Goal: Task Accomplishment & Management: Manage account settings

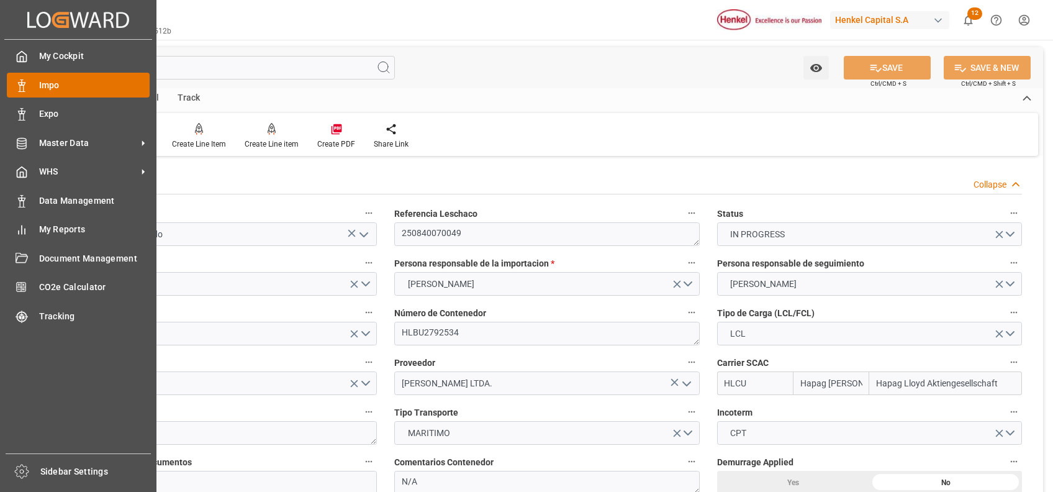
click at [87, 88] on span "Impo" at bounding box center [94, 85] width 111 height 13
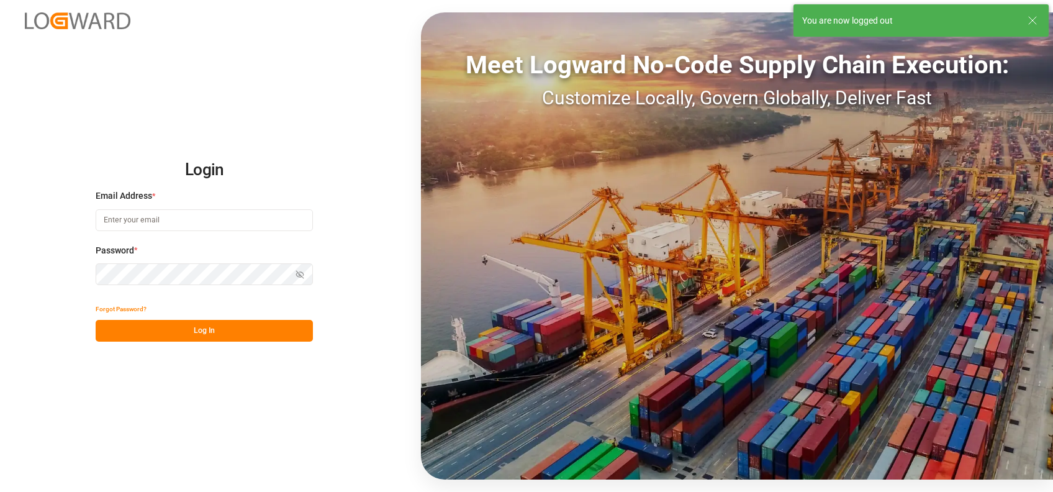
type input "[PERSON_NAME][EMAIL_ADDRESS][PERSON_NAME][DOMAIN_NAME]"
click at [193, 336] on button "Log In" at bounding box center [204, 331] width 217 height 22
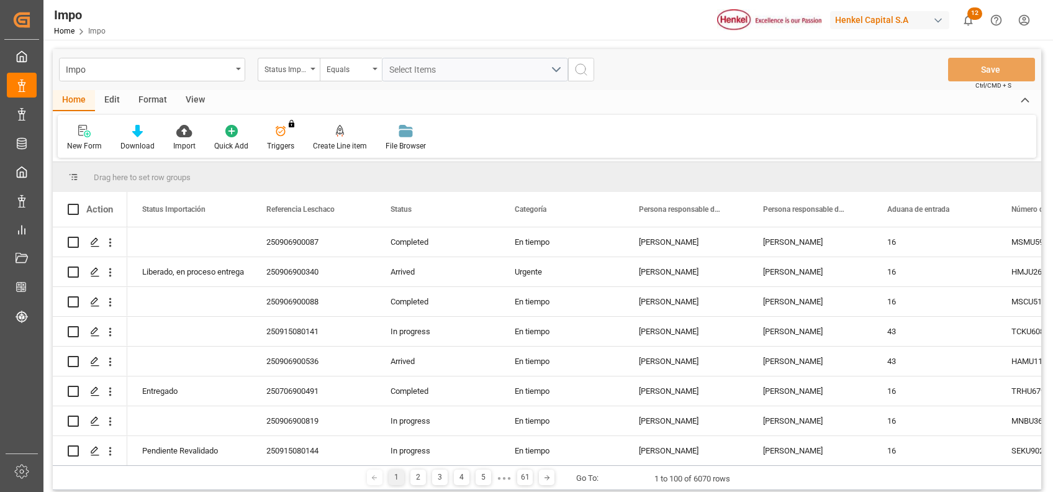
click at [627, 135] on div "New Form Download Import Quick Add Triggers You do not have permission for Trig…" at bounding box center [547, 136] width 978 height 43
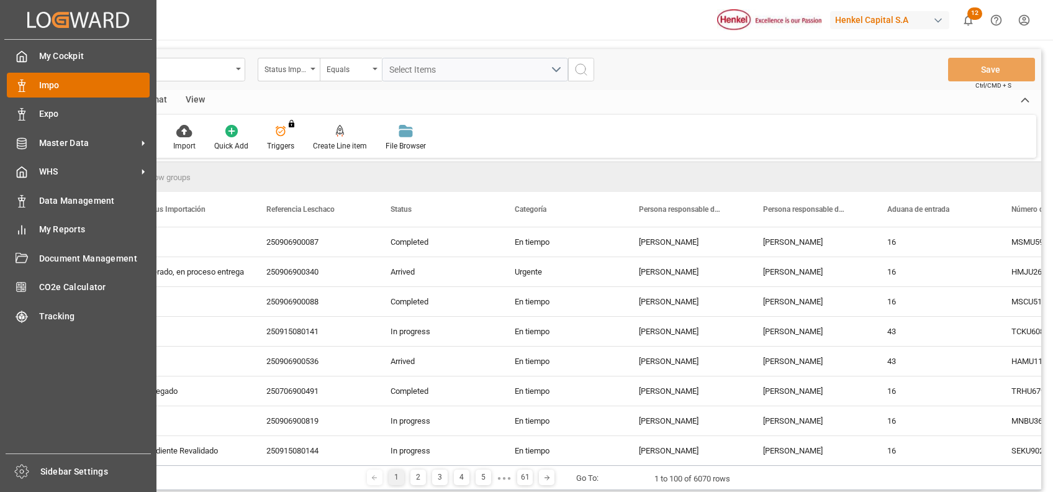
click at [53, 90] on span "Impo" at bounding box center [94, 85] width 111 height 13
click at [67, 88] on span "Impo" at bounding box center [94, 85] width 111 height 13
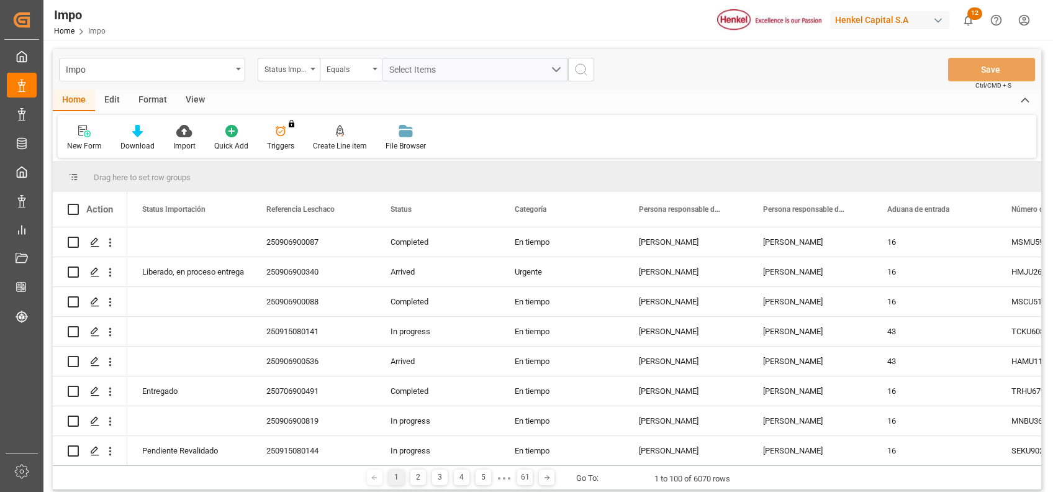
click at [158, 101] on div "Format" at bounding box center [152, 100] width 47 height 21
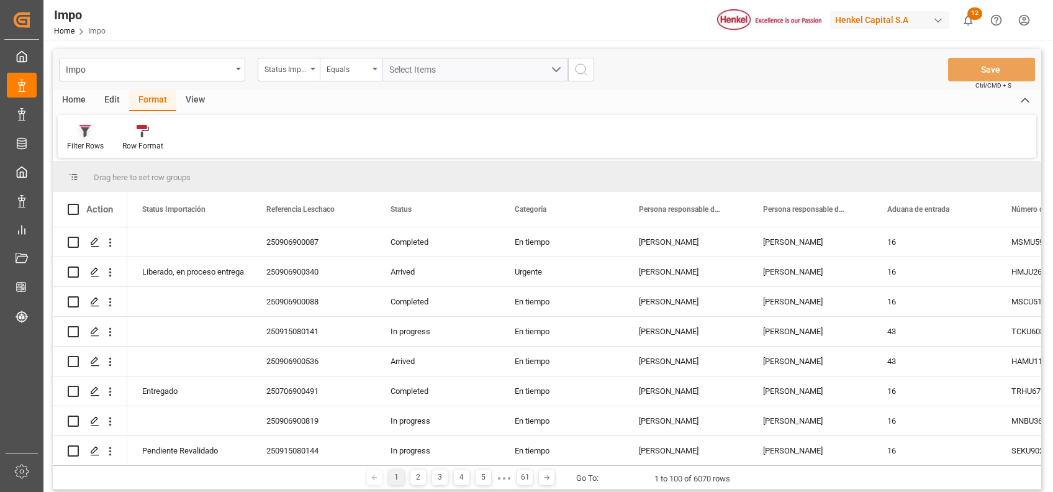
click at [99, 124] on div at bounding box center [85, 130] width 37 height 13
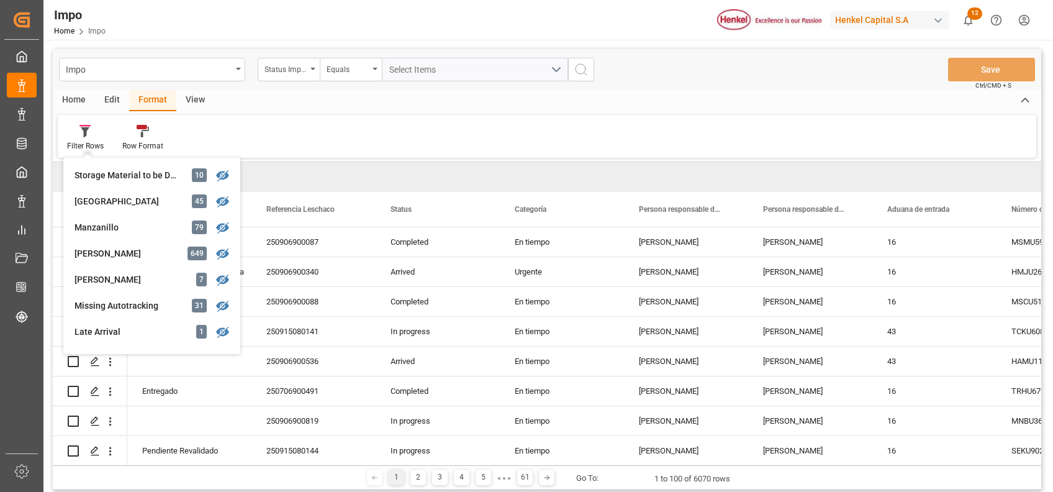
scroll to position [181, 0]
click at [120, 204] on div "[GEOGRAPHIC_DATA]" at bounding box center [128, 203] width 109 height 13
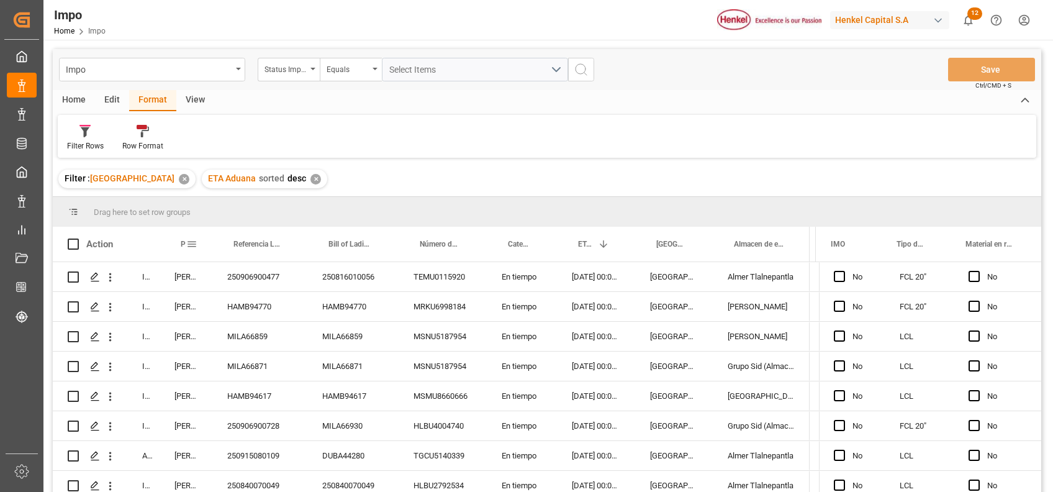
click at [187, 243] on span at bounding box center [191, 243] width 11 height 11
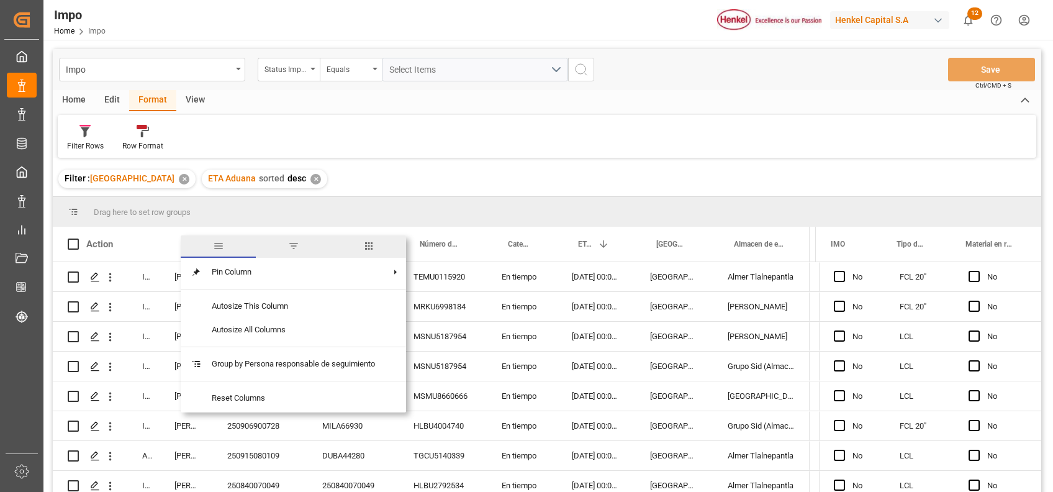
click at [285, 251] on span "filter" at bounding box center [293, 246] width 75 height 22
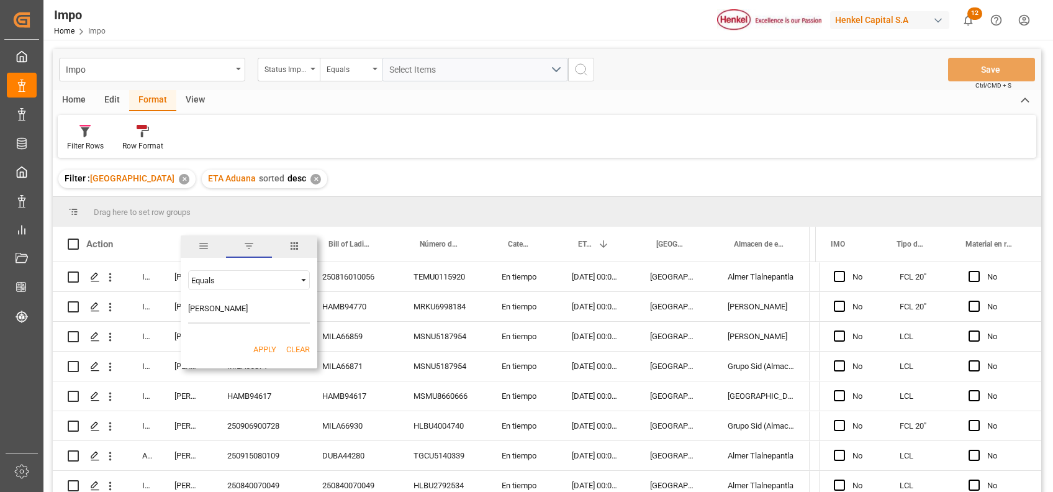
type input "[PERSON_NAME]"
click at [265, 347] on button "Apply" at bounding box center [264, 349] width 23 height 12
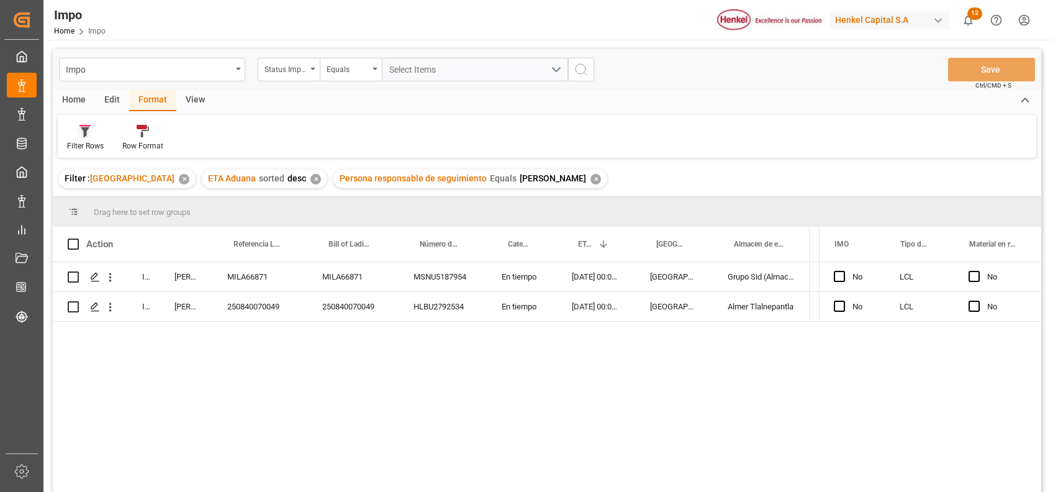
click at [79, 139] on div "Filter Rows" at bounding box center [85, 137] width 55 height 27
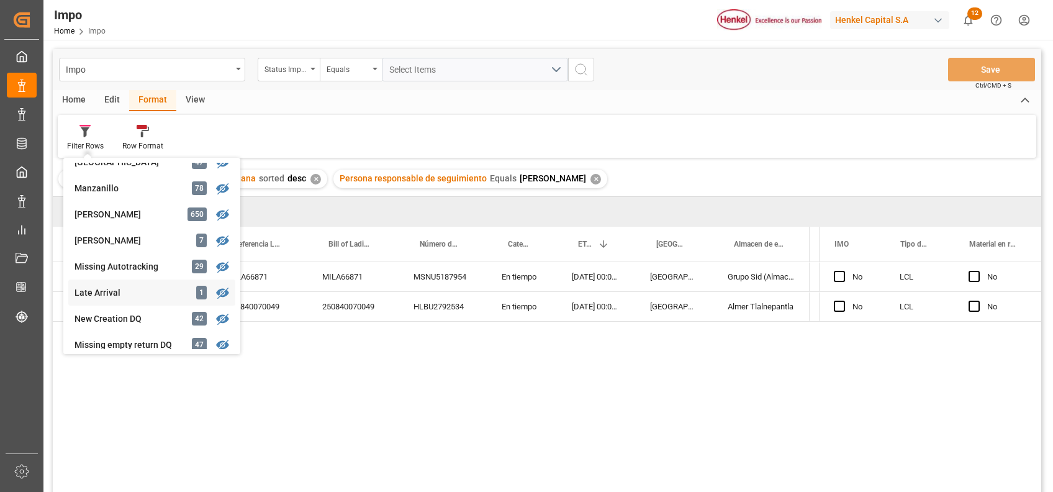
scroll to position [225, 0]
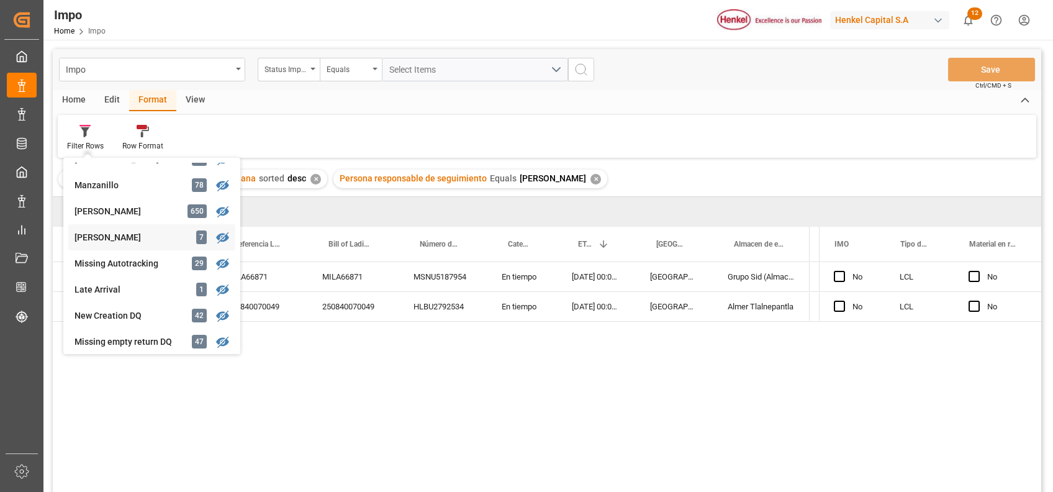
click at [120, 240] on div "Impo Status Importación Equals Select Items Save Ctrl/CMD + S Home Edit Format …" at bounding box center [547, 286] width 988 height 475
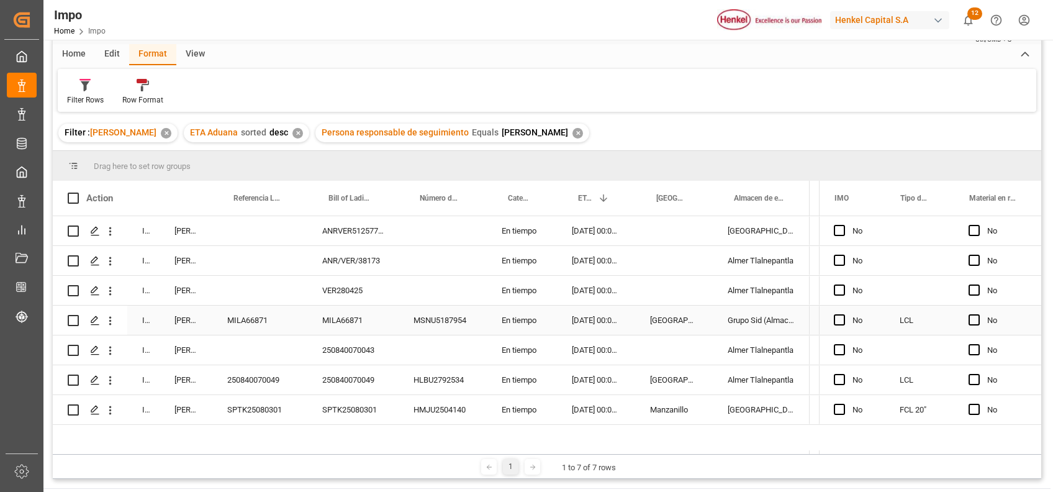
scroll to position [48, 0]
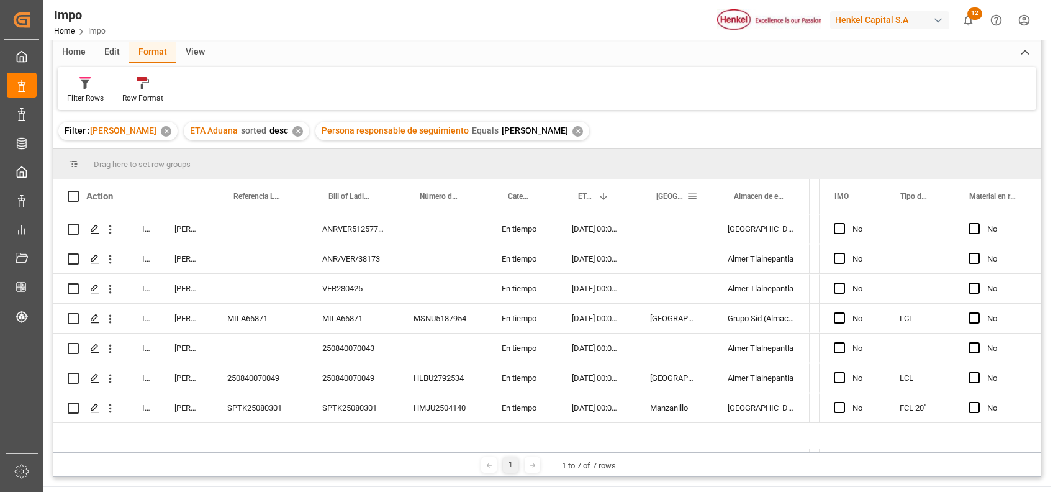
click at [692, 191] on span at bounding box center [691, 196] width 11 height 11
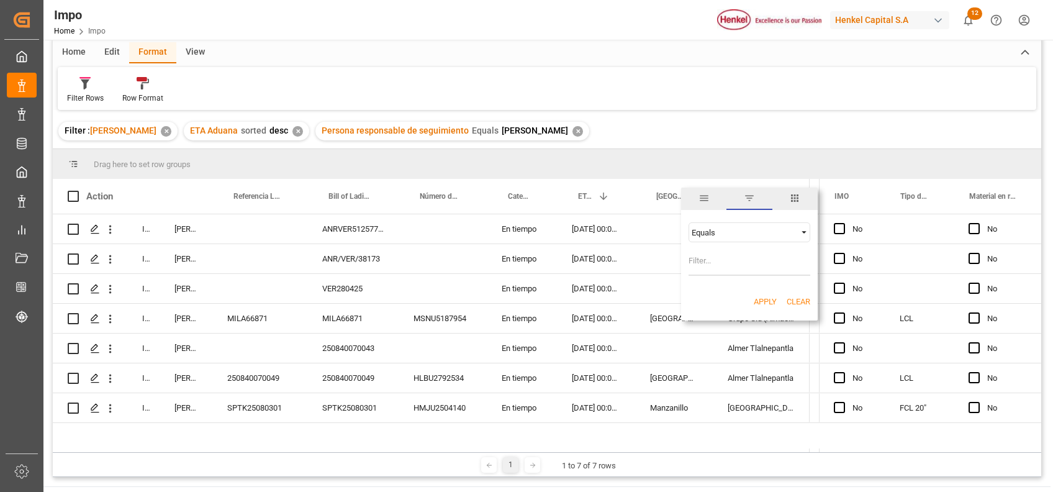
click at [740, 259] on input "Filter Value" at bounding box center [749, 263] width 122 height 25
type input "[GEOGRAPHIC_DATA]"
click at [770, 301] on button "Apply" at bounding box center [764, 301] width 23 height 12
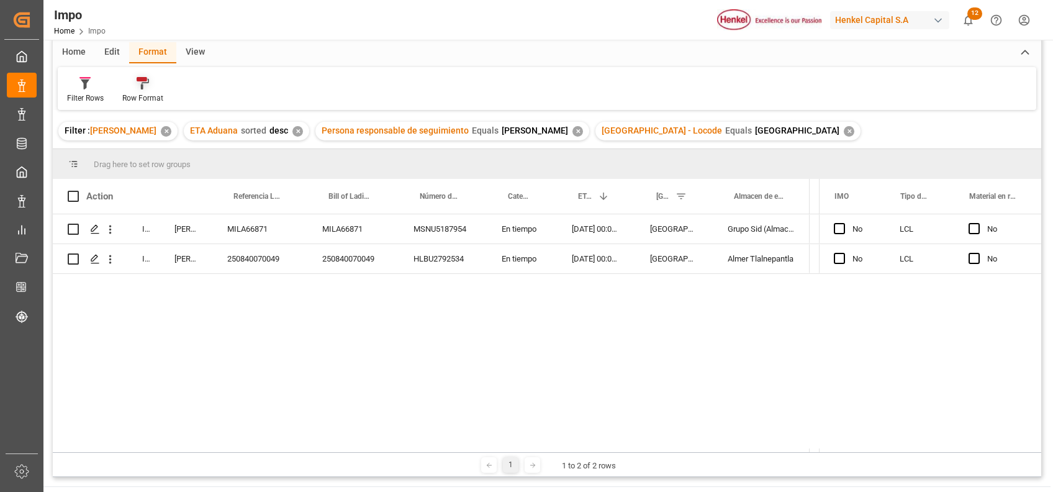
click at [140, 83] on icon at bounding box center [143, 83] width 12 height 12
click at [312, 326] on div "In progress [PERSON_NAME] MILA66871 MILA66871 MSNU5187954 En tiempo [DATE] 00:0…" at bounding box center [547, 331] width 988 height 234
click at [611, 271] on div "[DATE] 00:00:00" at bounding box center [596, 258] width 78 height 29
click at [779, 265] on div "Almer Tlalnepantla" at bounding box center [760, 258] width 97 height 29
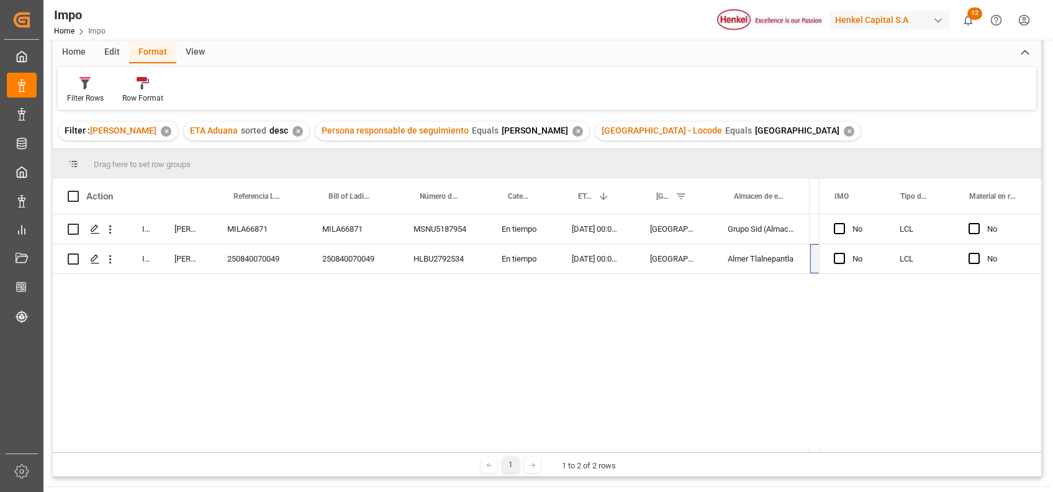
click at [189, 44] on div "View" at bounding box center [195, 52] width 38 height 21
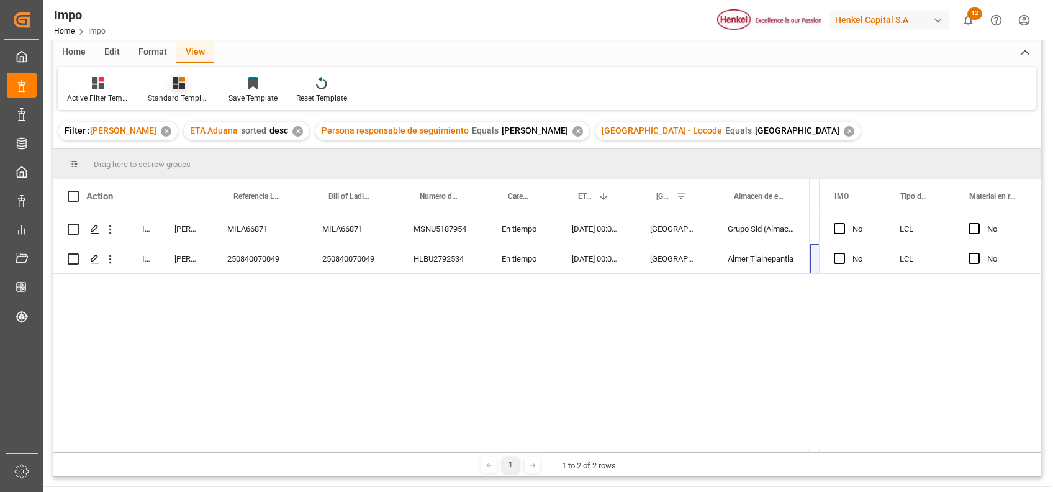
click at [170, 96] on div "Standard Templates" at bounding box center [179, 97] width 62 height 11
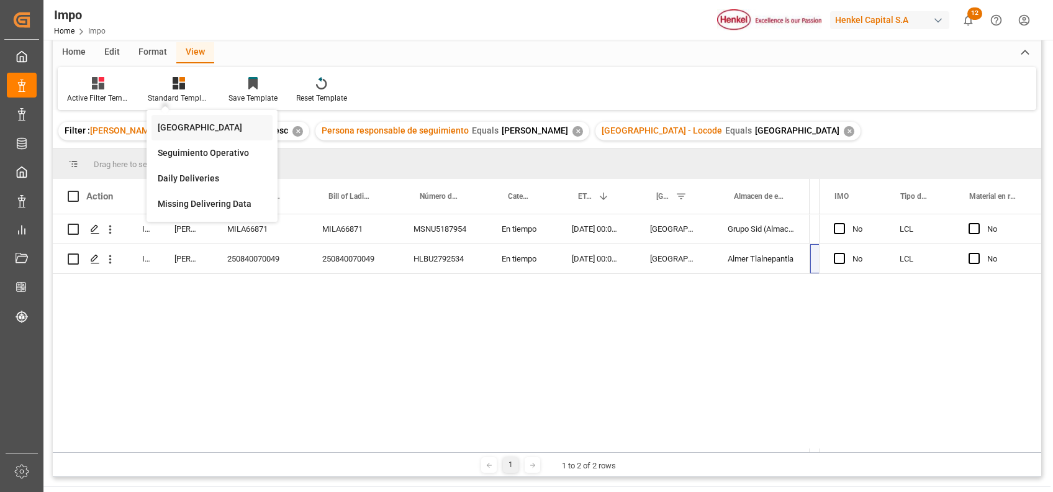
click at [194, 124] on div "[GEOGRAPHIC_DATA]" at bounding box center [212, 127] width 109 height 13
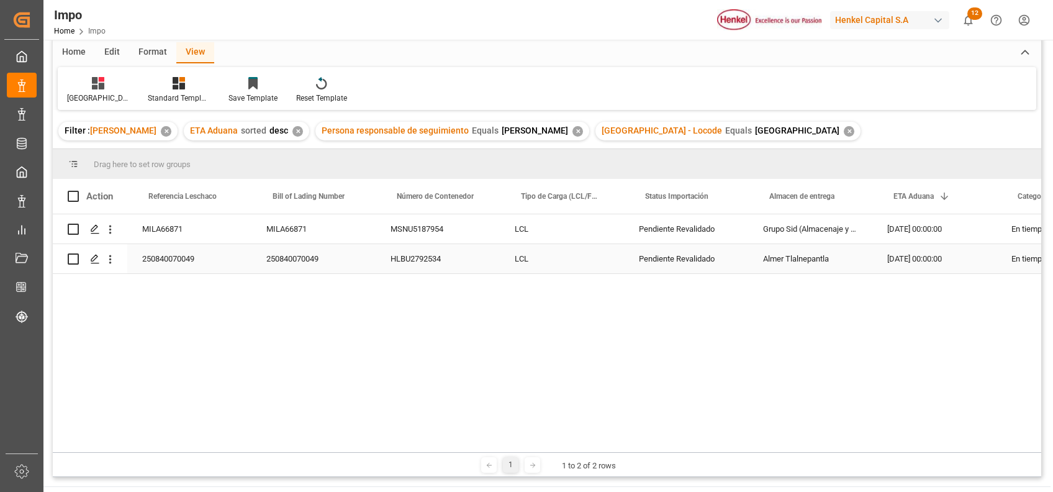
scroll to position [0, 83]
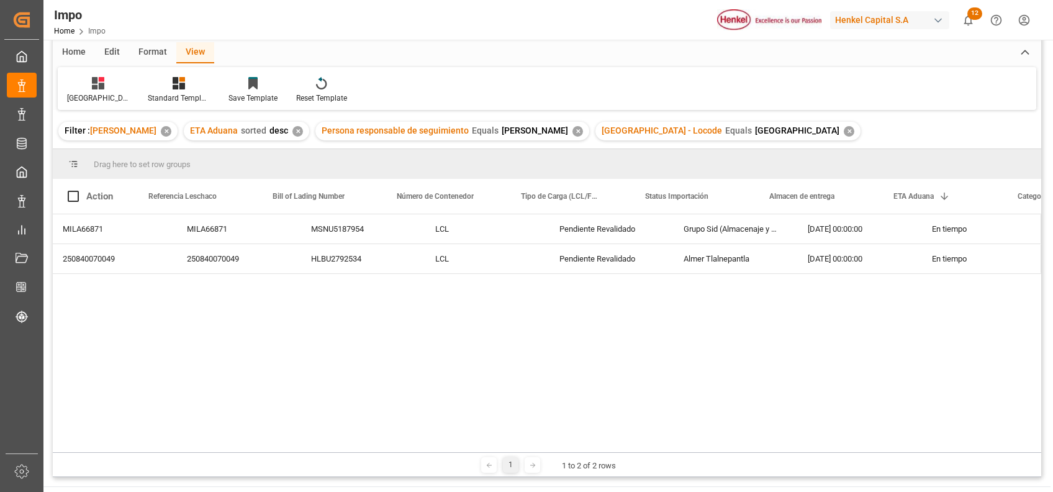
click at [616, 367] on div "MILA66871 MILA66871 MSNU5187954 En tiempo [DATE] 00:00:00 Grupo Sid (Almacenaje…" at bounding box center [547, 331] width 988 height 234
click at [742, 267] on div "Almer Tlalnepantla" at bounding box center [730, 258] width 124 height 29
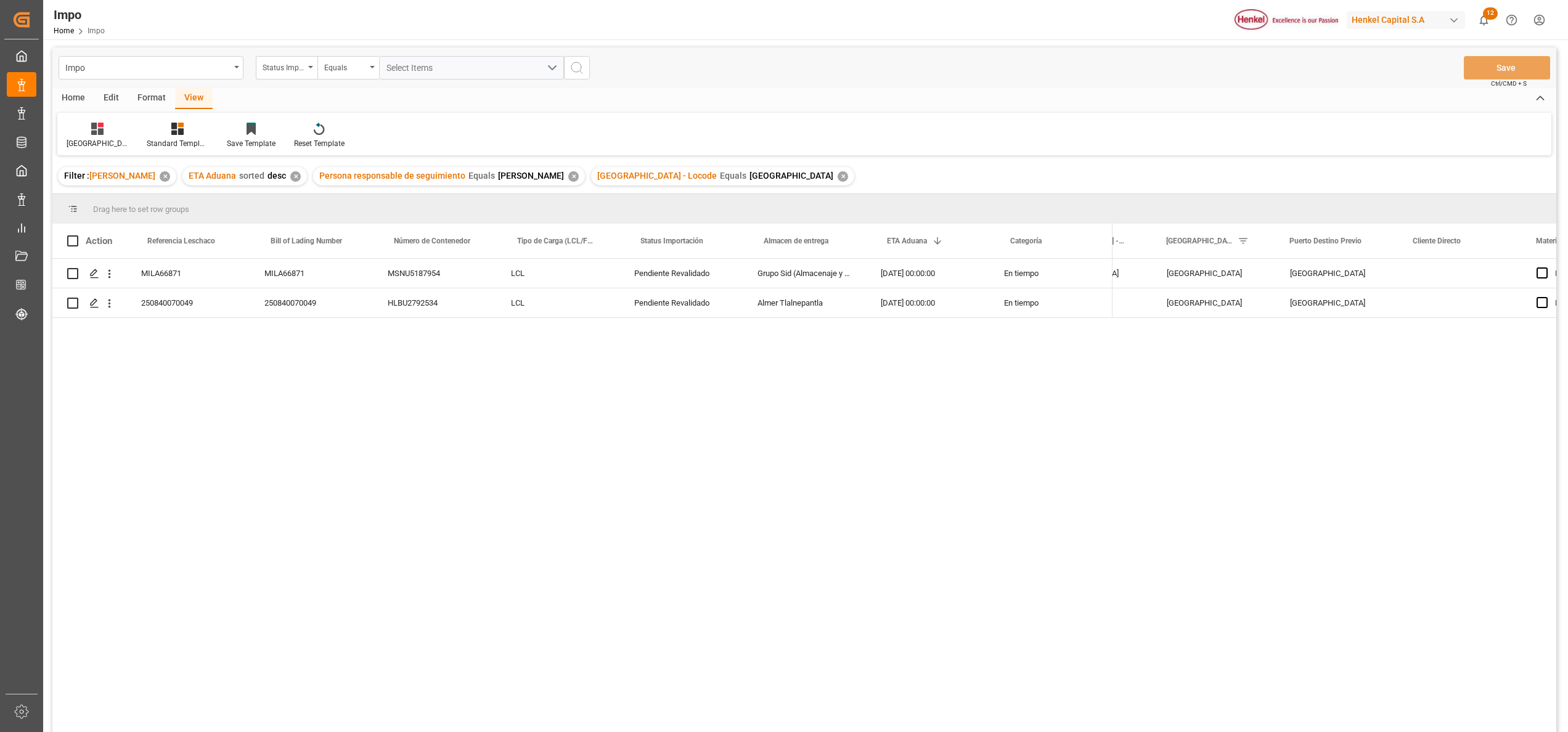
click at [593, 214] on div "Drag here to set row groups" at bounding box center [804, 209] width 1503 height 30
click at [581, 244] on span "Tipo de Carga (LCL/FCL)" at bounding box center [555, 240] width 76 height 9
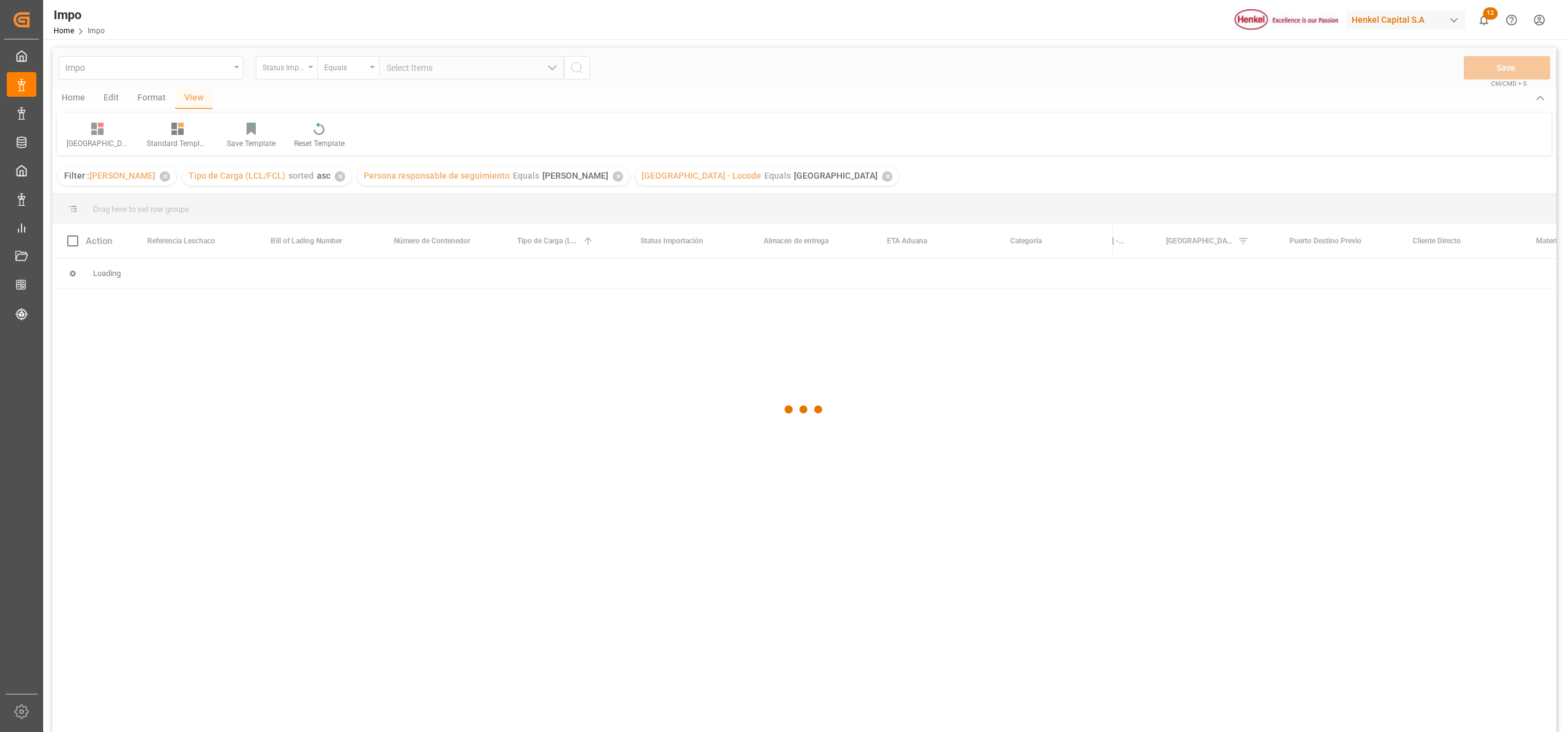
click at [615, 246] on div at bounding box center [804, 410] width 1503 height 725
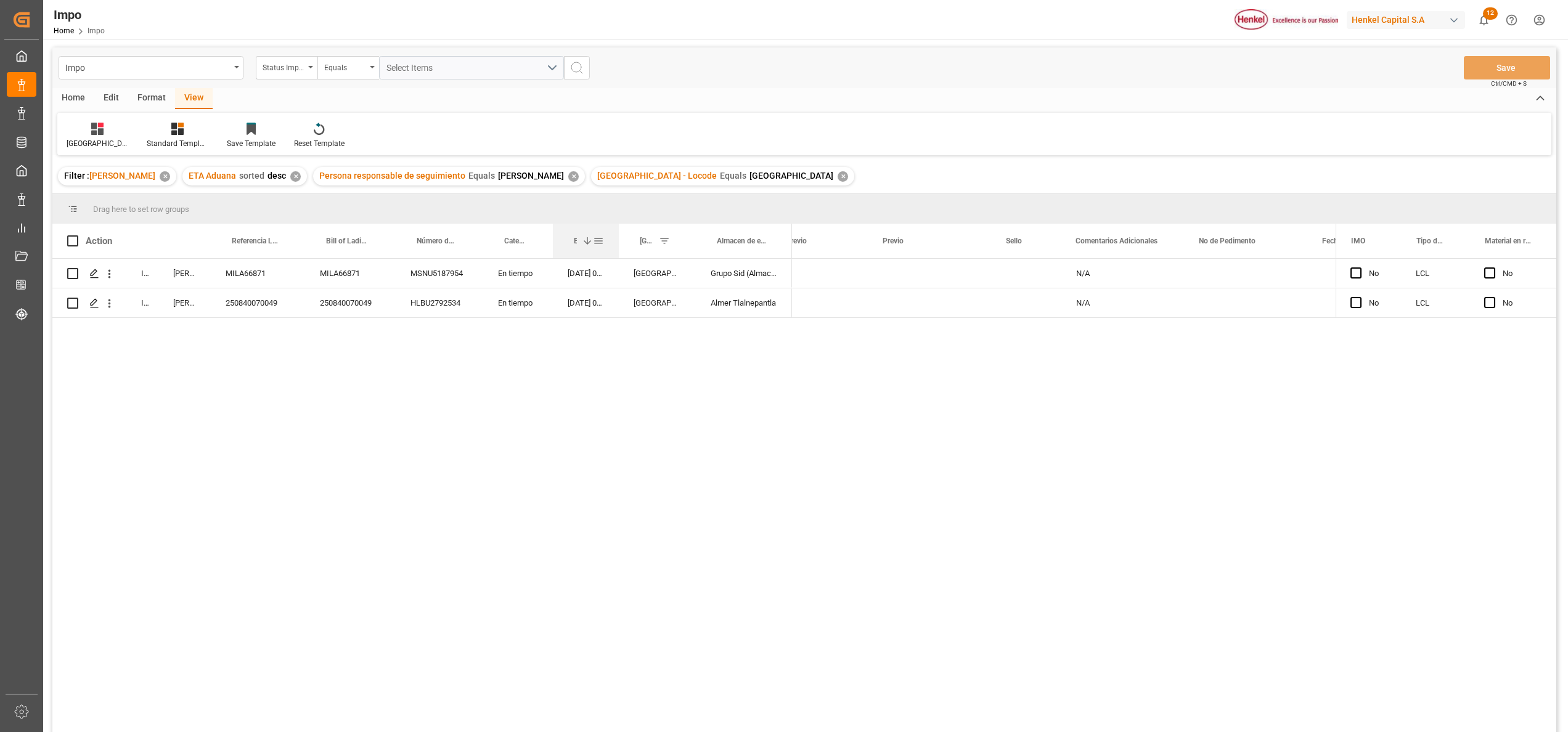
click at [617, 252] on div at bounding box center [619, 240] width 5 height 35
click at [563, 435] on div "In progress [PERSON_NAME] MILA66871 MILA66871 MSNU5187954 En tiempo [DATE] 00:0…" at bounding box center [804, 498] width 1503 height 477
click at [1038, 247] on div "Almacen de resguardo" at bounding box center [1099, 240] width 123 height 35
drag, startPoint x: 1036, startPoint y: 242, endPoint x: 977, endPoint y: 249, distance: 59.4
click at [977, 249] on div at bounding box center [978, 240] width 5 height 35
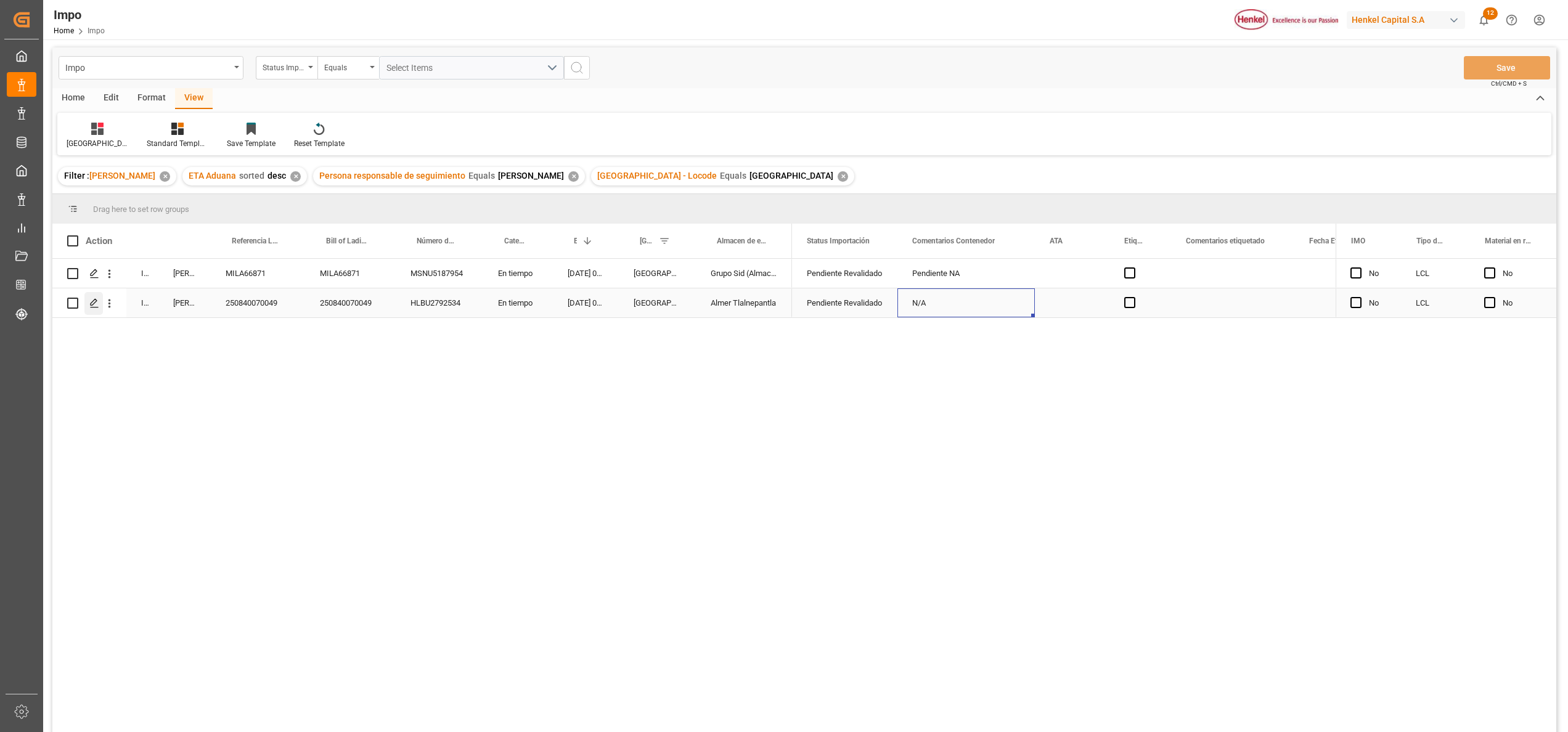
click at [93, 304] on polygon "Press SPACE to select this row." at bounding box center [93, 303] width 6 height 6
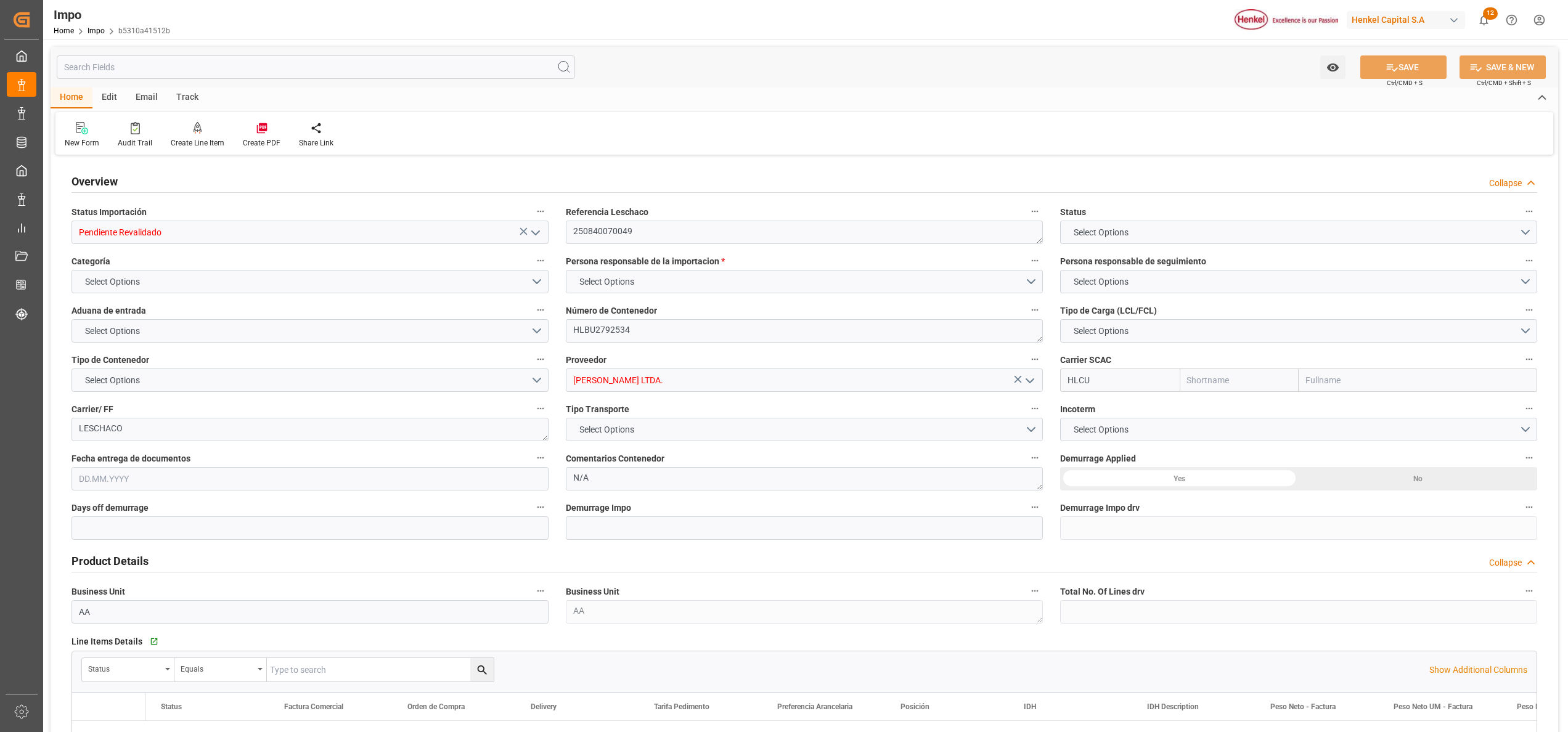
type input "Hapag [PERSON_NAME]"
type input "Hapag Lloyd Aktiengesellschaft"
type input "0"
type input "1"
type input "12.281"
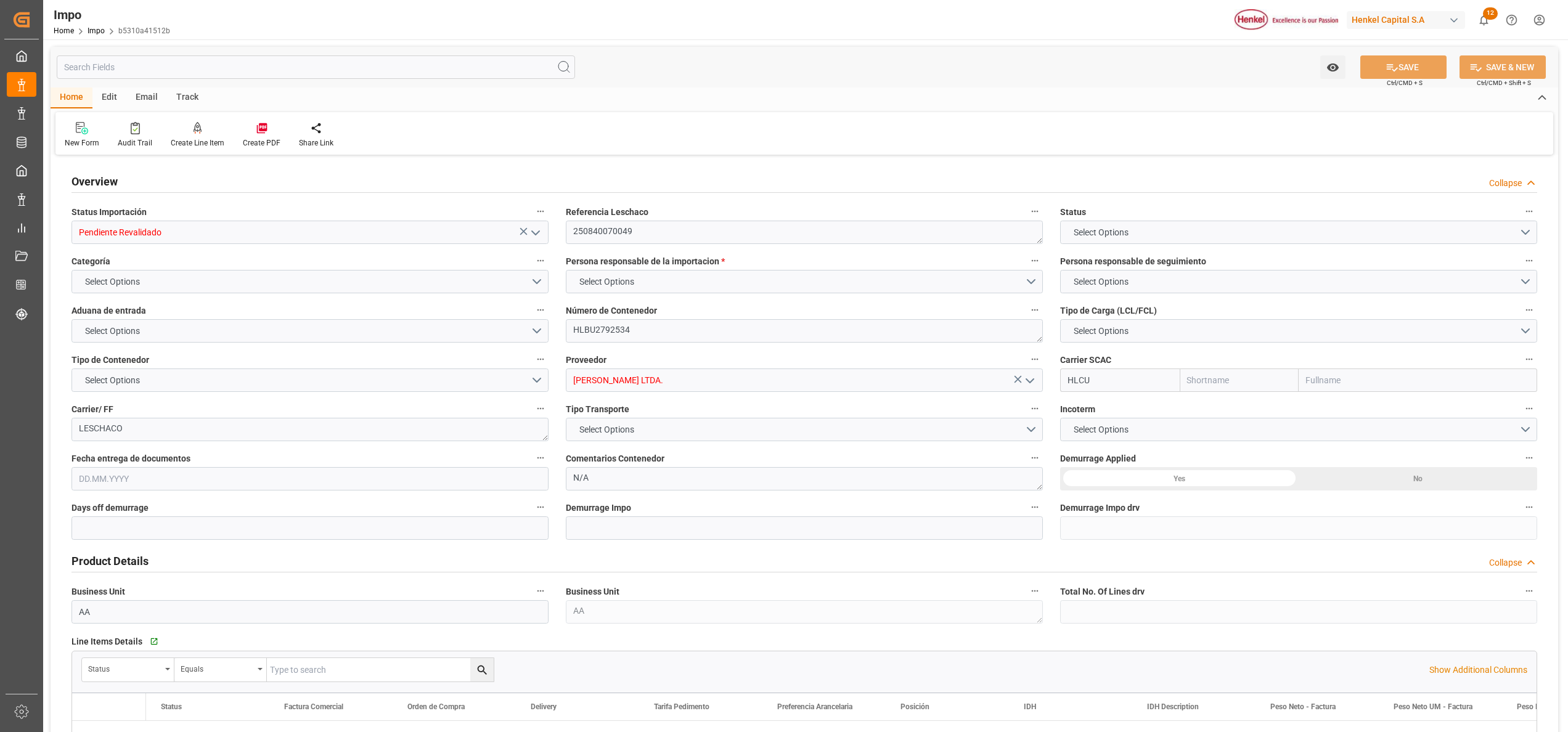
type input "9"
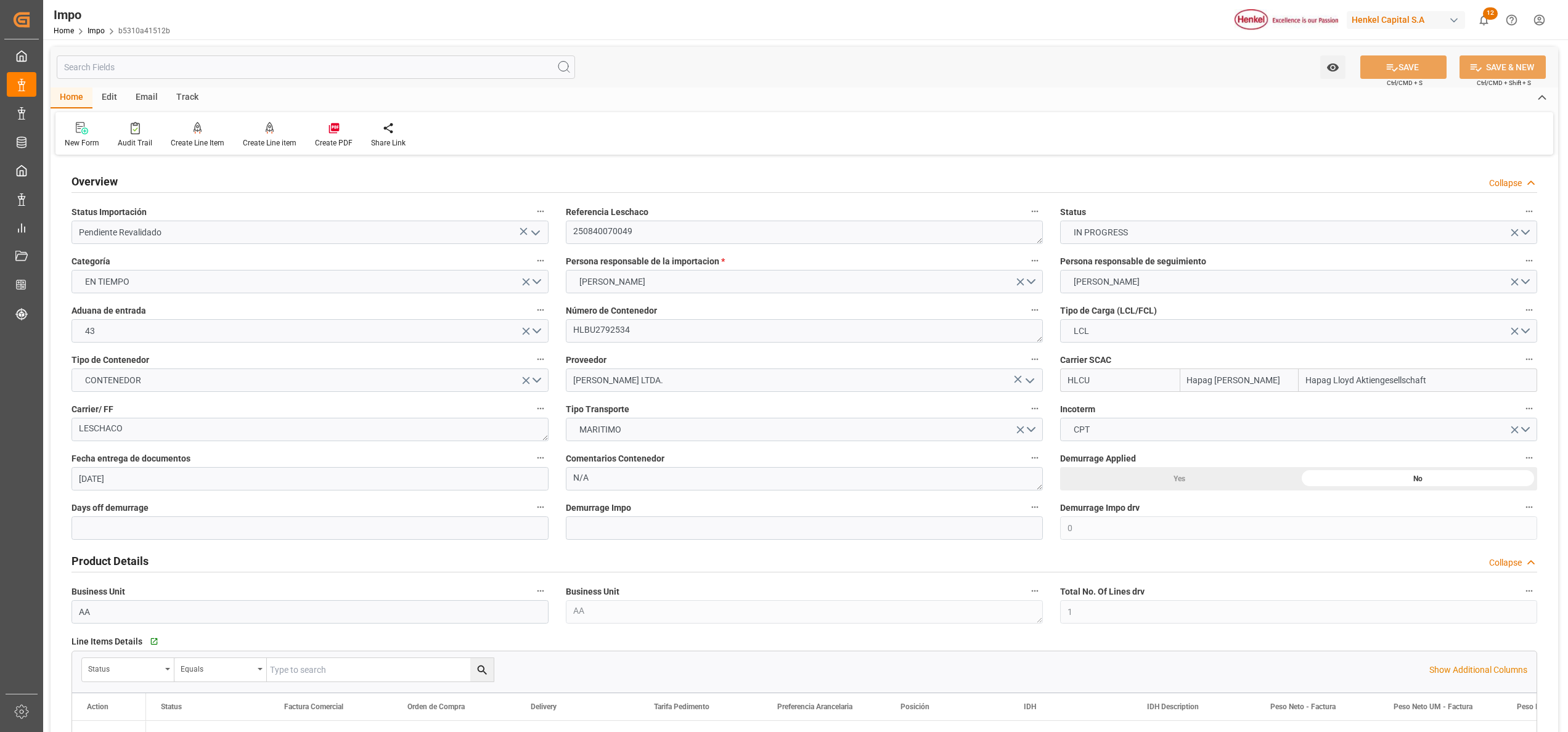
type input "[DATE]"
click at [717, 476] on textarea "N/A" at bounding box center [804, 479] width 477 height 24
type textarea "N"
type textarea "P"
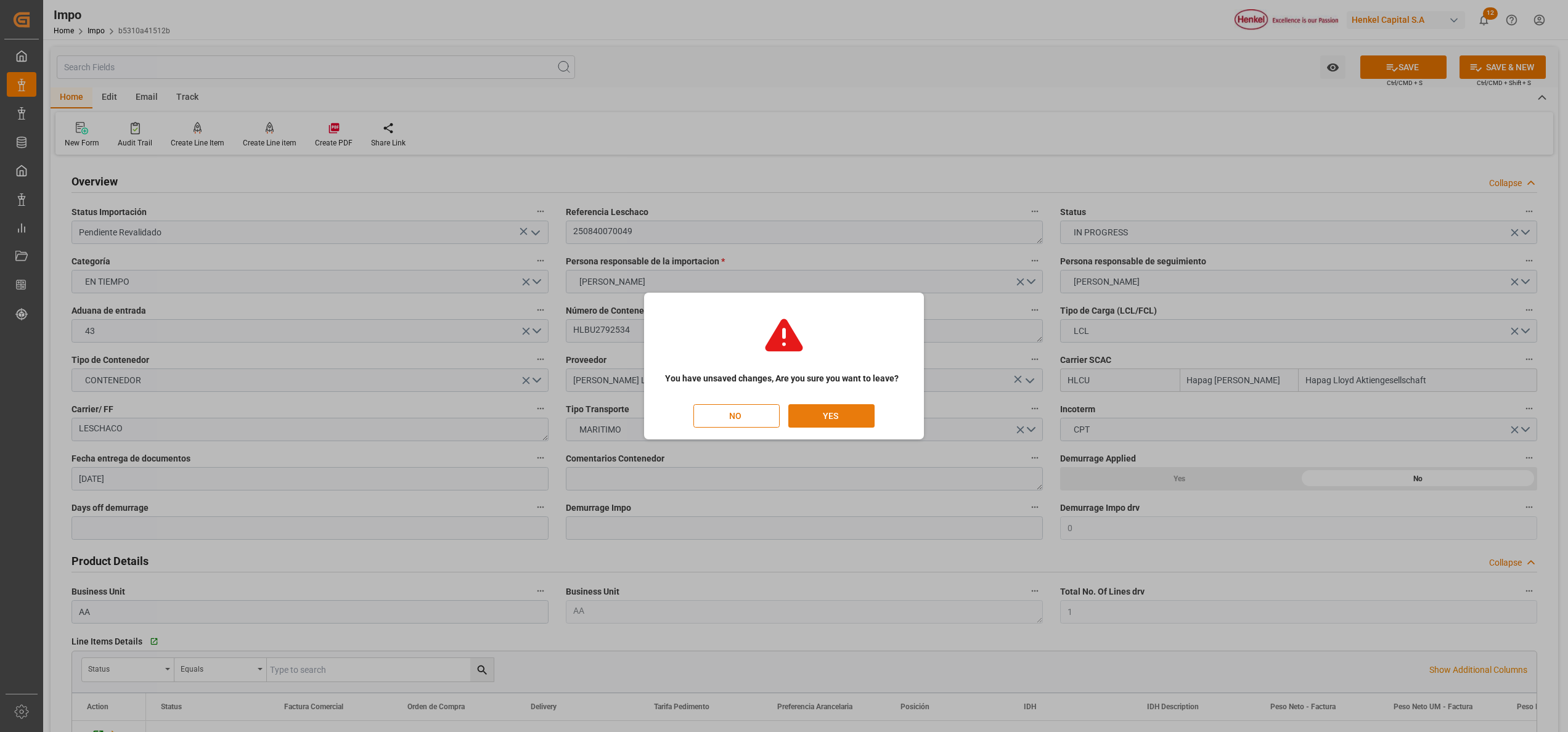
click at [798, 420] on button "YES" at bounding box center [831, 416] width 86 height 24
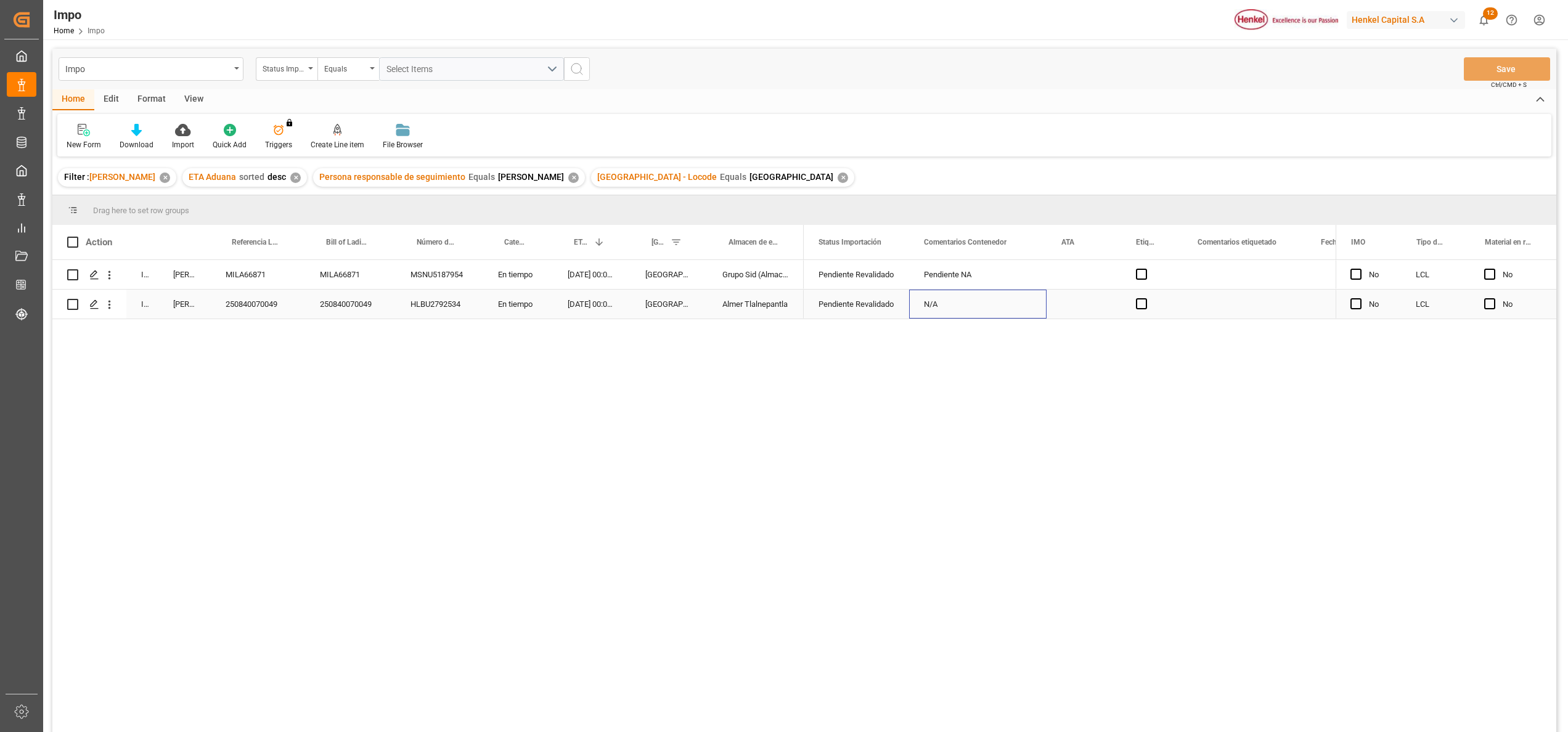
click at [937, 301] on div "N/A" at bounding box center [977, 304] width 137 height 29
click at [972, 296] on input "N/A" at bounding box center [977, 297] width 118 height 24
type input "N"
type input "Pendiente NA"
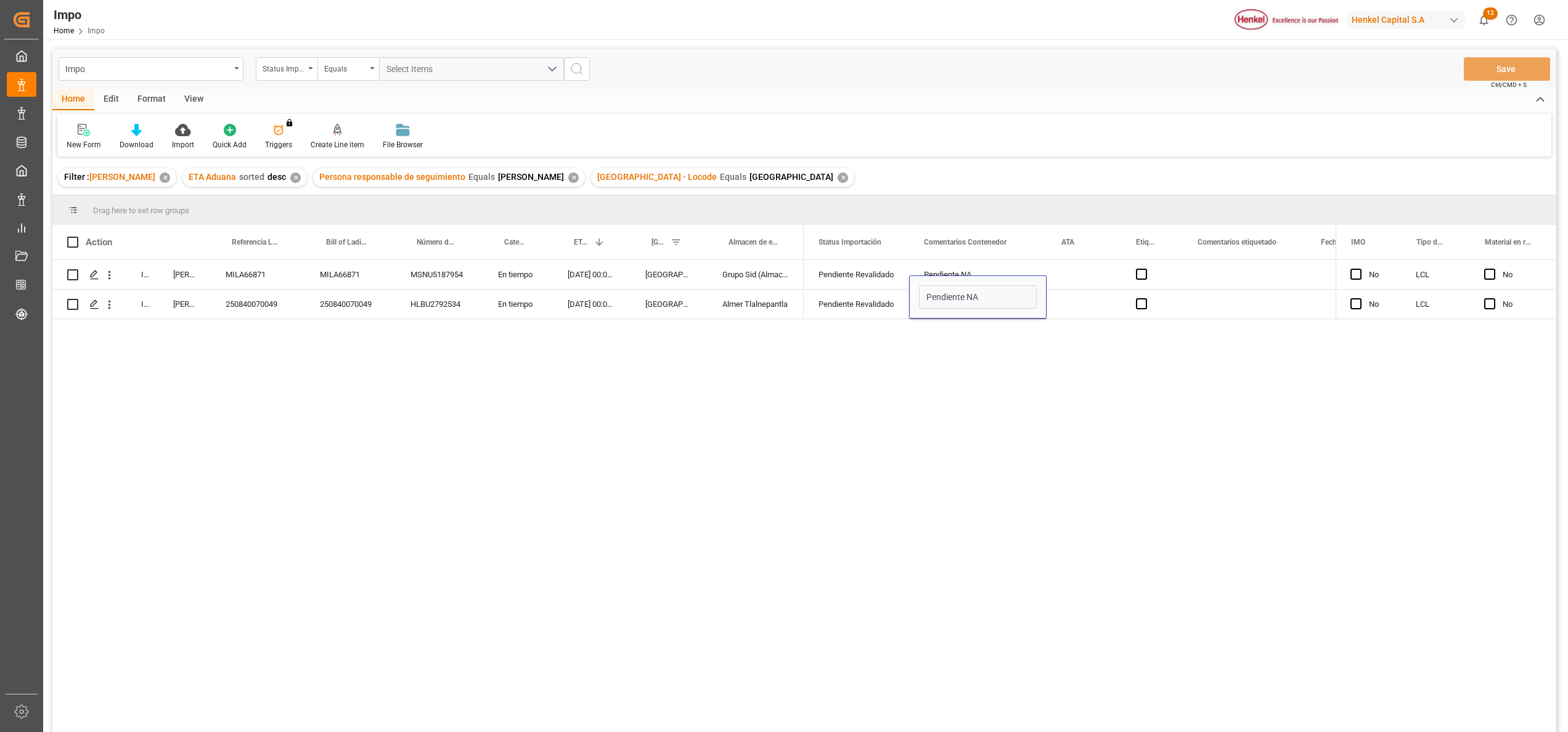
click at [1045, 488] on div "Pendiente Revalidado Pendiente [PERSON_NAME] GLOBAL SUPPLY CHAIN B.V. Pendiente…" at bounding box center [1069, 500] width 532 height 480
click at [1045, 112] on div "Home Edit Format View New Form Download Import Quick Add Triggers You do not ha…" at bounding box center [804, 123] width 1503 height 68
click at [982, 270] on div "Pendiente NA" at bounding box center [977, 274] width 137 height 29
click at [1045, 407] on div "Pendiente Revalidado Pendiente [PERSON_NAME] GLOBAL SUPPLY CHAIN B.V. Pendiente…" at bounding box center [1069, 500] width 532 height 480
drag, startPoint x: 1074, startPoint y: 121, endPoint x: 1065, endPoint y: 124, distance: 9.5
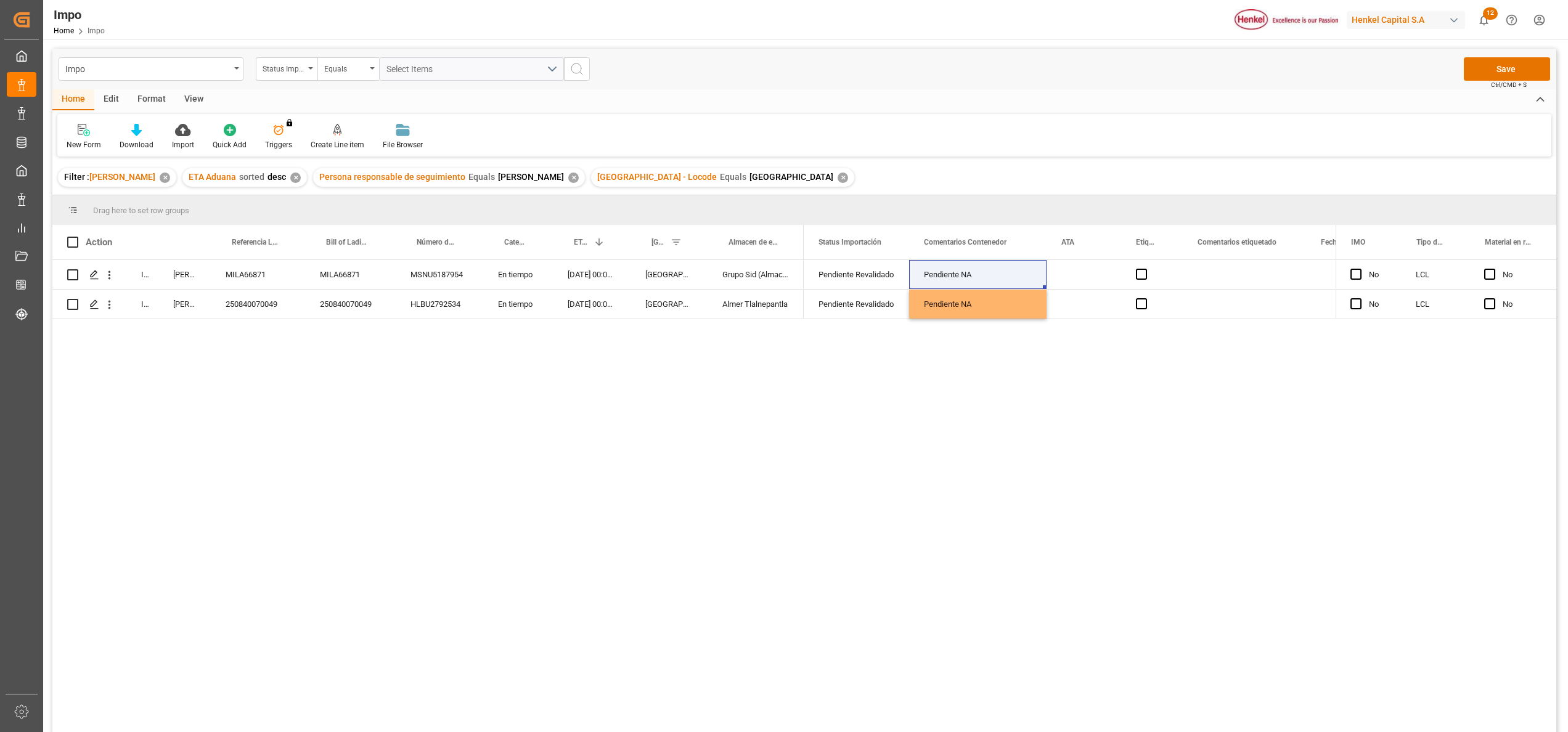
click at [1045, 124] on div "New Form Download Import Quick Add Triggers You do not have permission for Trig…" at bounding box center [804, 135] width 1494 height 43
click at [842, 306] on div "Pendiente Revalidado" at bounding box center [856, 304] width 75 height 29
click at [1045, 63] on button "Save" at bounding box center [1506, 70] width 86 height 24
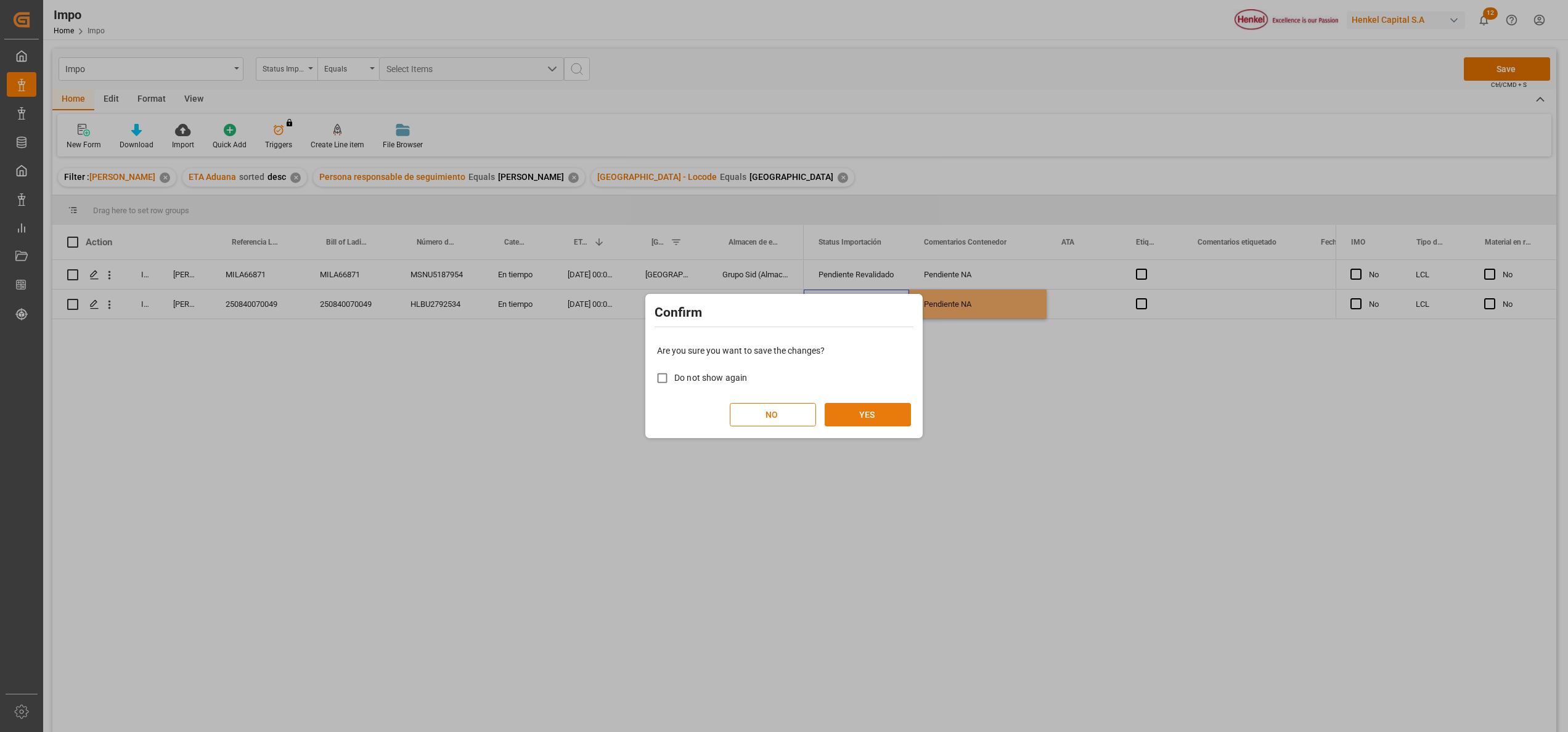
click at [883, 413] on button "YES" at bounding box center [867, 415] width 86 height 24
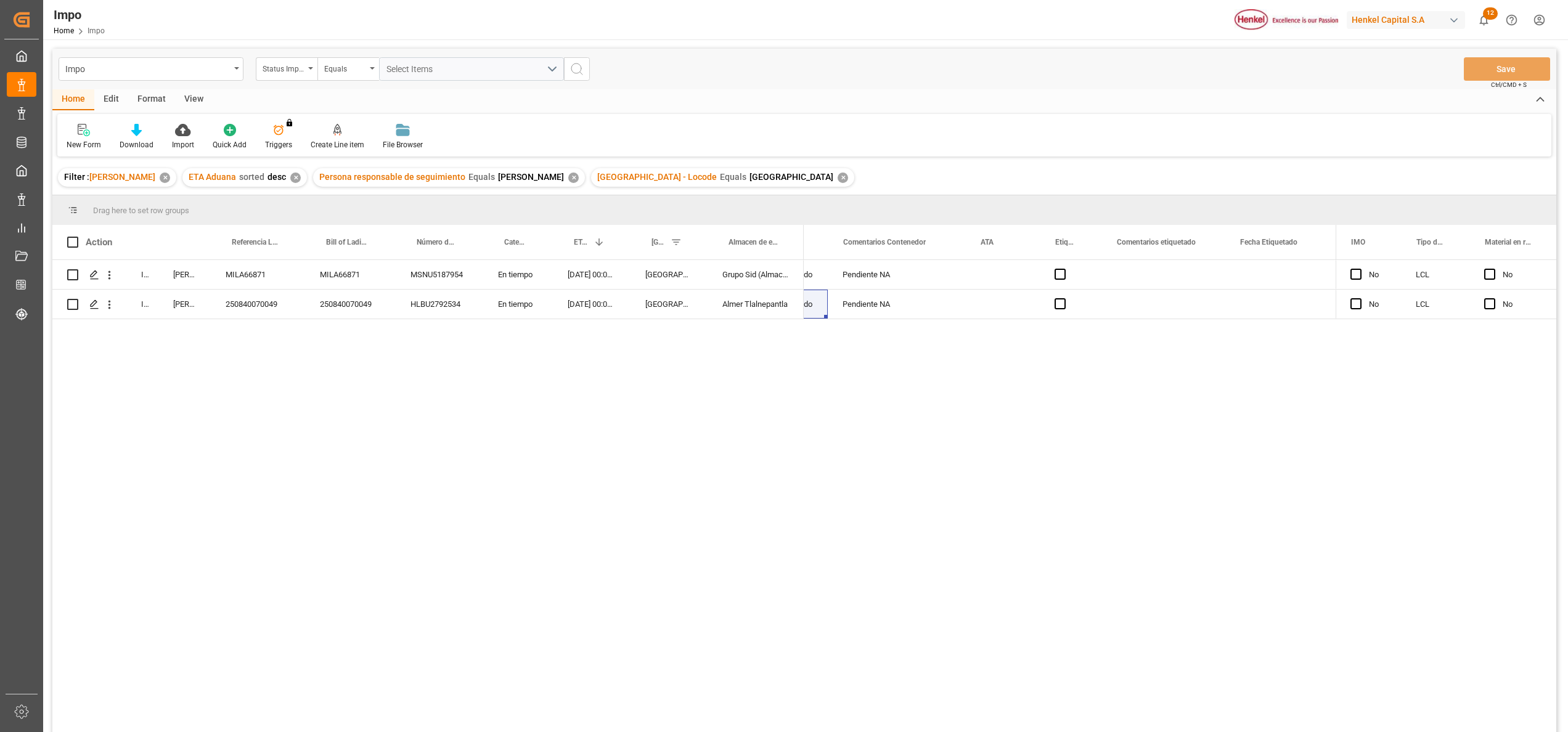
scroll to position [0, 95]
click at [1045, 302] on span "Press SPACE to select this row." at bounding box center [1044, 303] width 11 height 11
click at [1045, 298] on input "Press SPACE to select this row." at bounding box center [1048, 298] width 0 height 0
click at [1044, 301] on span "Press SPACE to select this row." at bounding box center [1044, 303] width 11 height 11
click at [1045, 298] on input "Press SPACE to select this row." at bounding box center [1048, 298] width 0 height 0
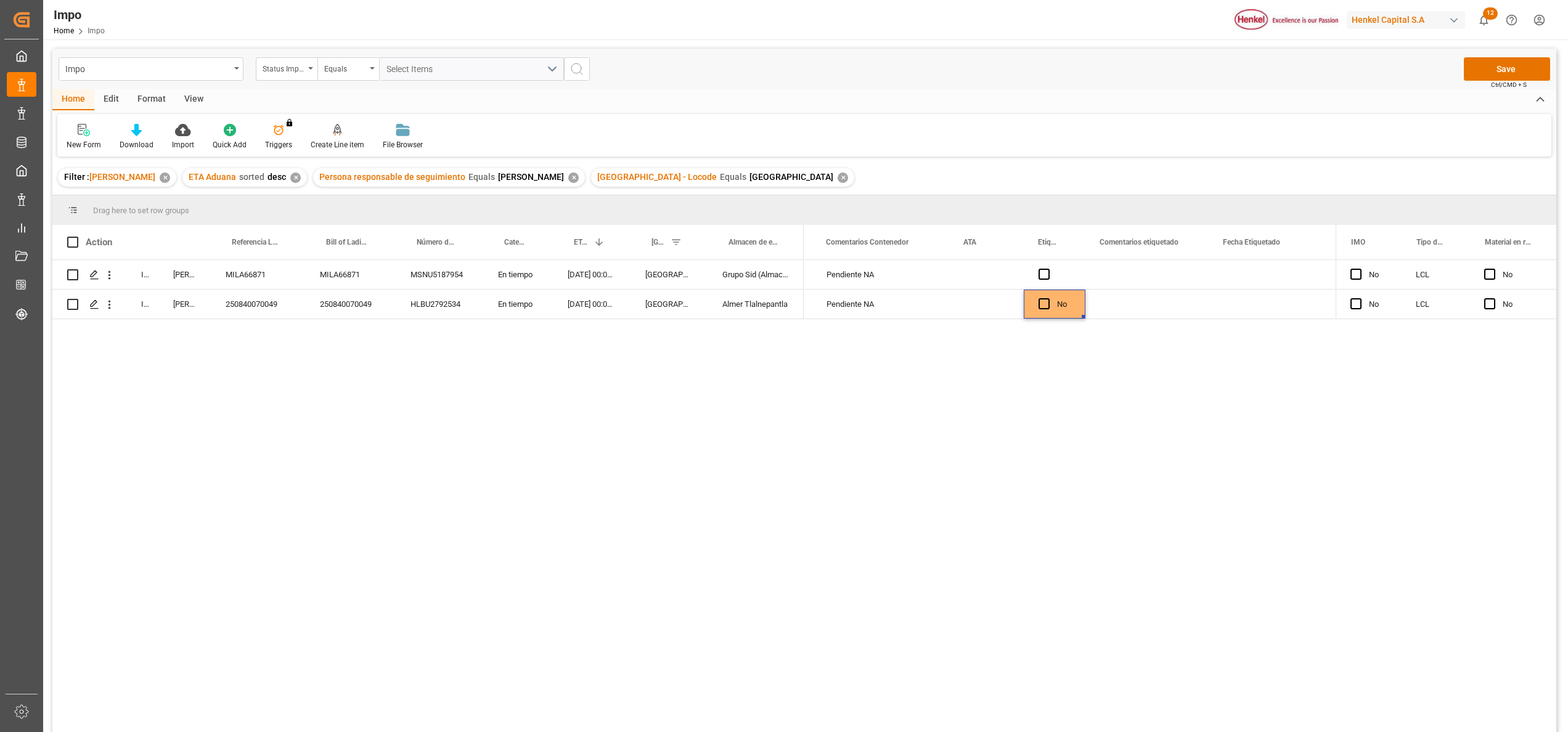
click at [1045, 382] on div "Pendiente Revalidado Pendiente [PERSON_NAME] GLOBAL SUPPLY CHAIN B.V. Pendiente…" at bounding box center [1069, 500] width 532 height 480
click at [1045, 287] on div "Press SPACE to select this row." at bounding box center [1147, 274] width 123 height 29
click at [1045, 302] on div "Press SPACE to select this row." at bounding box center [1147, 304] width 123 height 29
click at [941, 488] on div "Pendiente Revalidado Pendiente [PERSON_NAME] GLOBAL SUPPLY CHAIN B.V. Pendiente…" at bounding box center [1069, 500] width 532 height 480
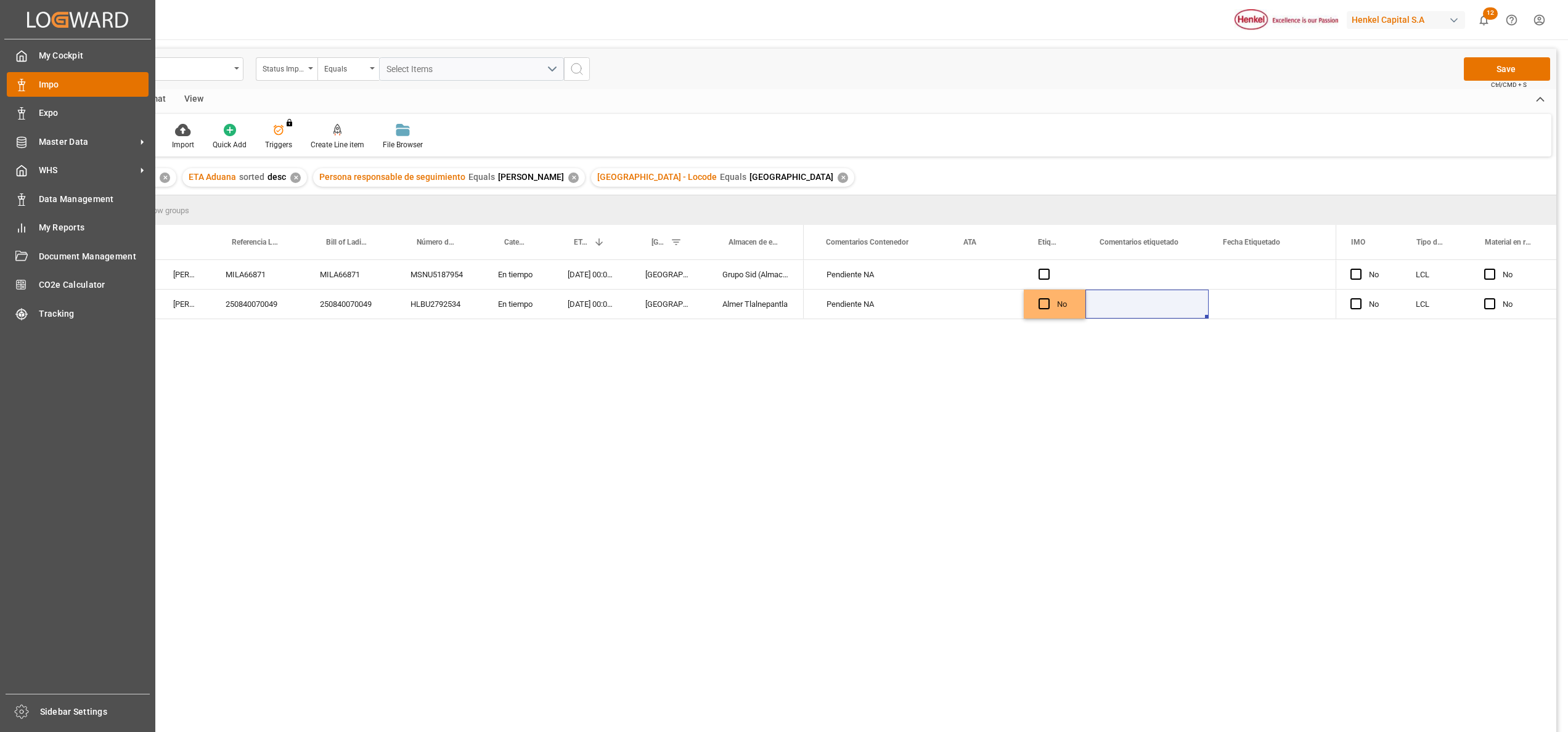
click at [53, 74] on div "Impo Impo" at bounding box center [77, 84] width 142 height 24
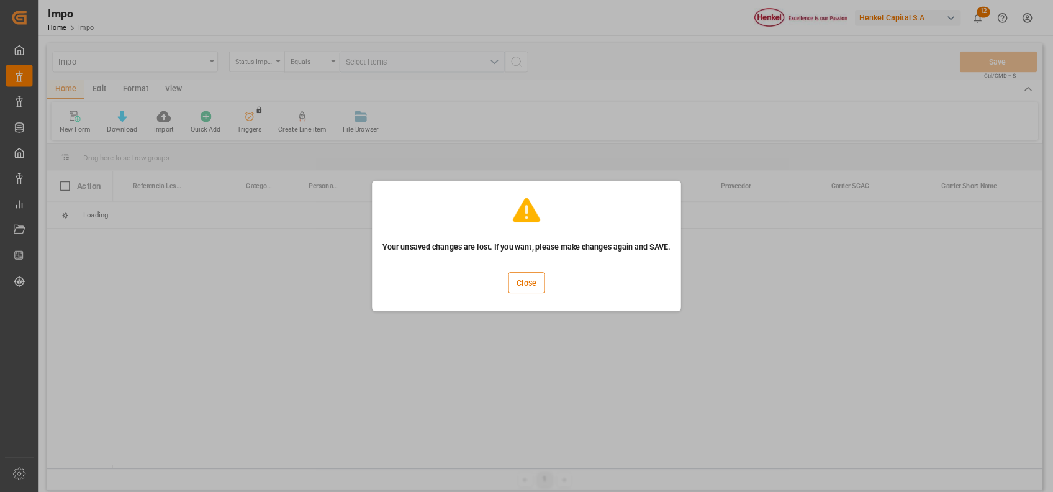
scroll to position [0, 99]
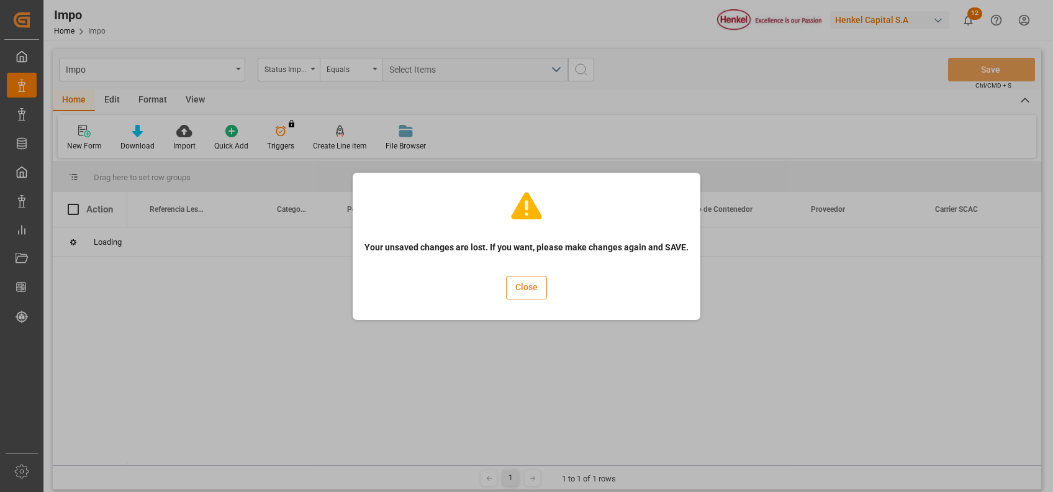
click at [542, 287] on button "Close" at bounding box center [526, 288] width 41 height 24
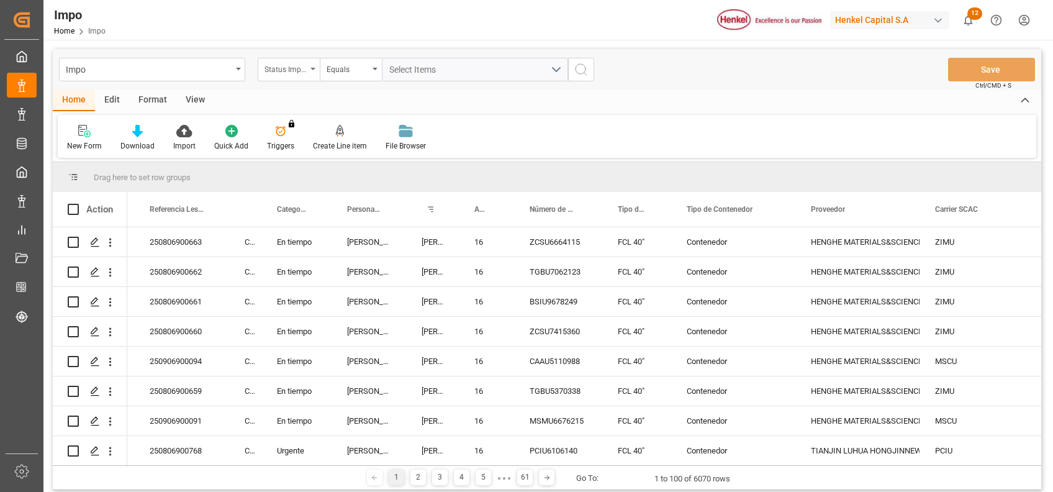
click at [289, 72] on div "Status Importación" at bounding box center [285, 68] width 42 height 14
type input "bill"
click at [365, 125] on div "Bill of Lading Number" at bounding box center [350, 127] width 185 height 26
paste input "250840070043"
type input "250840070043"
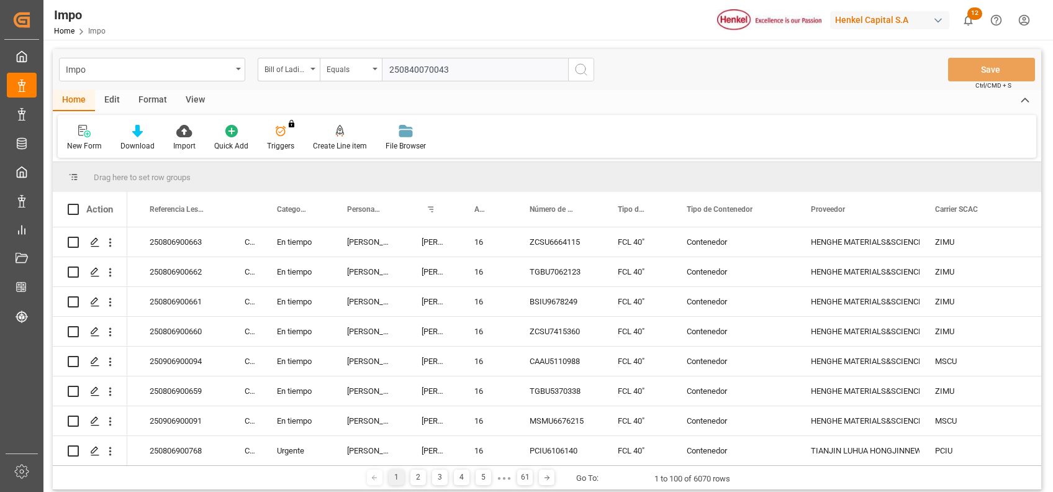
click at [577, 63] on icon "search button" at bounding box center [580, 69] width 15 height 15
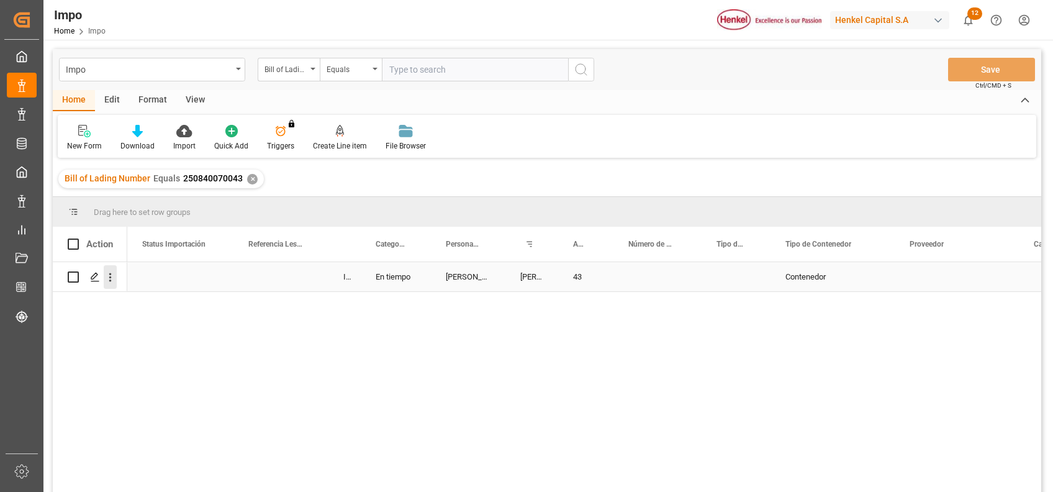
click at [107, 278] on icon "open menu" at bounding box center [110, 277] width 13 height 13
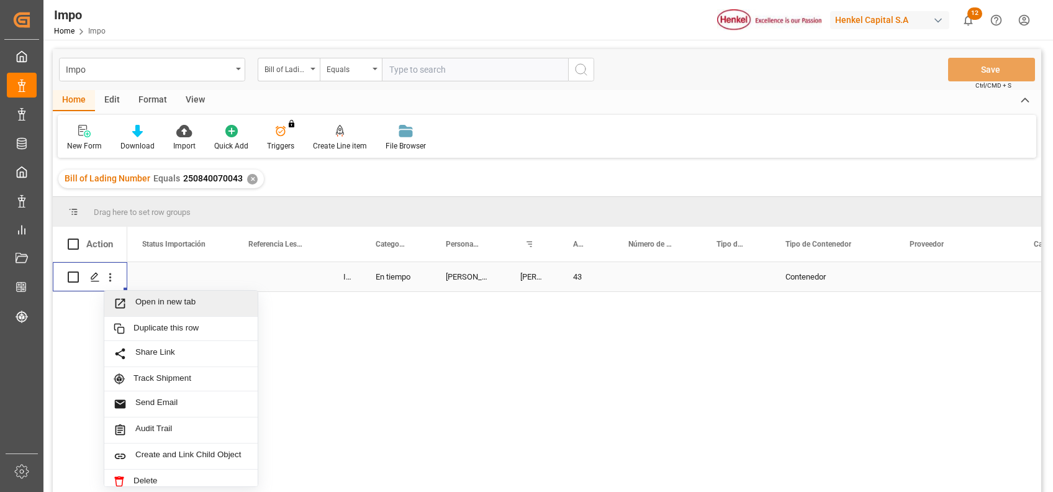
click at [137, 298] on span "Open in new tab" at bounding box center [191, 303] width 113 height 13
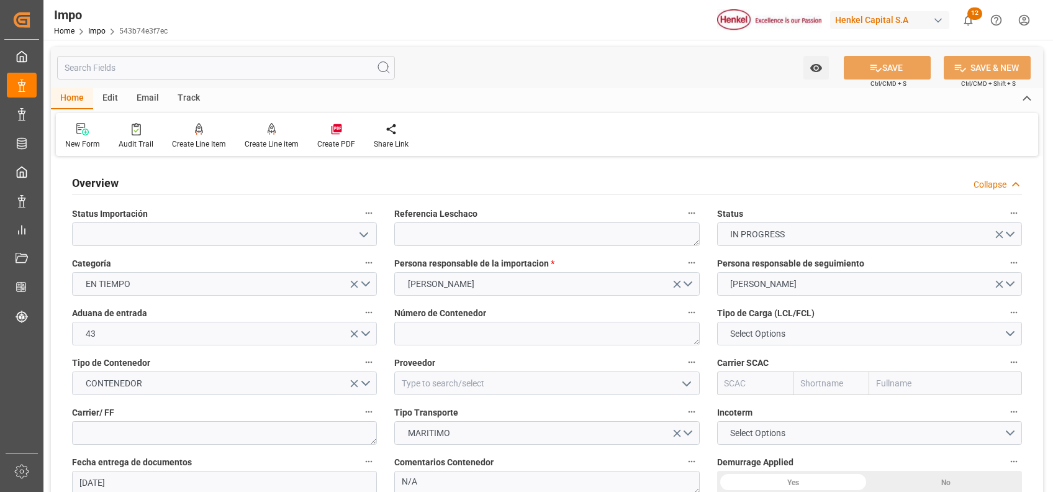
type input "[DATE]"
click at [549, 238] on textarea at bounding box center [546, 234] width 305 height 24
paste textarea "250840070043"
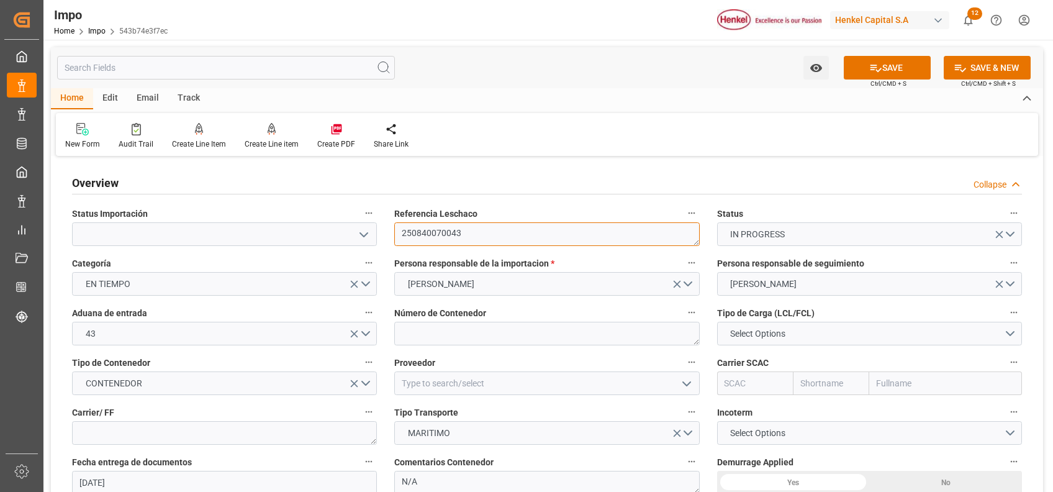
type textarea "250840070043"
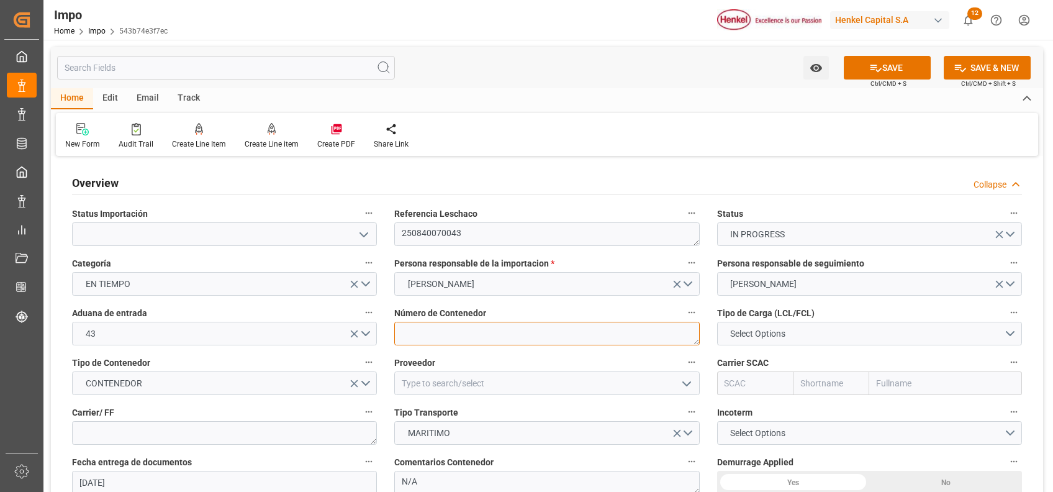
click at [506, 338] on textarea at bounding box center [546, 333] width 305 height 24
paste textarea ""
type textarea ""
type textarea "HLBU2792534"
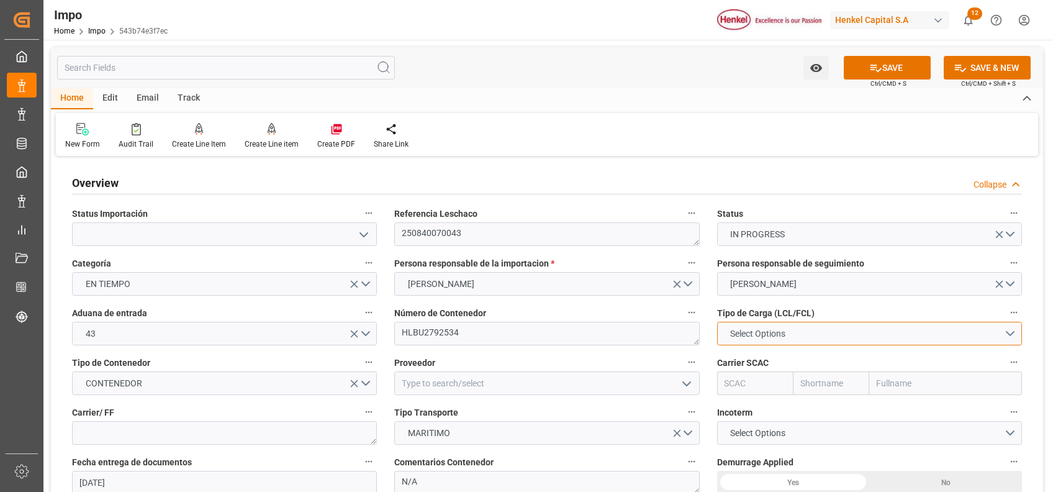
click at [820, 323] on button "Select Options" at bounding box center [869, 333] width 305 height 24
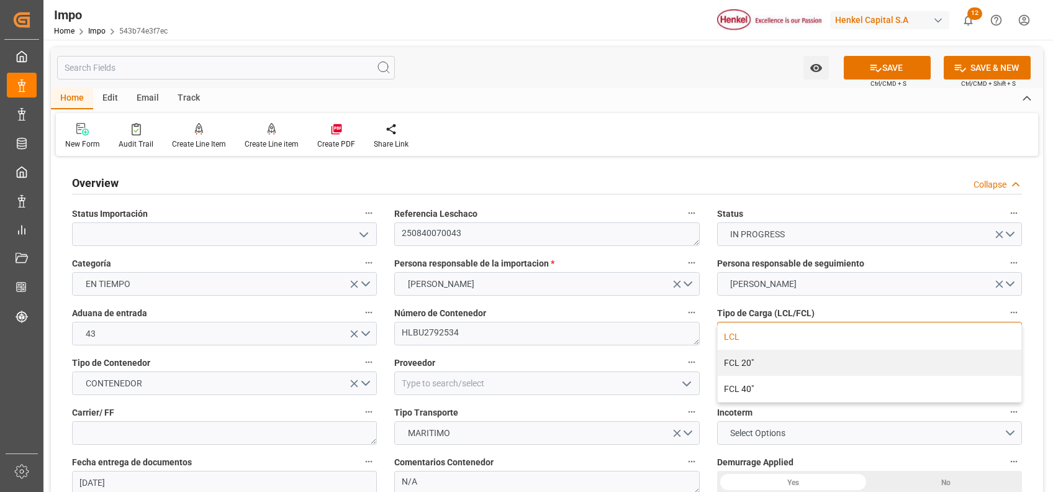
click at [760, 335] on div "LCL" at bounding box center [868, 336] width 303 height 26
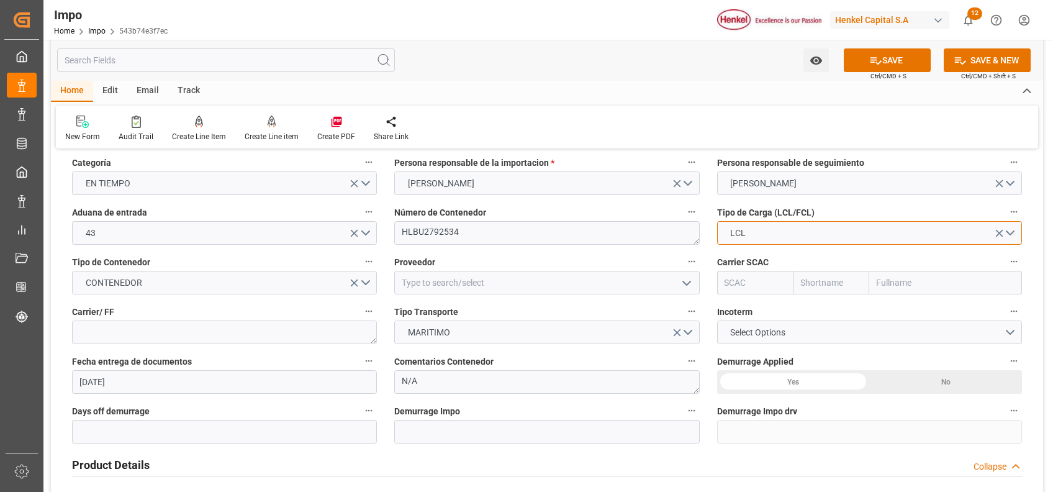
scroll to position [100, 0]
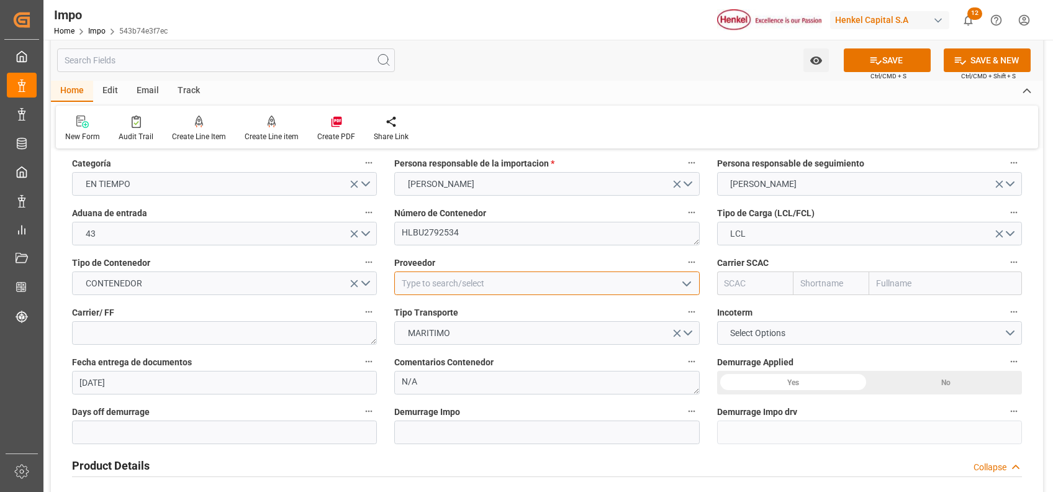
click at [561, 279] on input at bounding box center [546, 283] width 305 height 24
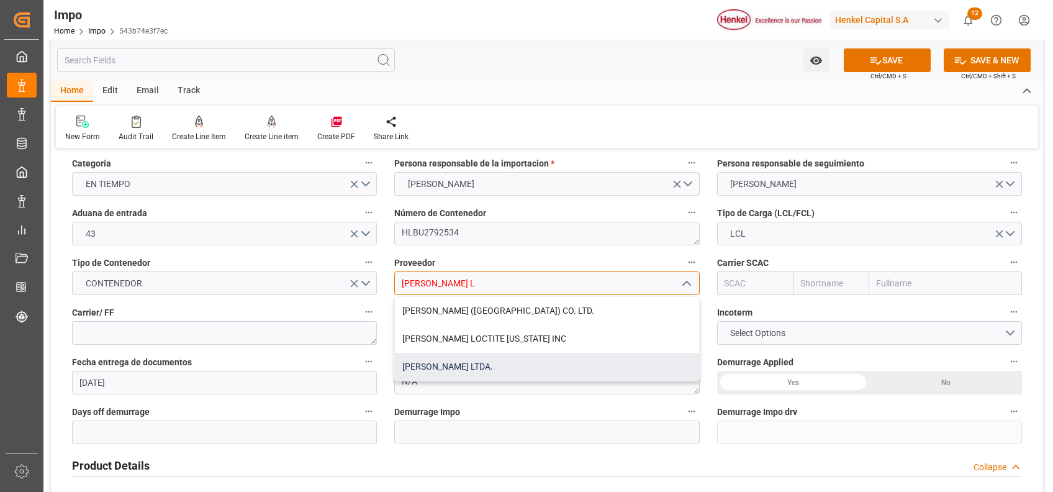
click at [451, 360] on div "[PERSON_NAME] LTDA." at bounding box center [546, 367] width 303 height 28
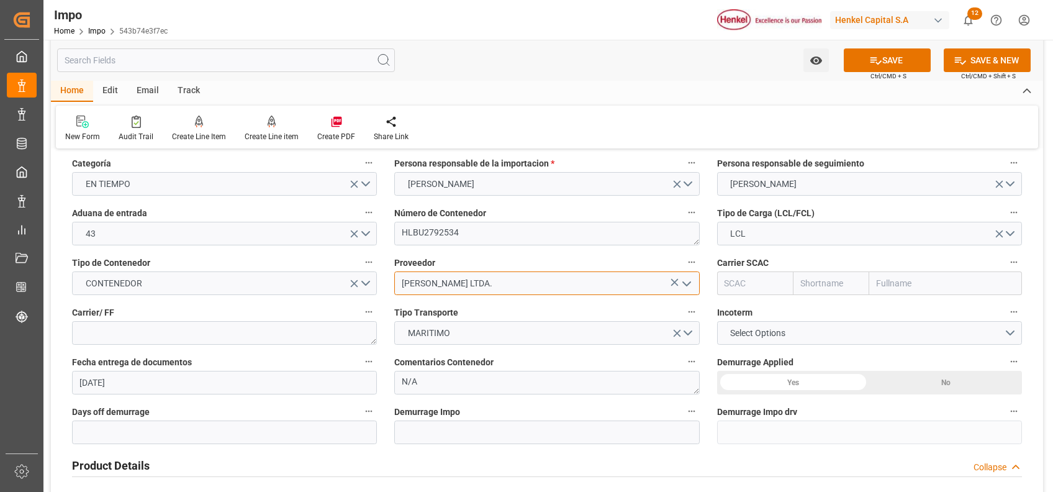
type input "[PERSON_NAME] LTDA."
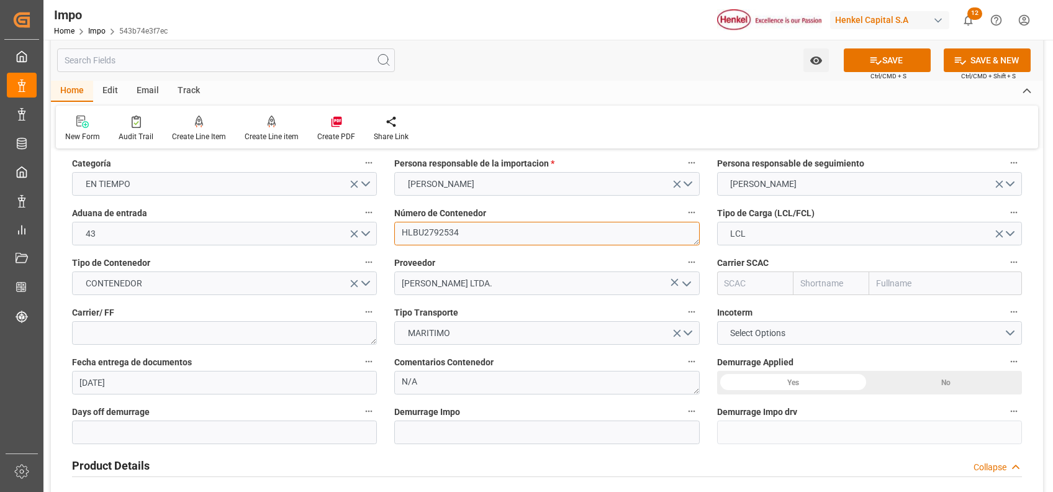
click at [450, 228] on textarea "HLBU2792534" at bounding box center [546, 234] width 305 height 24
click at [928, 277] on input "text" at bounding box center [945, 283] width 153 height 24
type input "HAPAG"
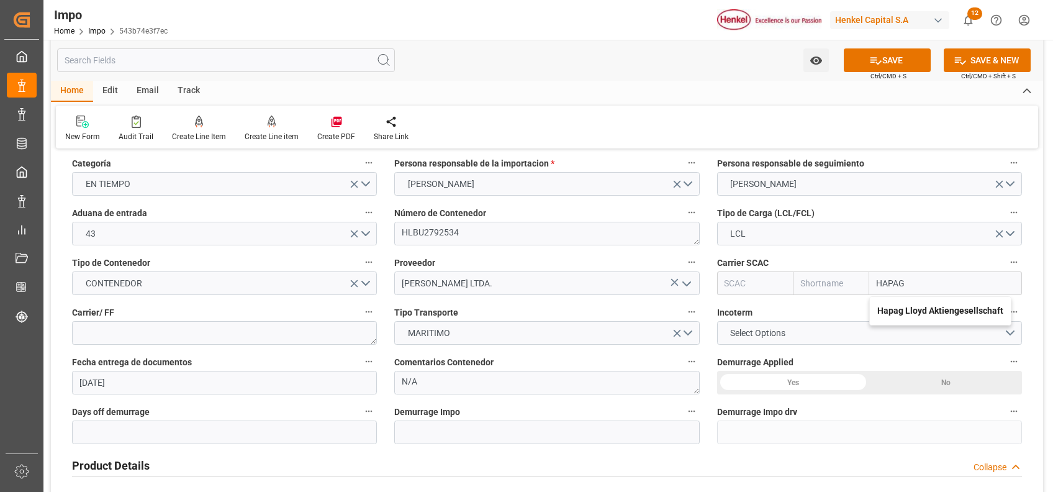
click at [918, 319] on div "Hapag Lloyd Aktiengesellschaft" at bounding box center [939, 311] width 141 height 28
type input "HLCU"
type input "Hapag [PERSON_NAME]"
type input "Hapag Lloyd Aktiengesellschaft"
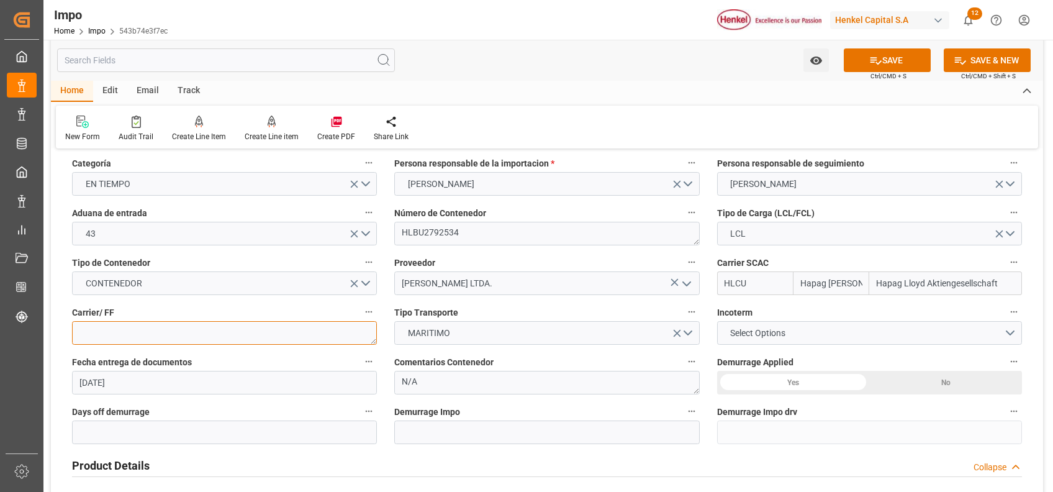
click at [200, 330] on textarea at bounding box center [224, 333] width 305 height 24
type textarea "LESCHACO"
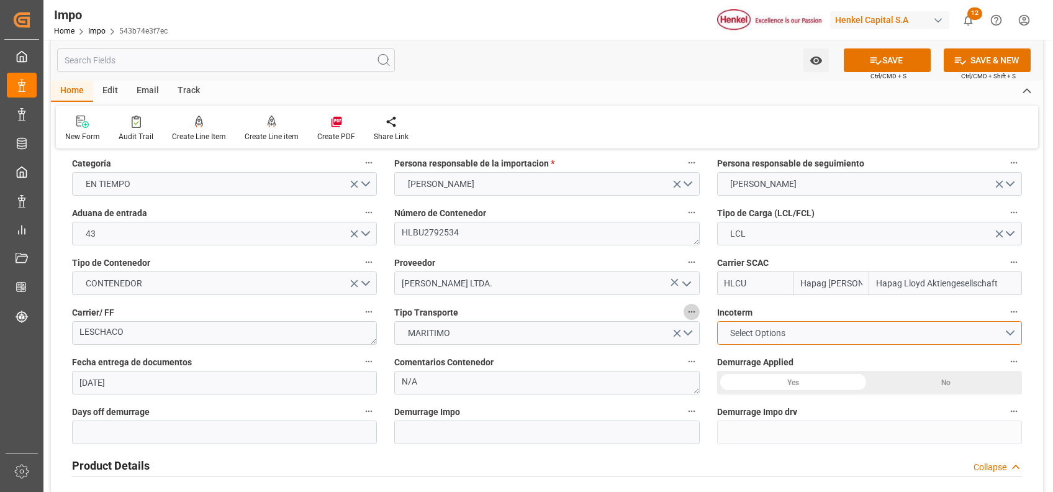
click at [824, 331] on button "Select Options" at bounding box center [869, 333] width 305 height 24
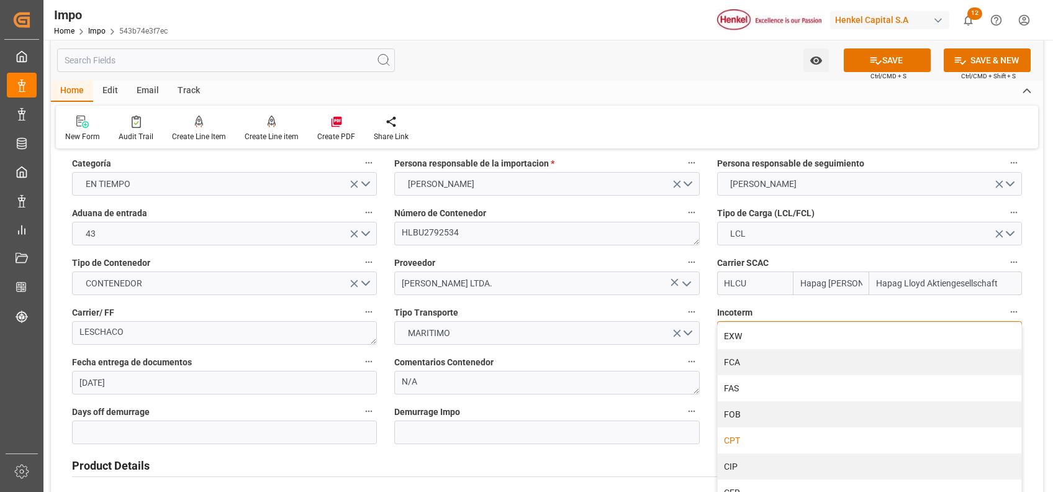
click at [736, 433] on div "CPT" at bounding box center [868, 440] width 303 height 26
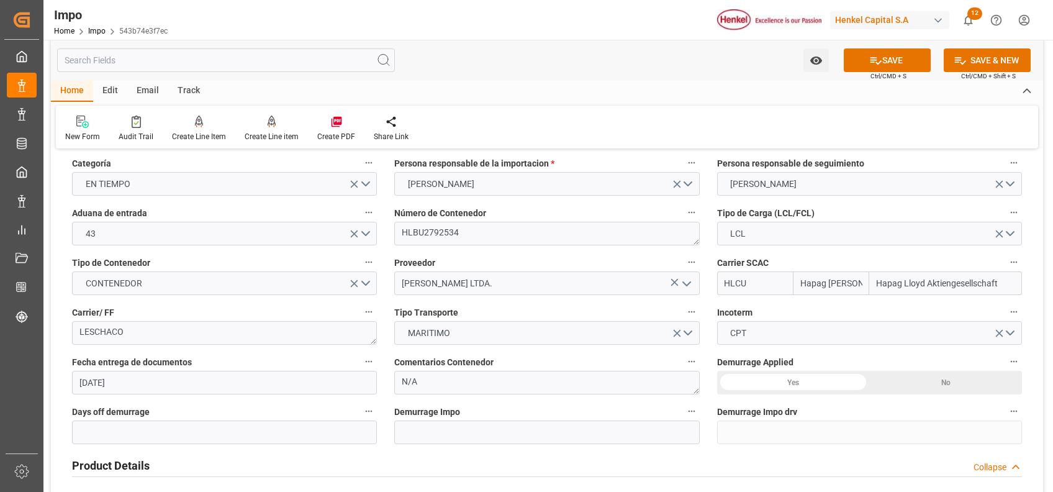
click at [902, 389] on div "No" at bounding box center [945, 383] width 153 height 24
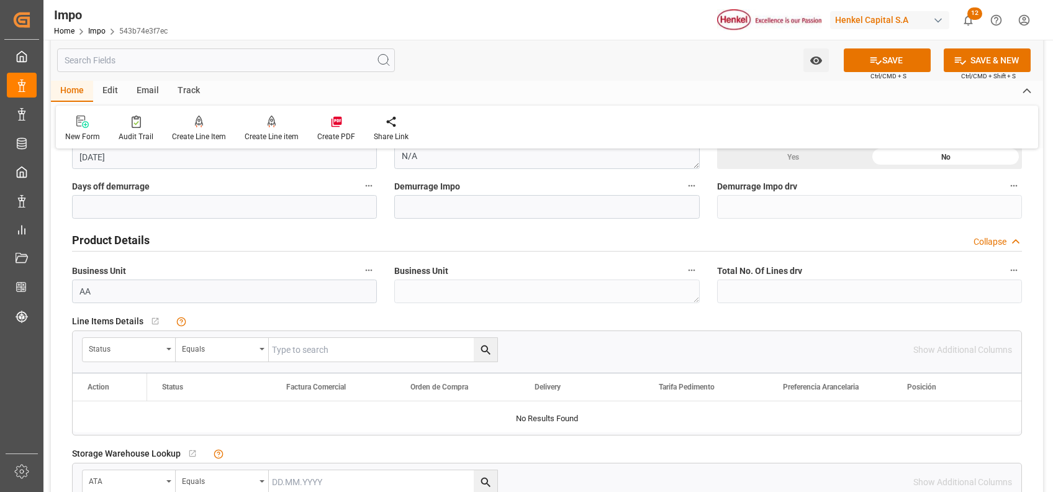
scroll to position [327, 0]
click at [164, 346] on div "Status" at bounding box center [129, 348] width 93 height 24
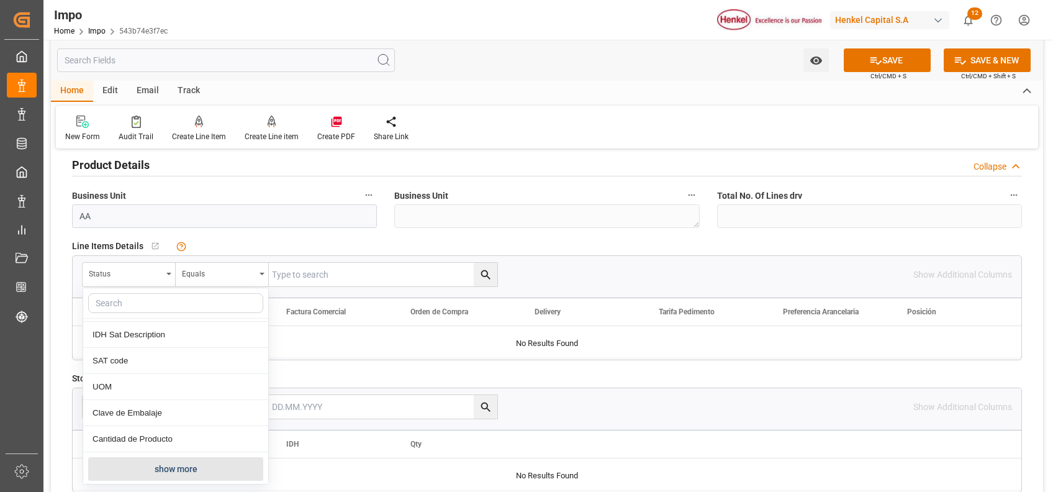
scroll to position [431, 0]
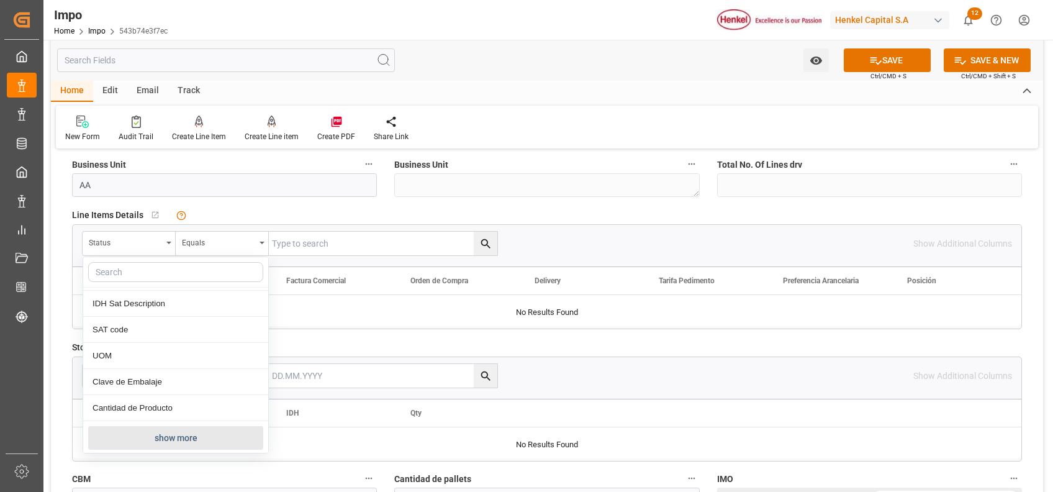
click at [193, 426] on button "show more" at bounding box center [175, 438] width 175 height 24
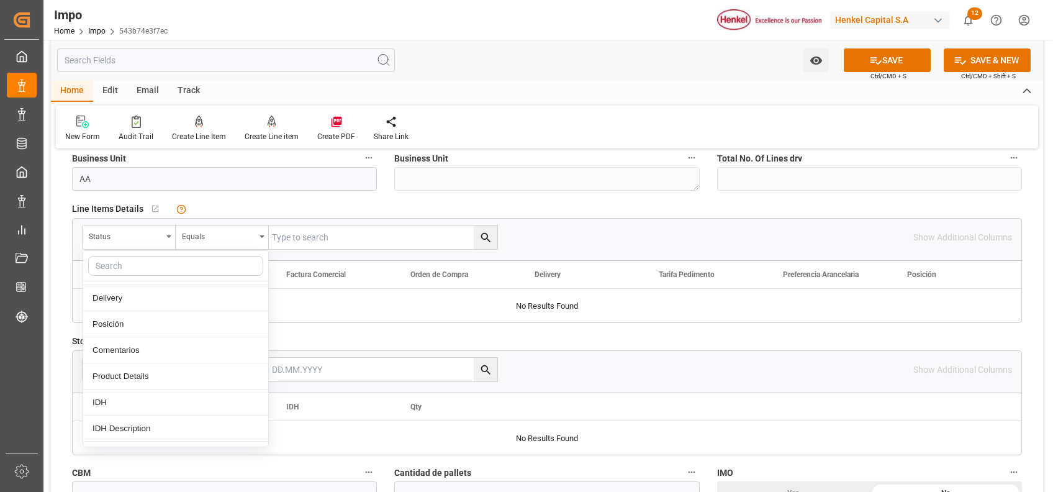
scroll to position [256, 0]
click at [131, 348] on div "Comentarios" at bounding box center [175, 351] width 185 height 26
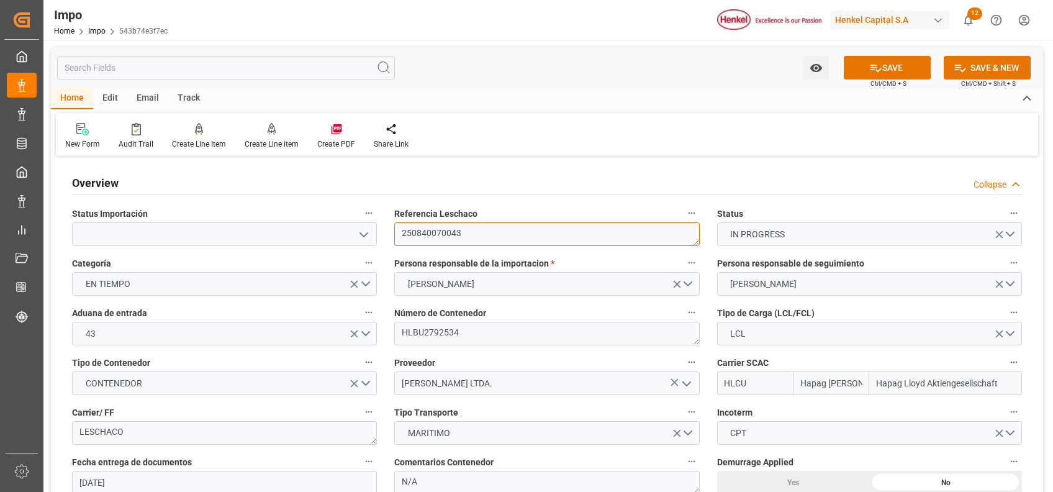
click at [446, 230] on textarea "250840070043" at bounding box center [546, 234] width 305 height 24
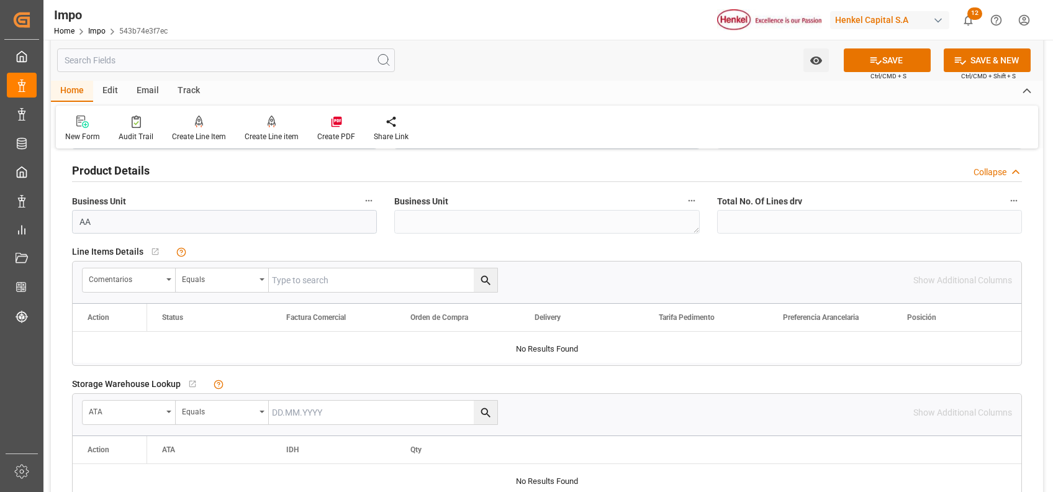
scroll to position [395, 0]
click at [452, 267] on input "text" at bounding box center [383, 279] width 228 height 24
paste input "250840070043"
type input "250840070043"
click at [496, 279] on button "search button" at bounding box center [486, 279] width 24 height 24
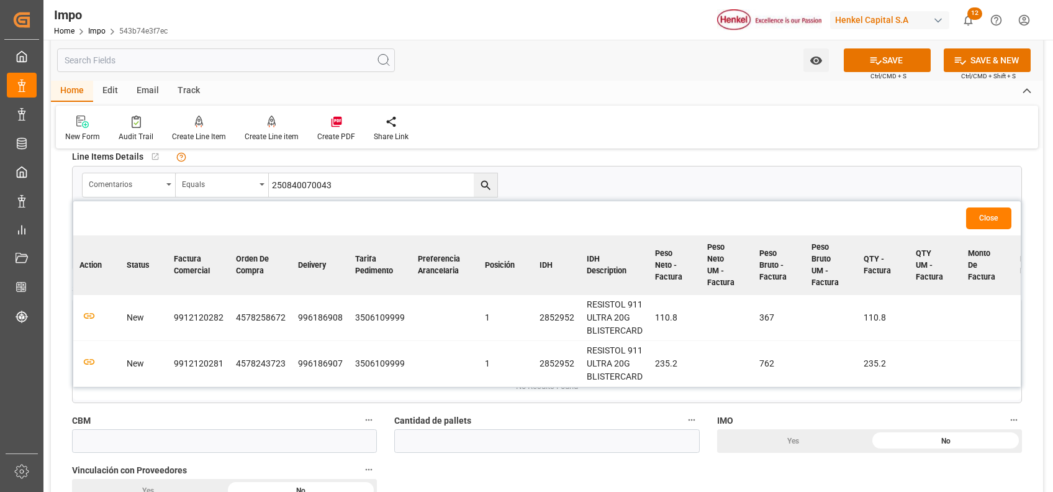
scroll to position [492, 0]
click at [91, 320] on icon "button" at bounding box center [89, 314] width 16 height 16
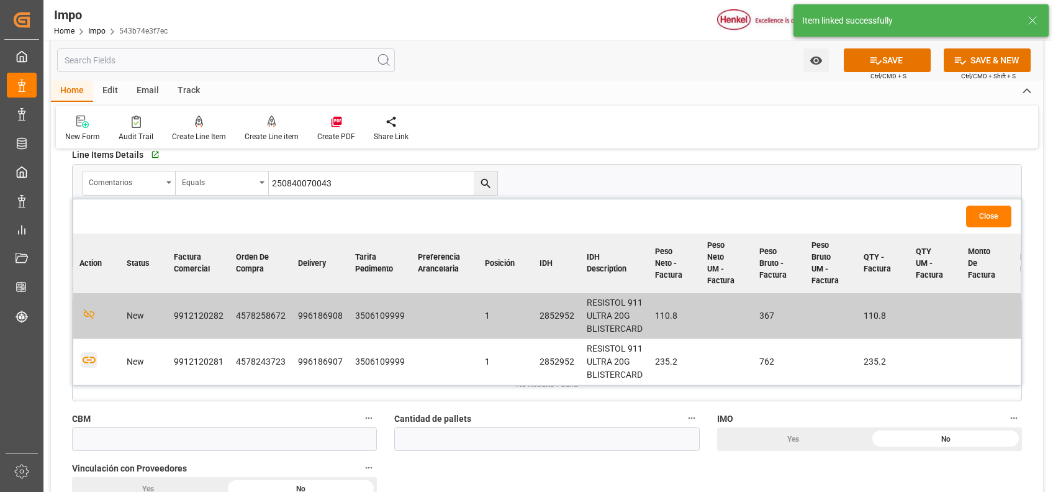
click at [83, 363] on icon "button" at bounding box center [89, 359] width 13 height 7
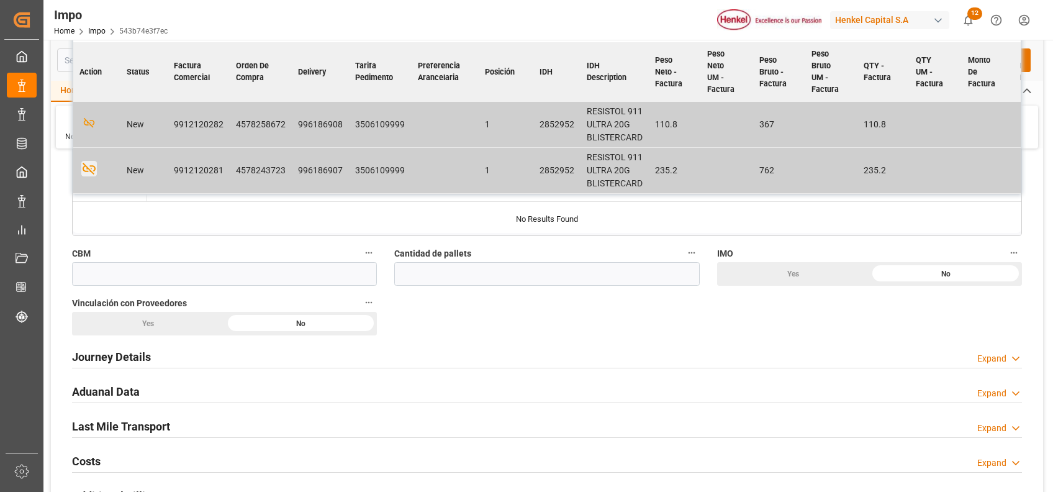
scroll to position [657, 0]
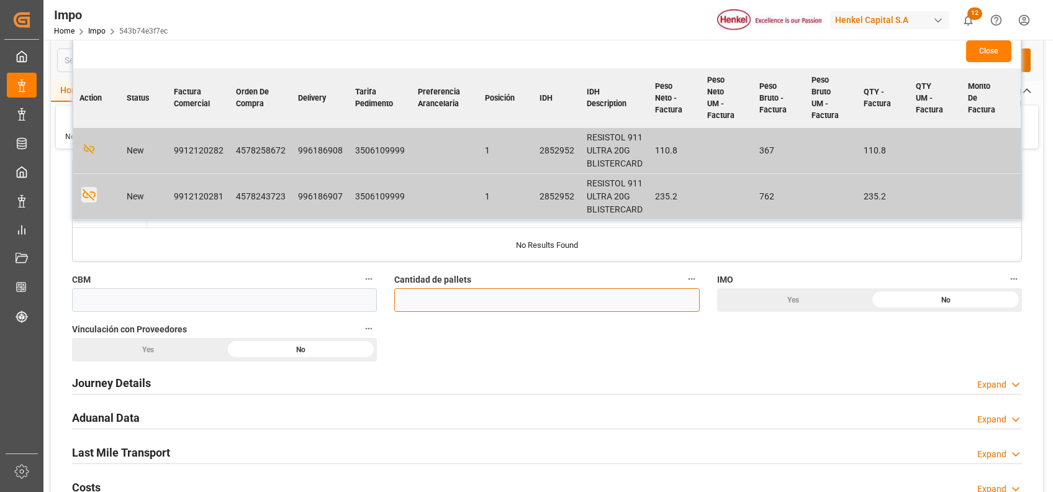
click at [520, 300] on input "text" at bounding box center [546, 300] width 305 height 24
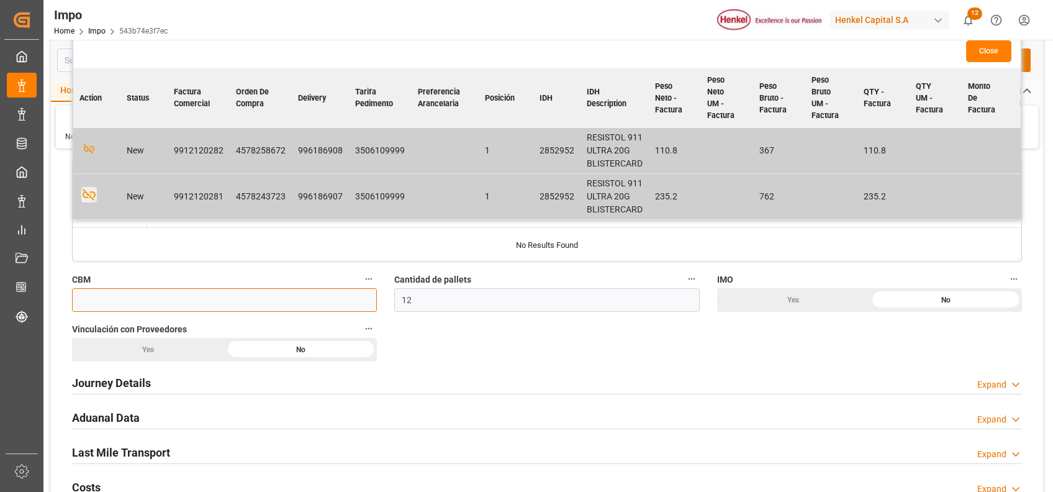
click at [280, 297] on input "text" at bounding box center [224, 300] width 305 height 24
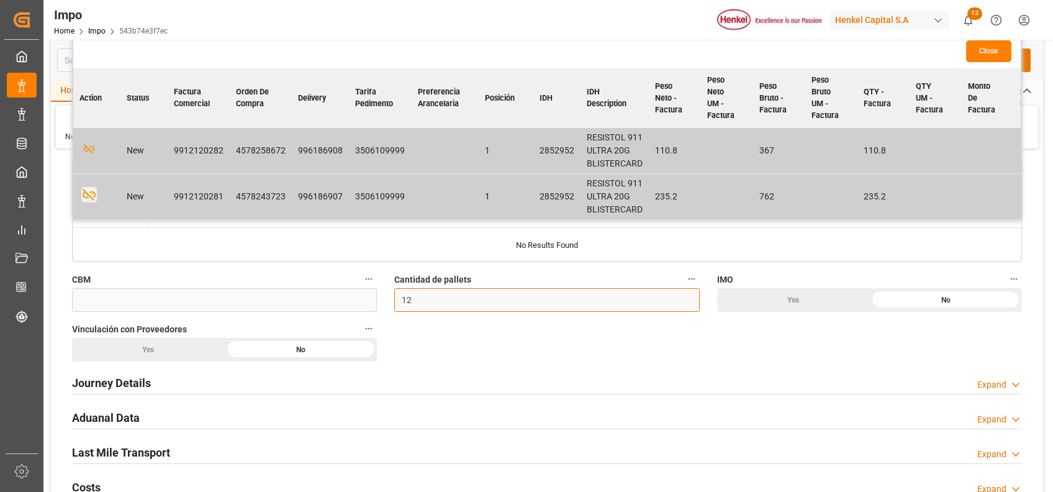
click at [480, 299] on input "12" at bounding box center [546, 300] width 305 height 24
type input "1"
type input "9"
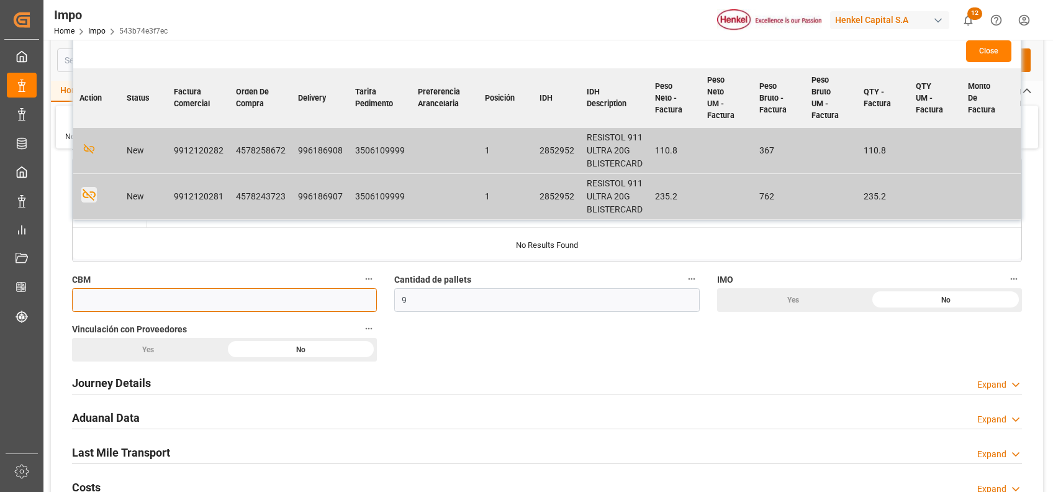
click at [349, 288] on input "text" at bounding box center [224, 300] width 305 height 24
type input "12.552"
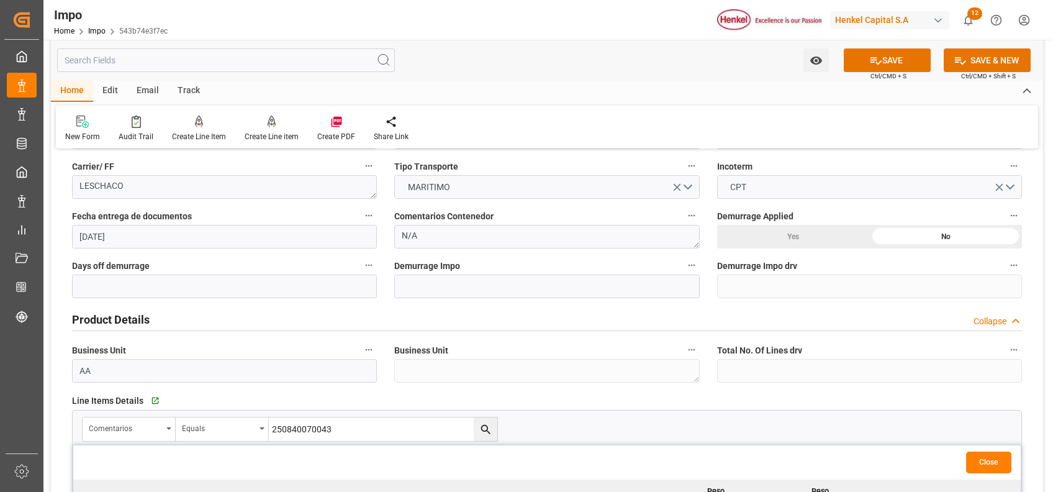
scroll to position [243, 0]
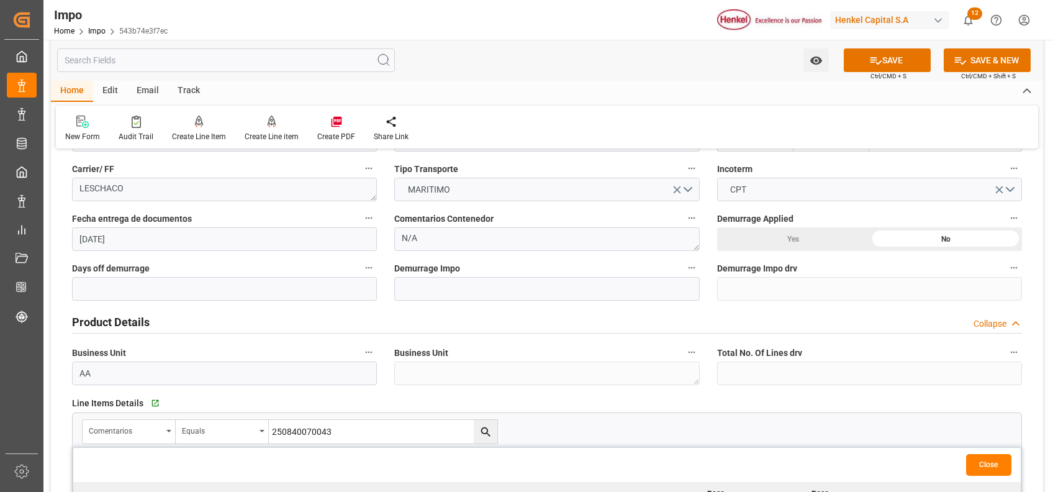
click at [105, 323] on h2 "Product Details" at bounding box center [111, 321] width 78 height 17
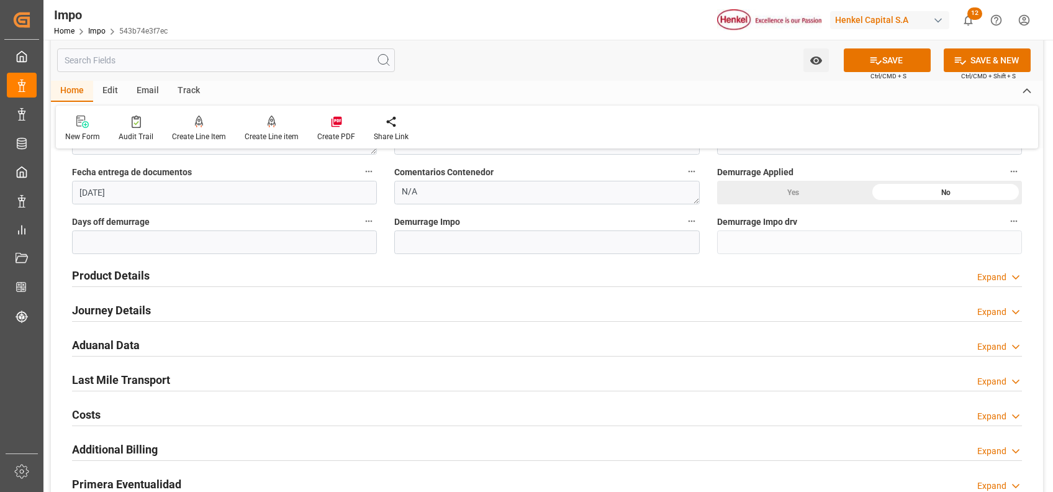
scroll to position [326, 0]
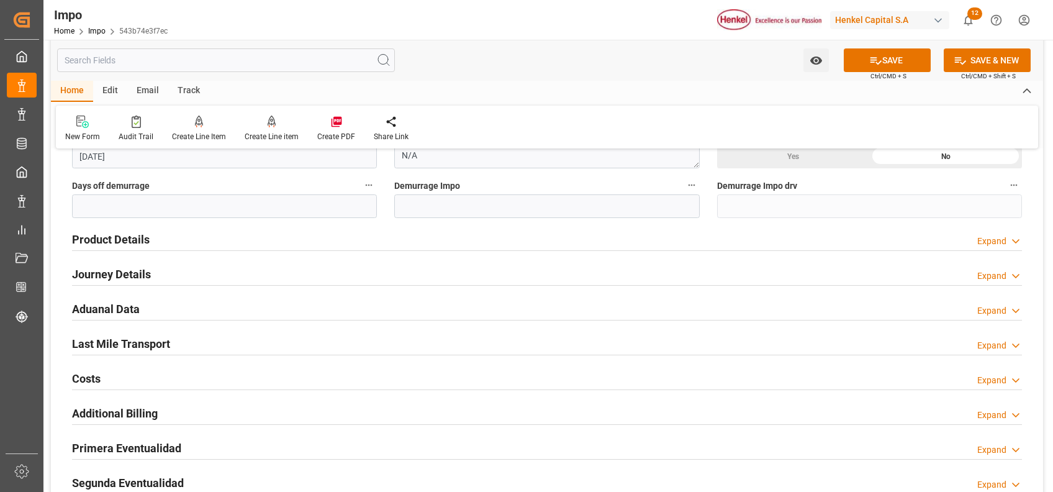
click at [122, 277] on h2 "Journey Details" at bounding box center [111, 274] width 79 height 17
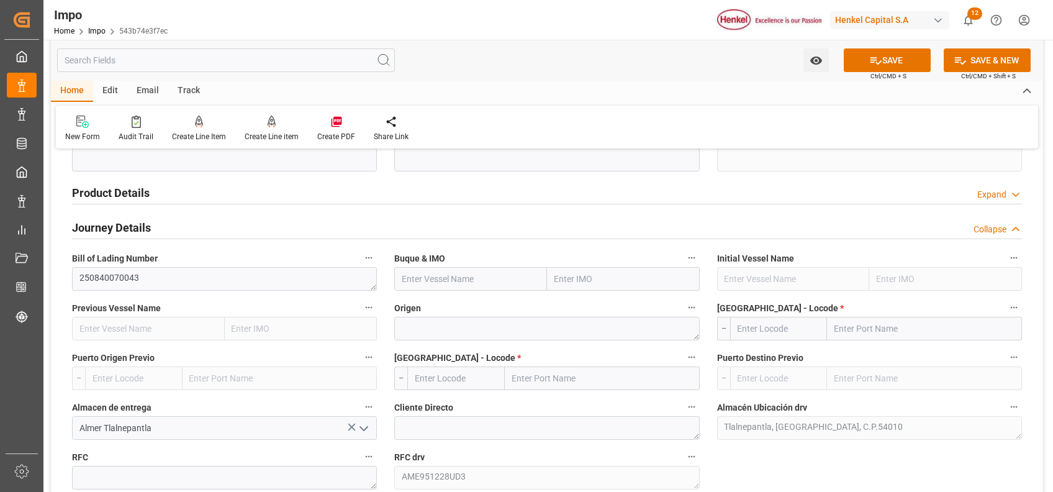
scroll to position [408, 0]
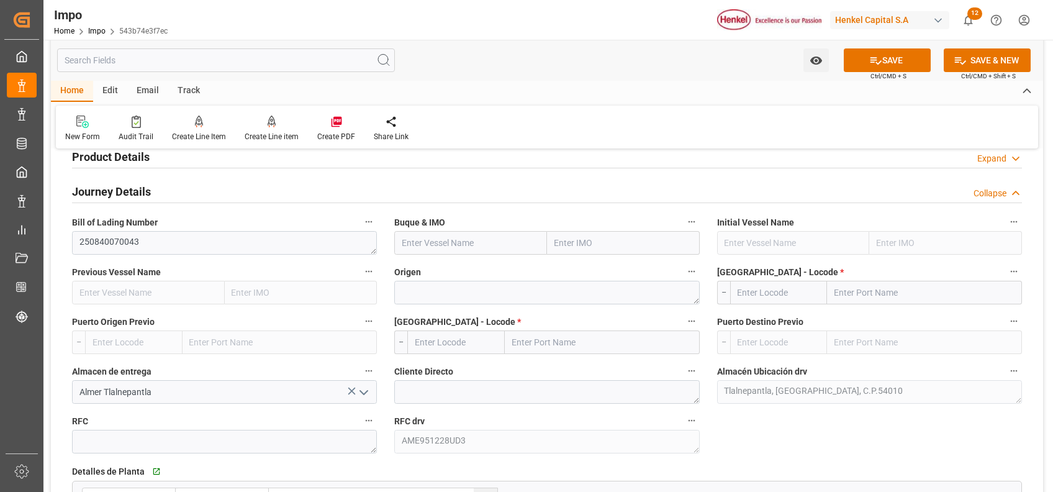
click at [606, 235] on input "text" at bounding box center [623, 243] width 153 height 24
type input "CAPE PIONEER"
click at [648, 269] on span "9719874 - CAPE PIONEER" at bounding box center [603, 270] width 97 height 10
type input "CAPE PIONEER"
type input "9719874"
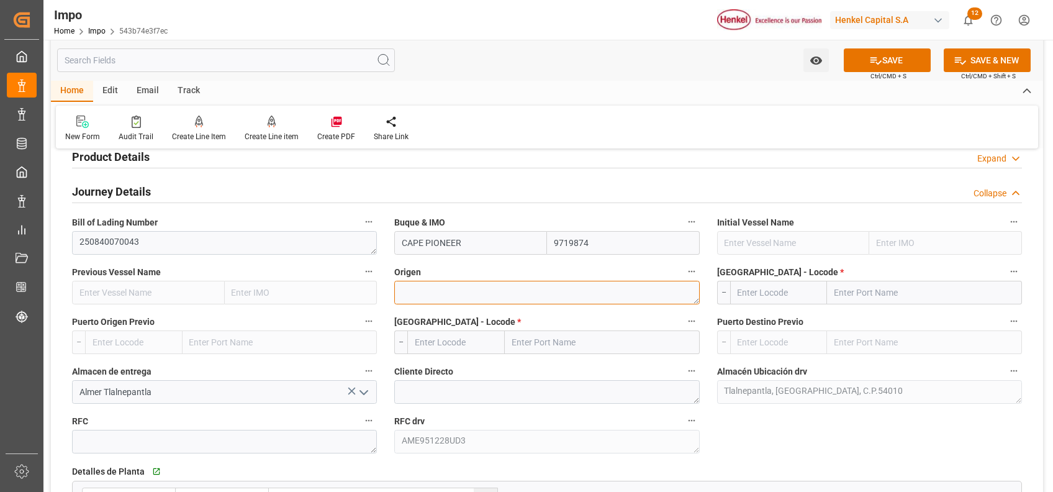
click at [623, 300] on textarea at bounding box center [546, 293] width 305 height 24
click at [889, 294] on input "text" at bounding box center [924, 293] width 195 height 24
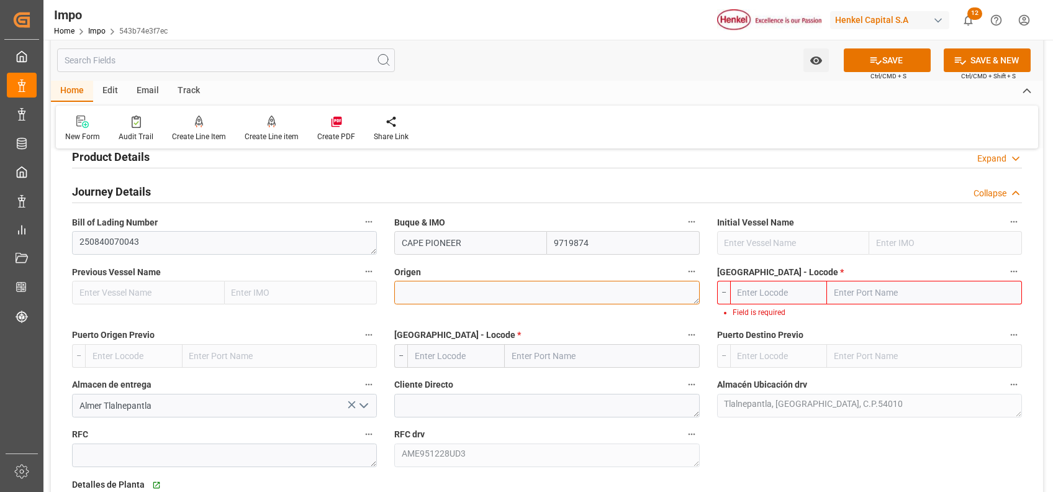
click at [521, 285] on textarea at bounding box center [546, 293] width 305 height 24
type textarea "Brazil"
click at [933, 284] on input "text" at bounding box center [924, 293] width 195 height 24
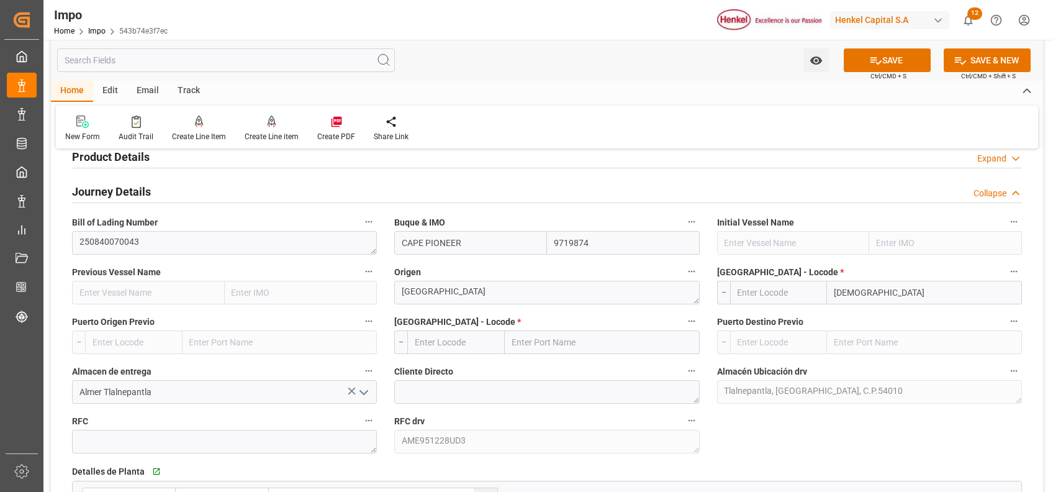
type input "santos"
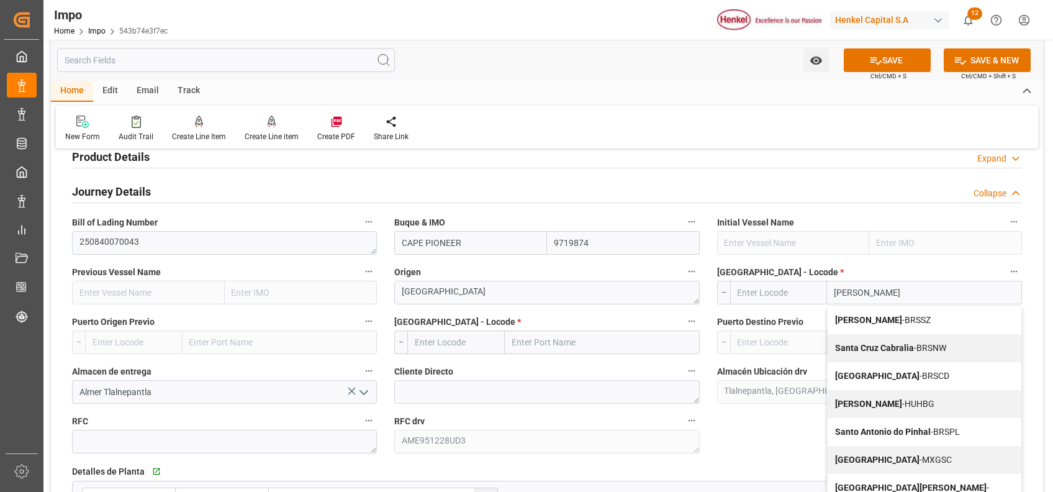
click at [917, 317] on div "Santos - BRSSZ" at bounding box center [924, 320] width 194 height 28
type input "BRSSZ"
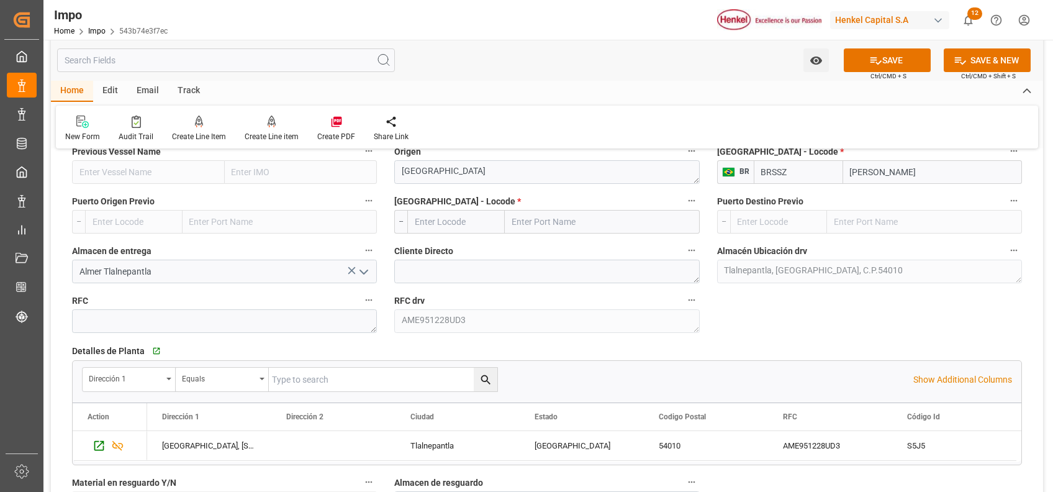
scroll to position [492, 0]
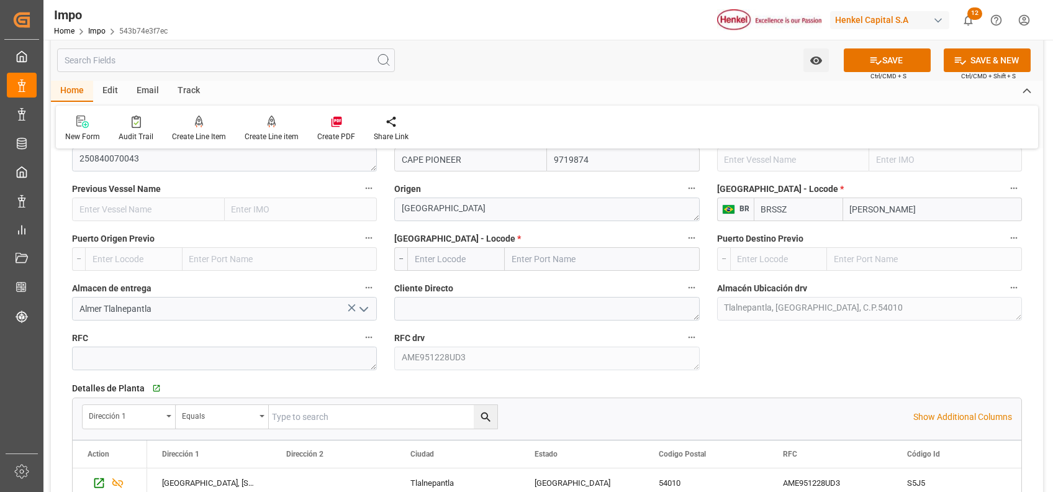
type input "[PERSON_NAME]"
click at [554, 260] on input "text" at bounding box center [602, 259] width 195 height 24
type input "ver"
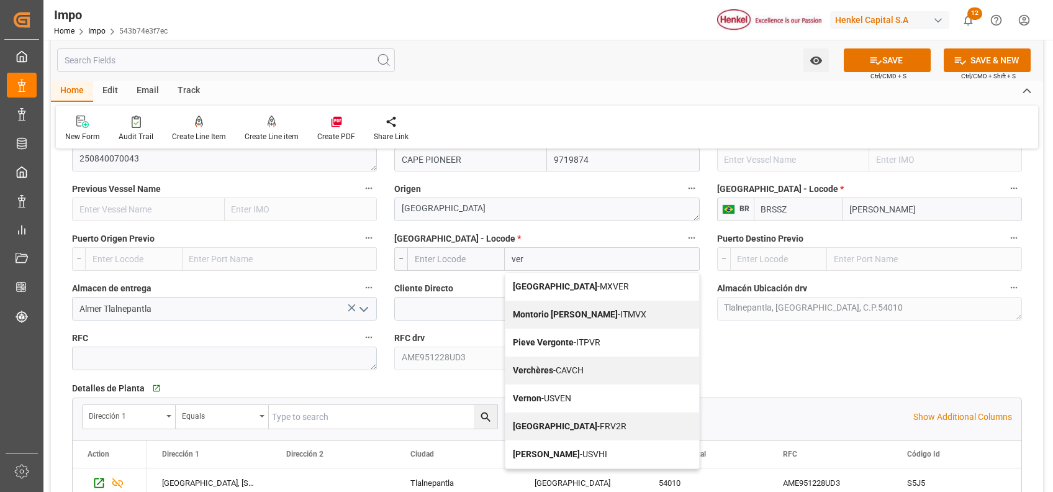
click at [611, 285] on div "Veracruz - MXVER" at bounding box center [602, 286] width 194 height 28
type input "MXVER"
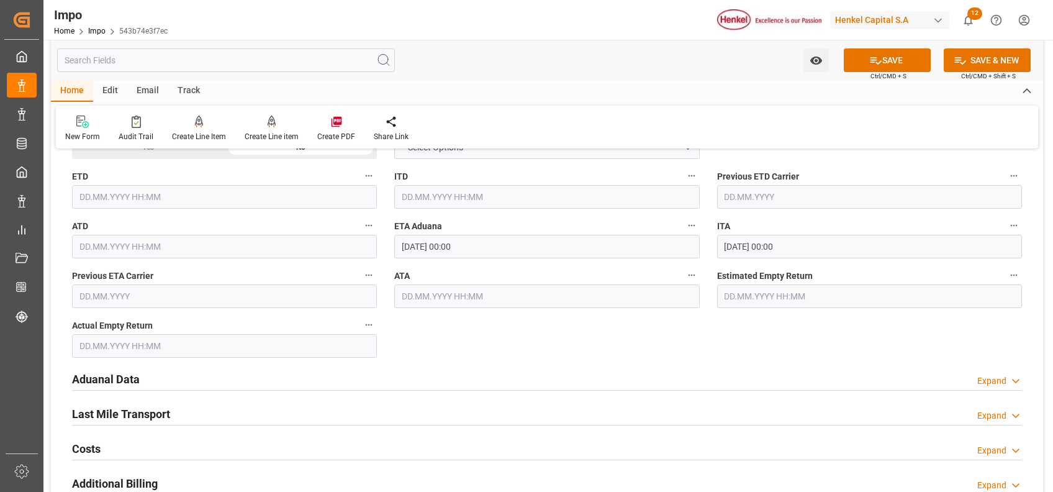
scroll to position [905, 0]
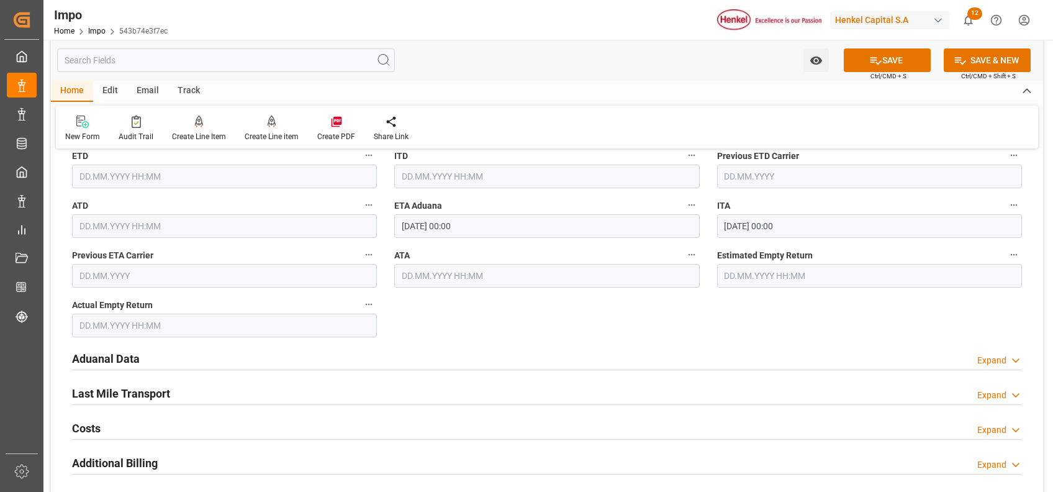
type input "[GEOGRAPHIC_DATA]"
click at [110, 361] on h2 "Aduanal Data" at bounding box center [106, 358] width 68 height 17
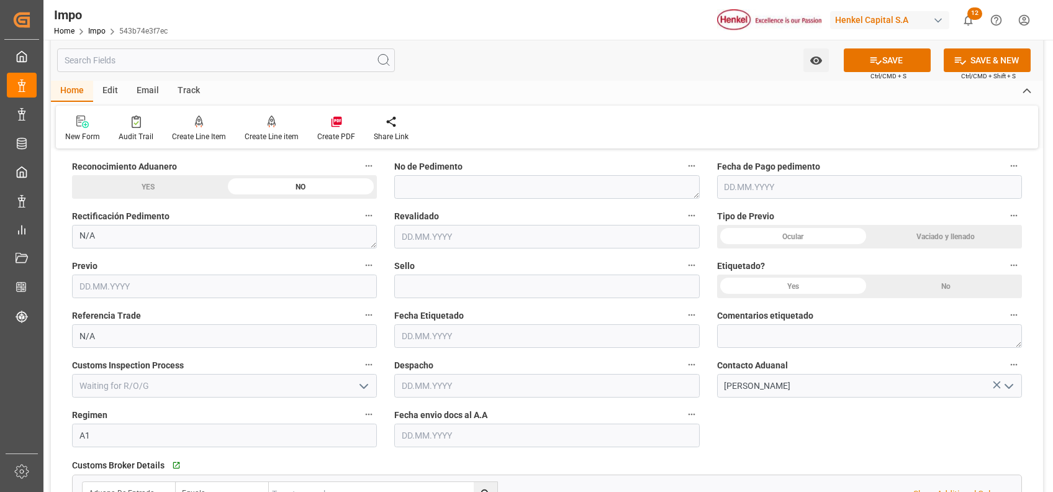
scroll to position [1153, 0]
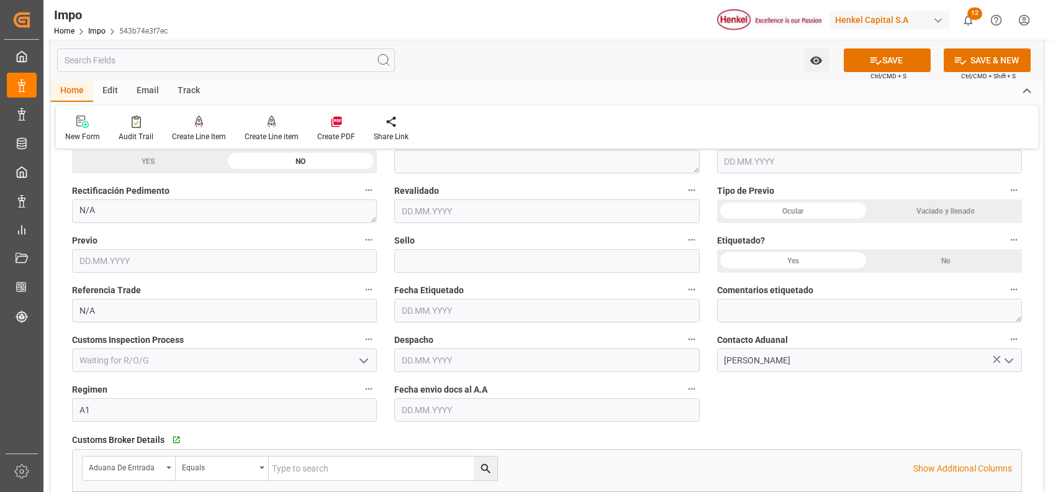
click at [492, 414] on input "text" at bounding box center [546, 410] width 305 height 24
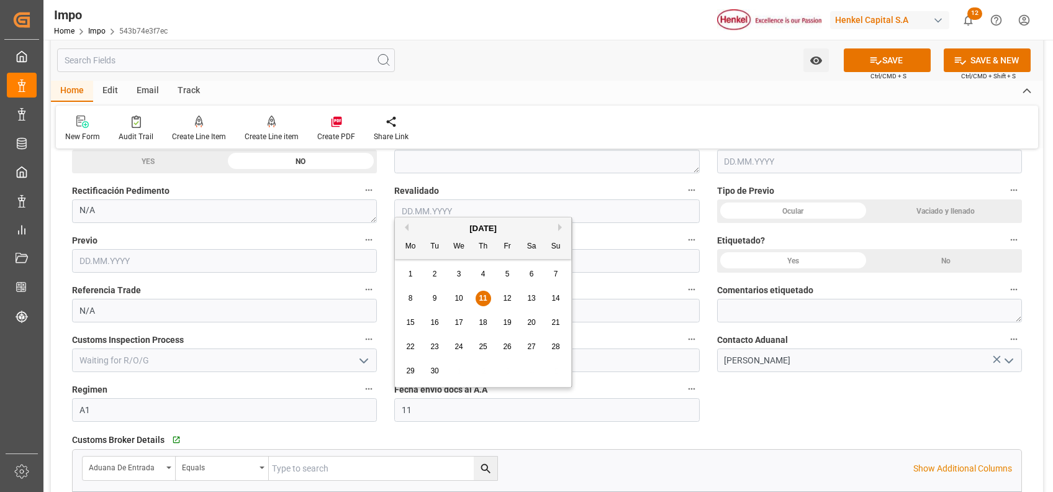
click at [487, 289] on div "8 9 10 11 12 13 14" at bounding box center [482, 298] width 169 height 24
click at [482, 294] on span "11" at bounding box center [482, 298] width 8 height 9
type input "[DATE]"
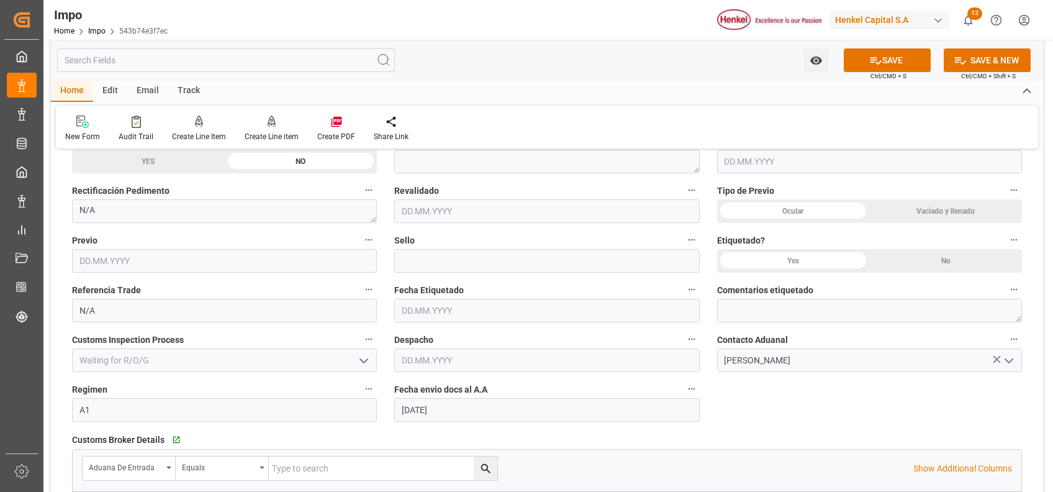
scroll to position [1319, 0]
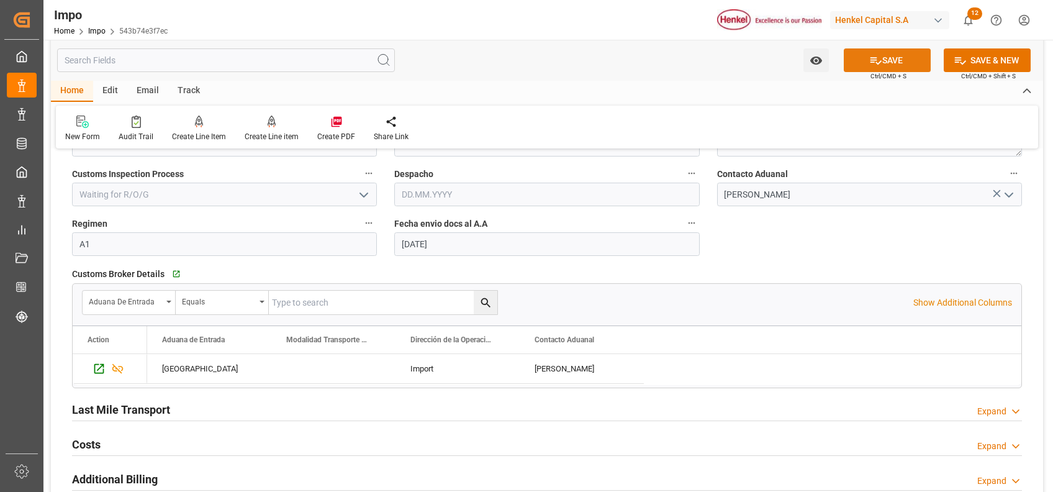
click at [889, 61] on button "SAVE" at bounding box center [886, 60] width 87 height 24
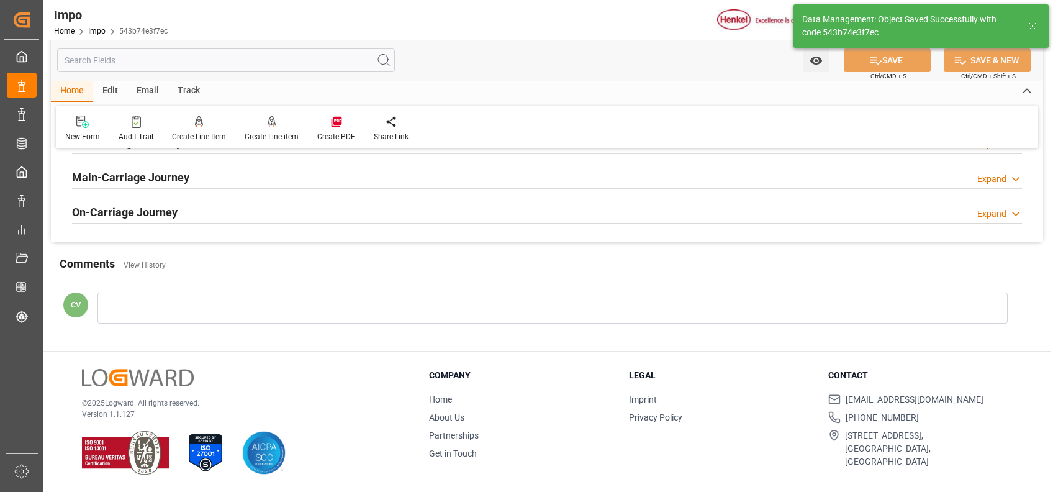
type textarea "AA"
type input "0"
type input "2"
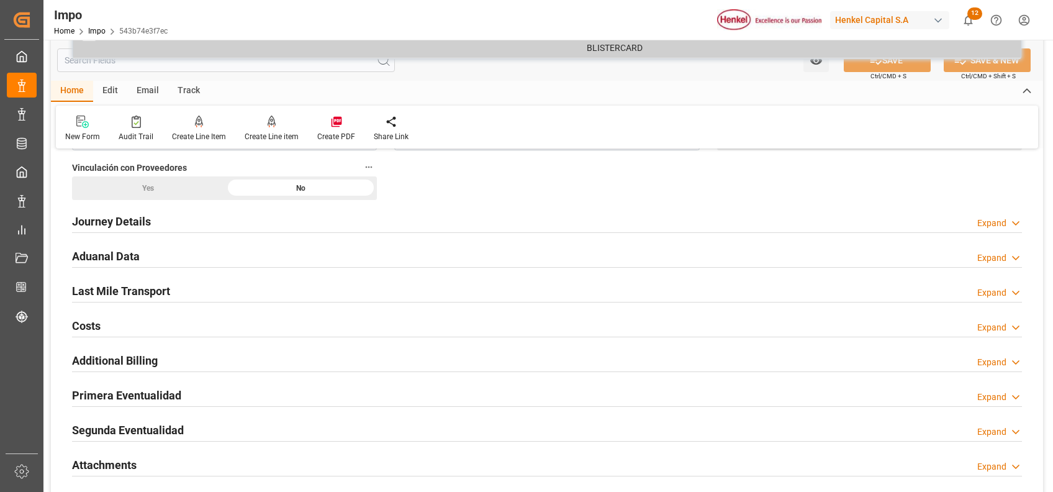
scroll to position [782, 0]
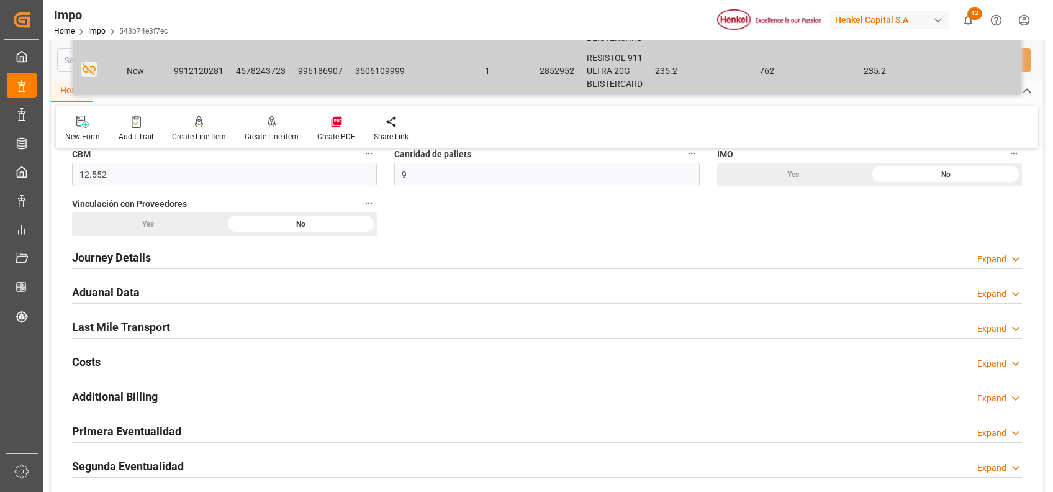
click at [114, 294] on h2 "Aduanal Data" at bounding box center [106, 292] width 68 height 17
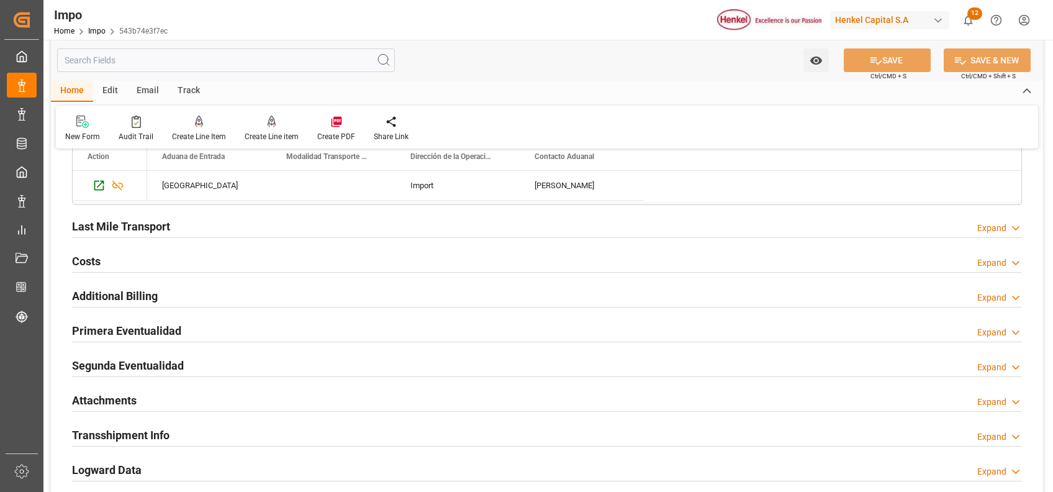
scroll to position [1278, 0]
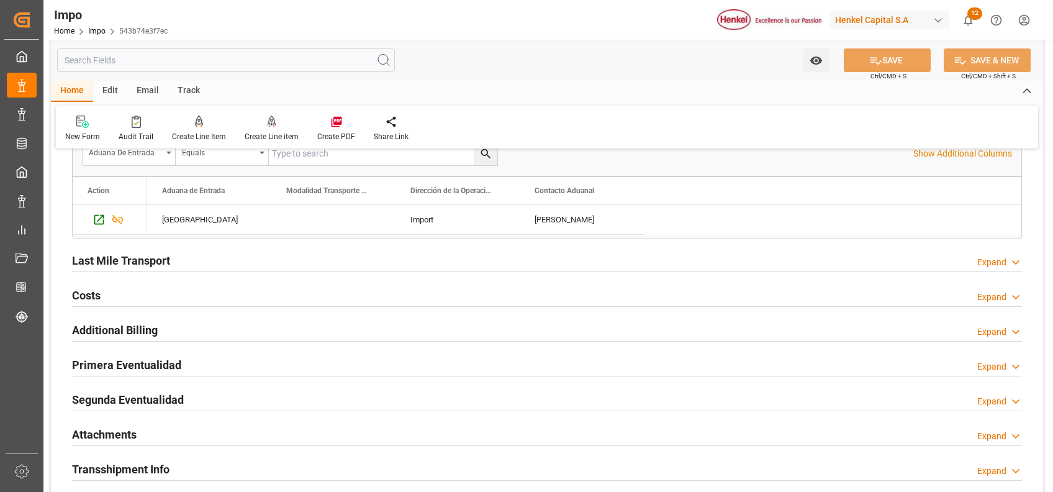
click at [107, 429] on h2 "Attachments" at bounding box center [104, 434] width 65 height 17
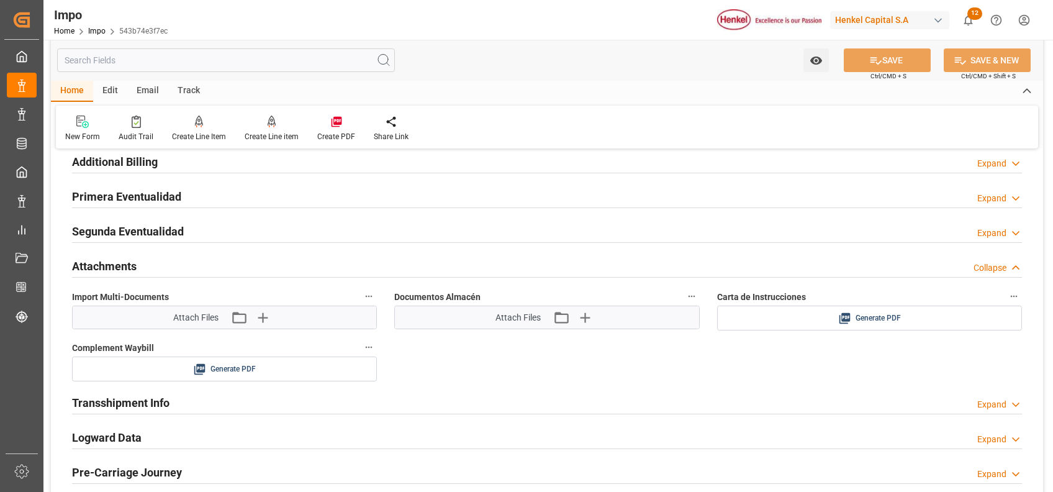
scroll to position [1527, 0]
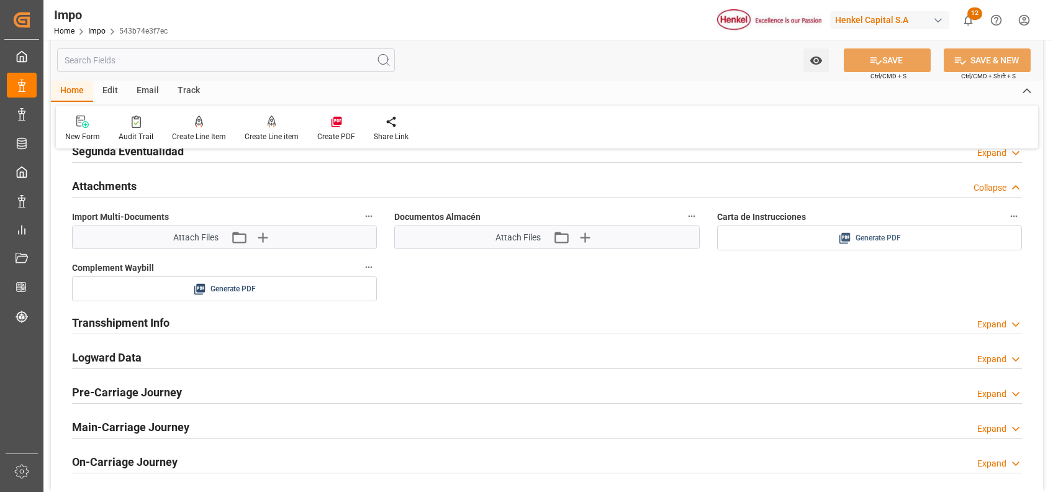
click at [891, 243] on span "Generate PDF" at bounding box center [877, 238] width 45 height 16
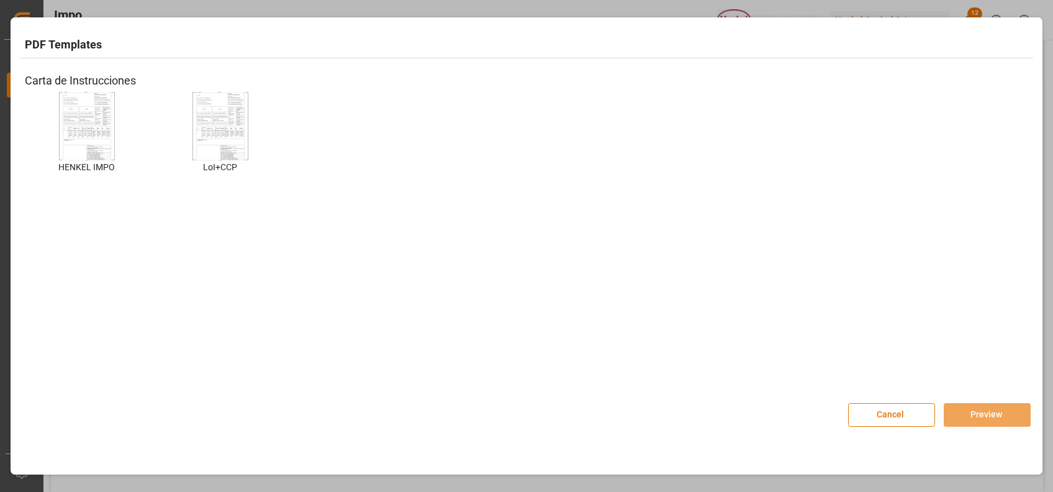
click at [111, 140] on img at bounding box center [87, 126] width 50 height 70
click at [989, 408] on button "Preview" at bounding box center [986, 415] width 87 height 24
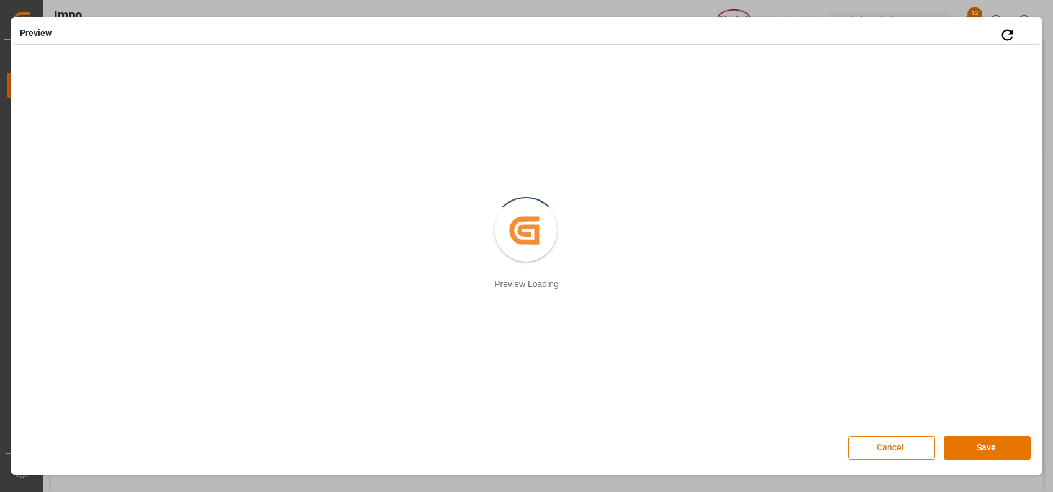
click at [899, 457] on button "Cancel" at bounding box center [891, 448] width 87 height 24
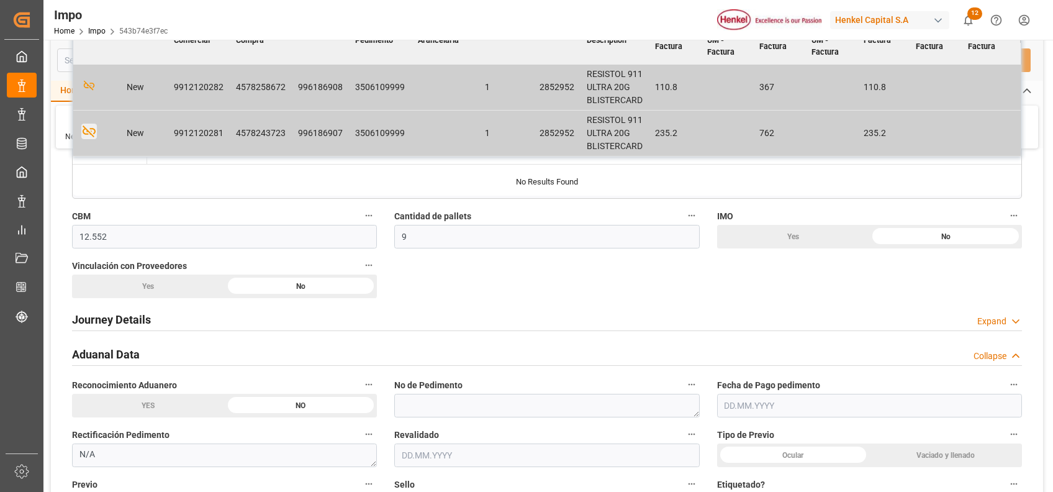
scroll to position [745, 0]
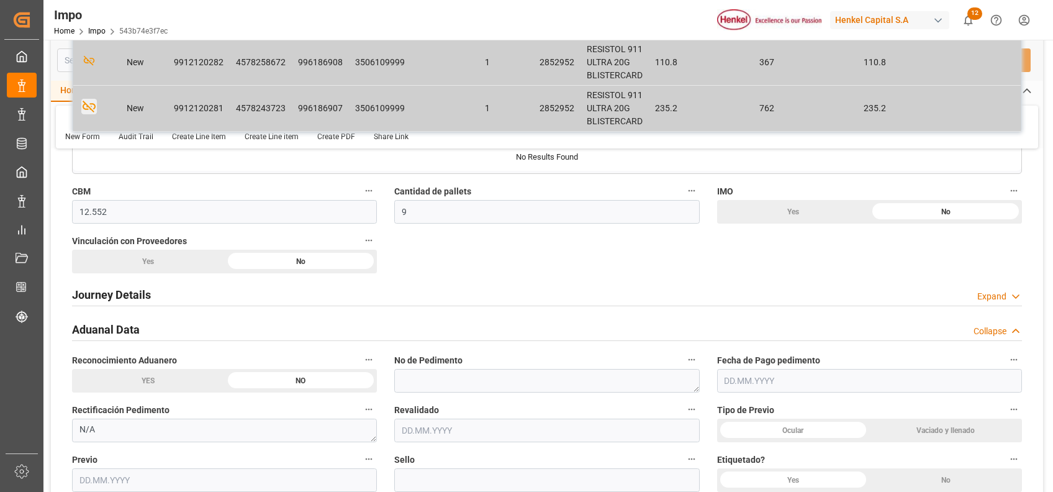
click at [176, 258] on div "Yes" at bounding box center [148, 261] width 153 height 24
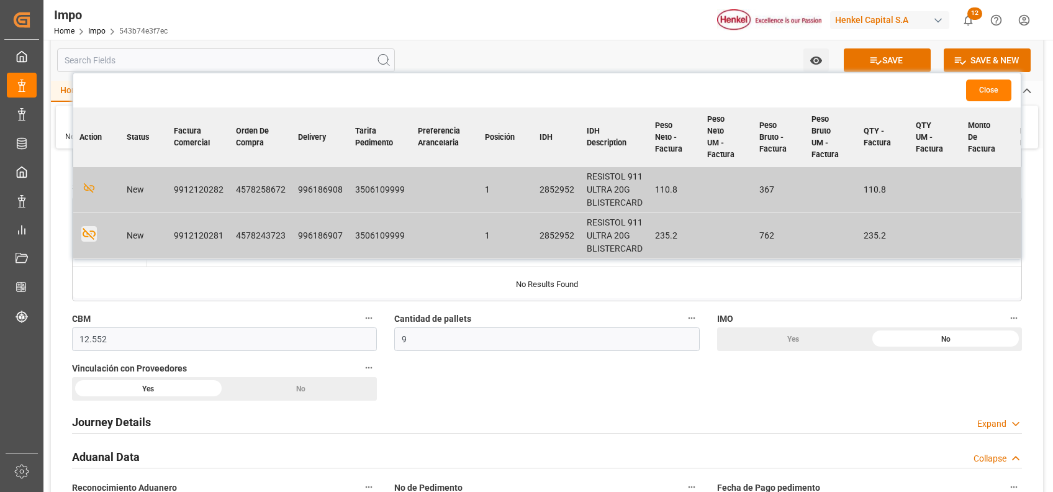
scroll to position [413, 0]
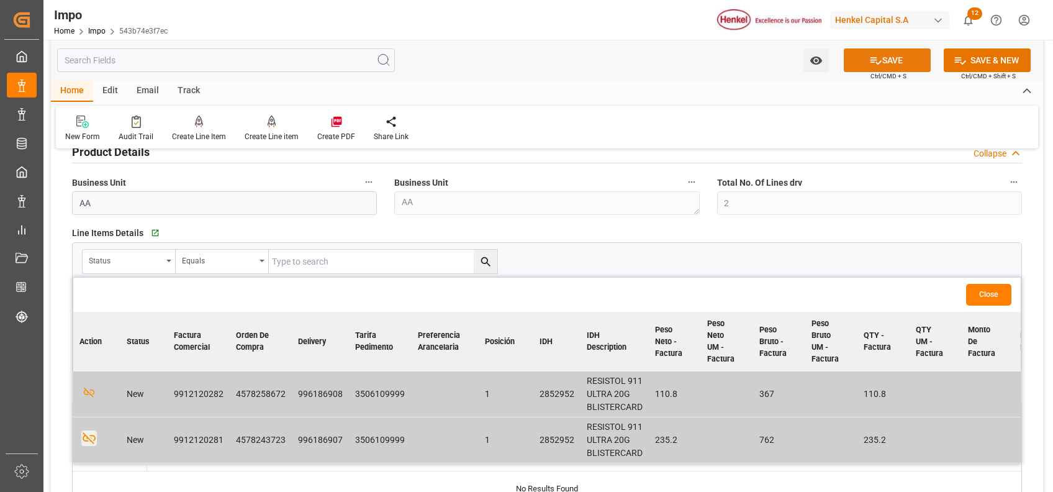
click at [881, 70] on button "SAVE" at bounding box center [886, 60] width 87 height 24
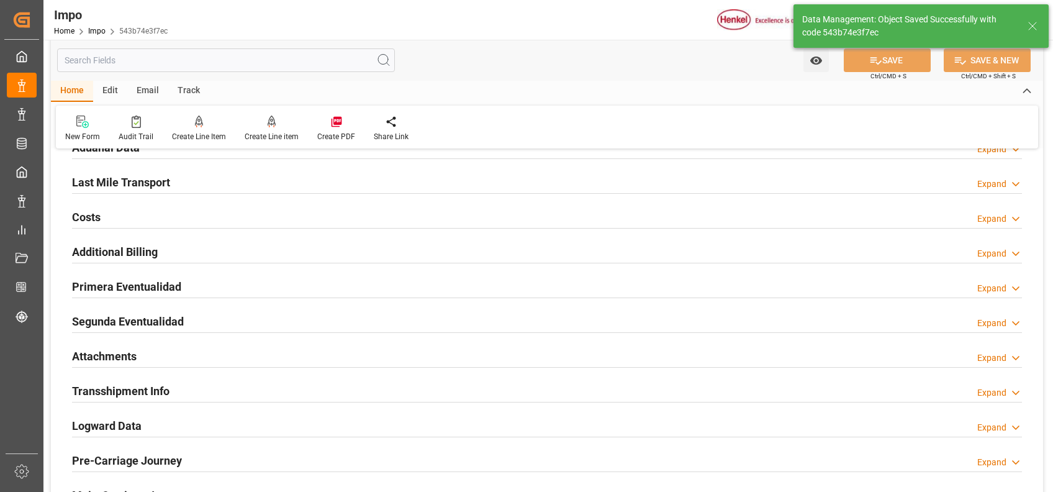
scroll to position [912, 0]
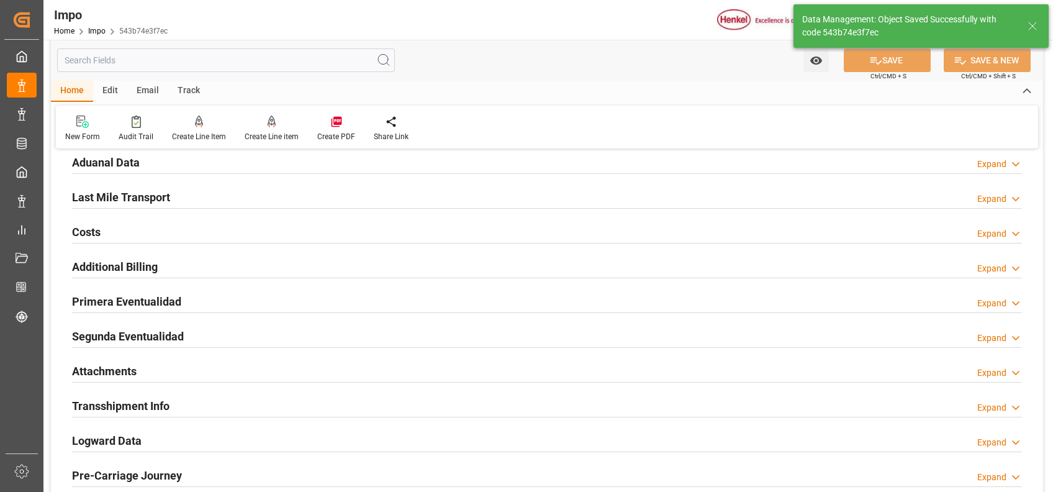
click at [107, 360] on div "Attachments" at bounding box center [104, 370] width 65 height 24
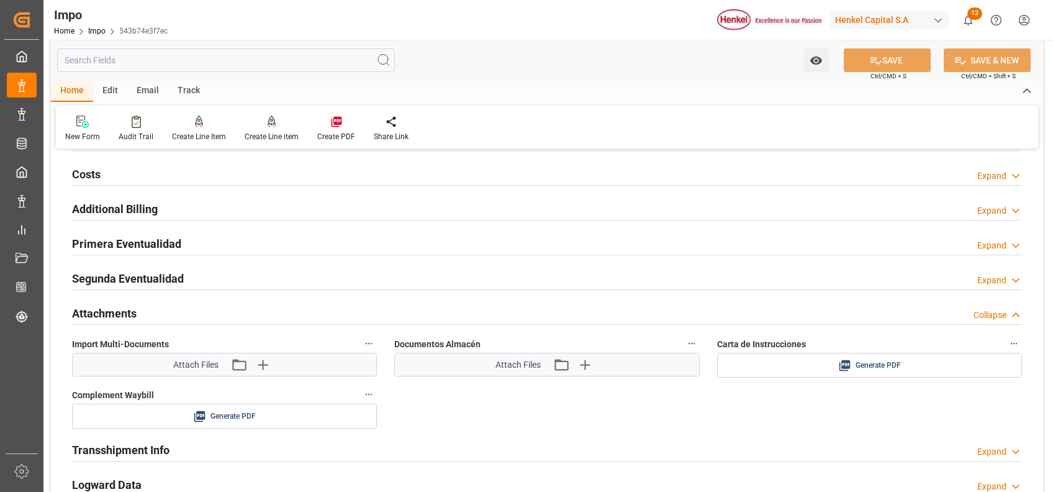
scroll to position [994, 0]
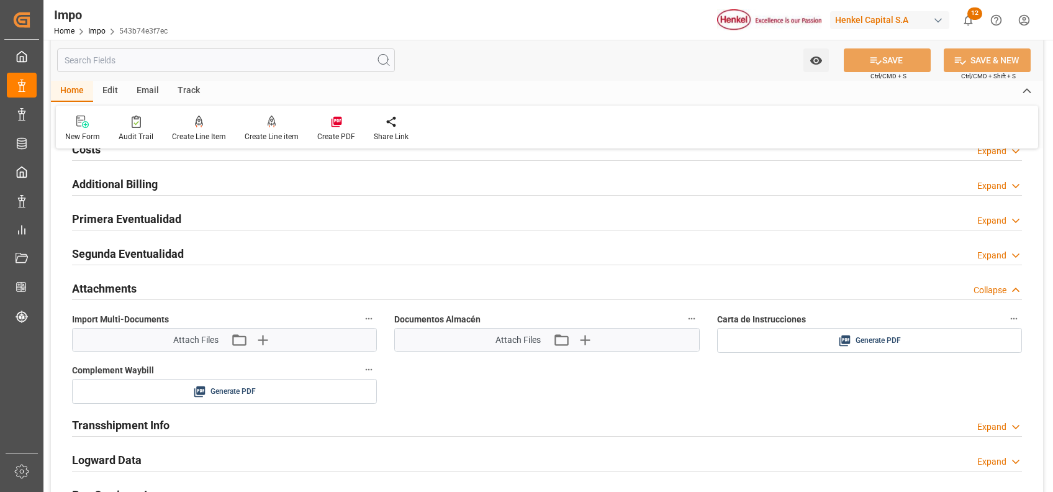
click at [858, 344] on span "Generate PDF" at bounding box center [877, 341] width 45 height 16
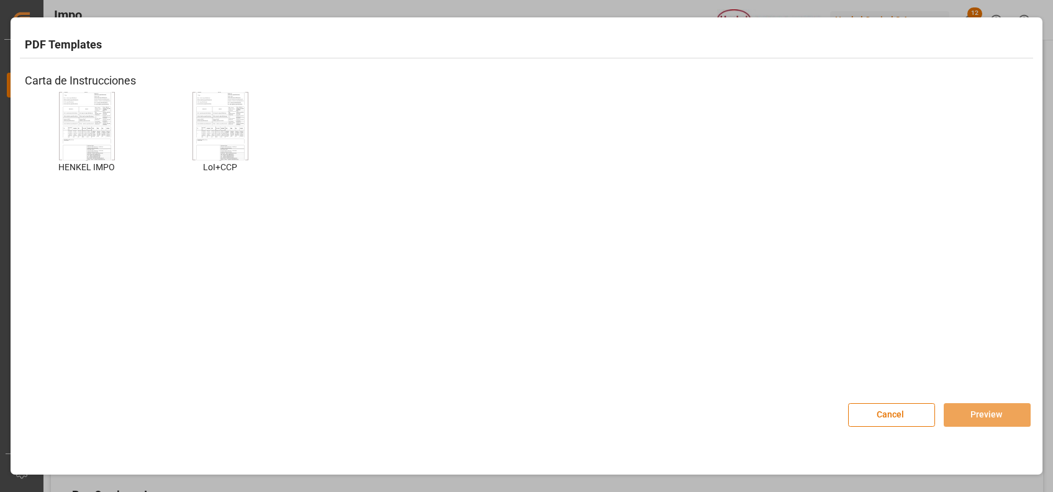
click at [89, 129] on img at bounding box center [87, 126] width 50 height 70
click at [968, 412] on button "Preview" at bounding box center [986, 415] width 87 height 24
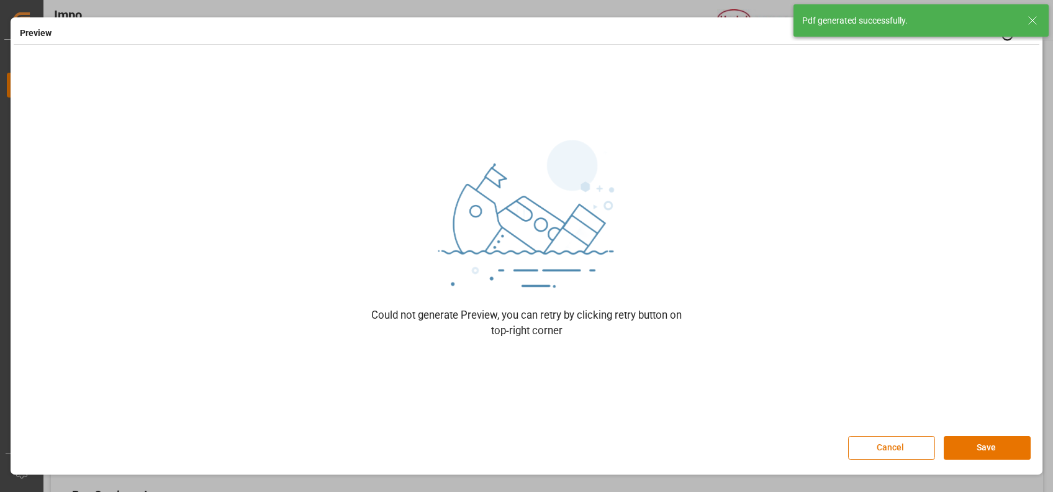
click at [926, 446] on button "Cancel" at bounding box center [891, 448] width 87 height 24
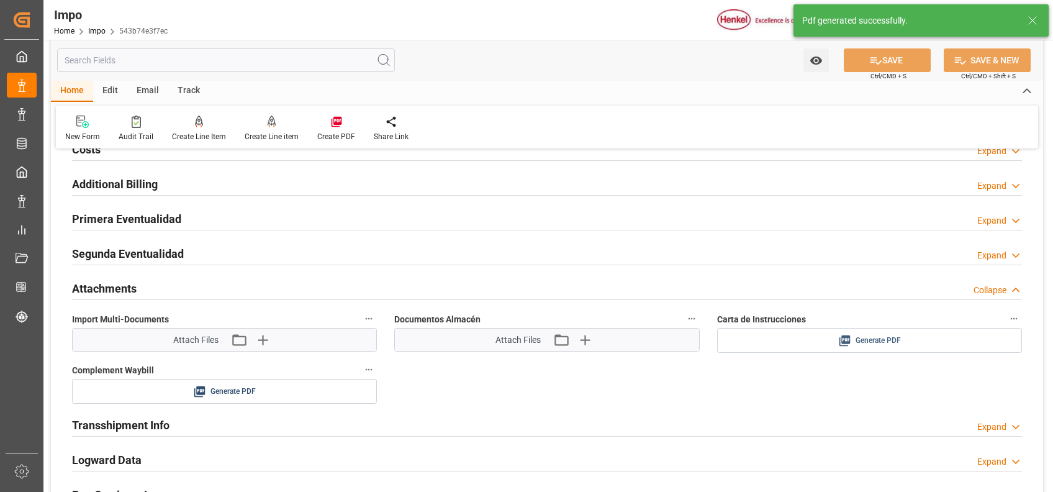
click at [824, 333] on div "Generate PDF" at bounding box center [869, 341] width 286 height 16
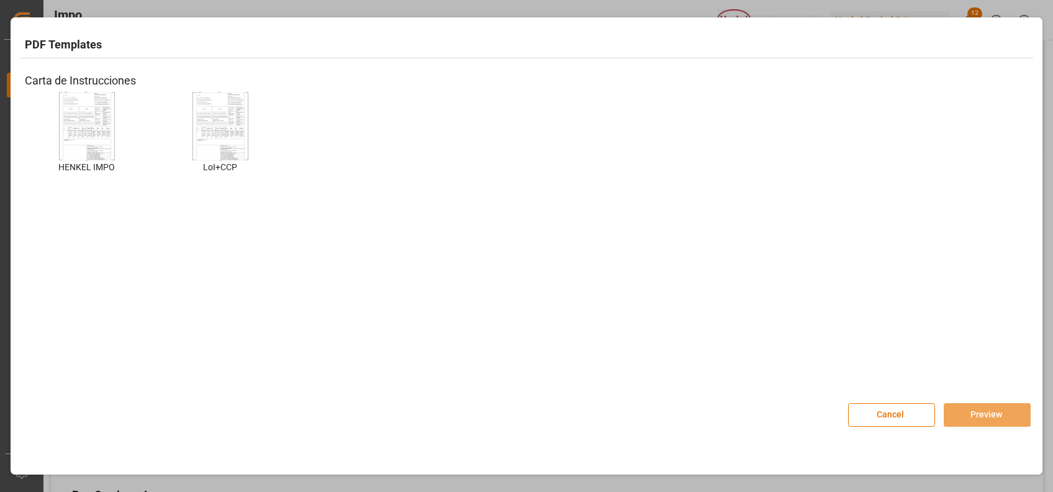
click at [67, 129] on img at bounding box center [87, 126] width 50 height 70
click at [948, 412] on button "Preview" at bounding box center [986, 415] width 87 height 24
click at [972, 412] on button "Preview" at bounding box center [986, 415] width 87 height 24
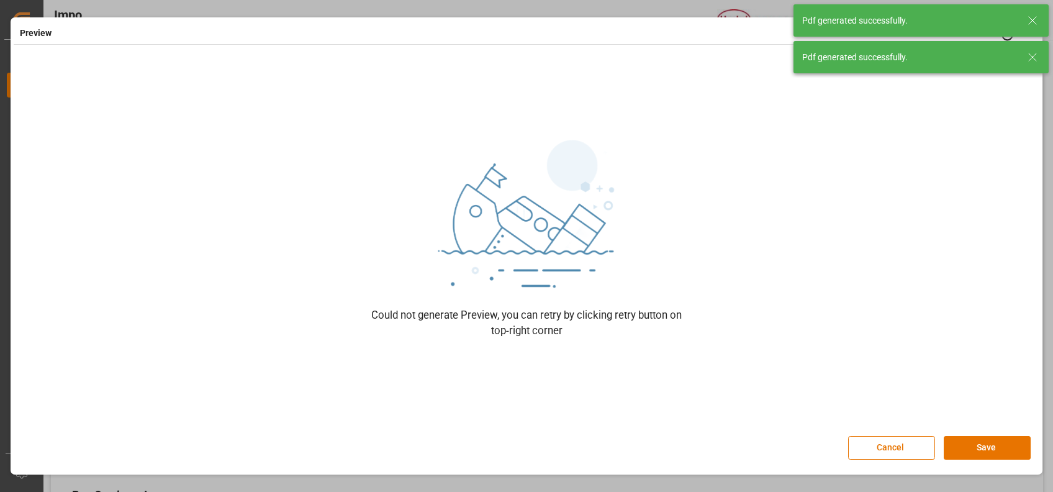
click at [1035, 20] on icon at bounding box center [1032, 20] width 15 height 15
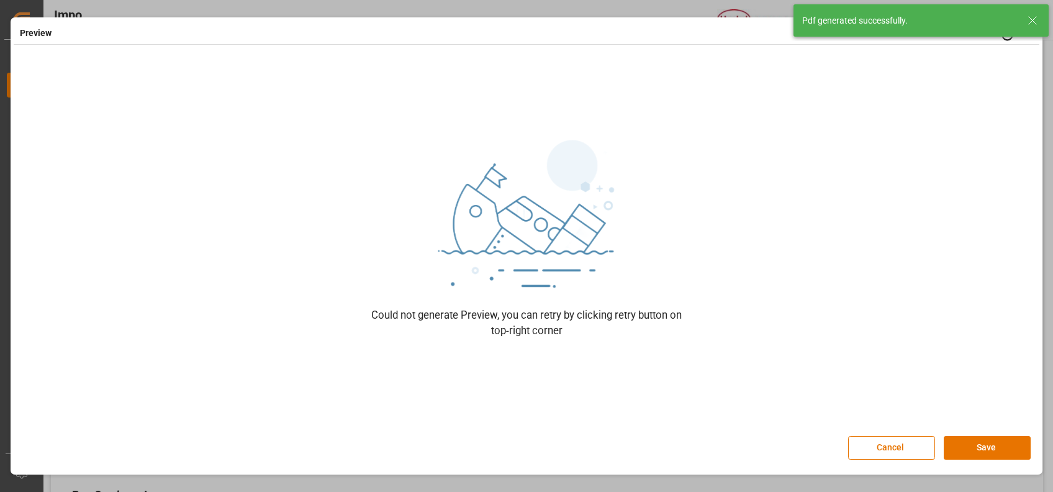
click at [1032, 46] on div "Preview Retry Could not generate Preview, you can retry by clicking retry butto…" at bounding box center [526, 200] width 1025 height 361
click at [1030, 27] on icon at bounding box center [1032, 20] width 15 height 15
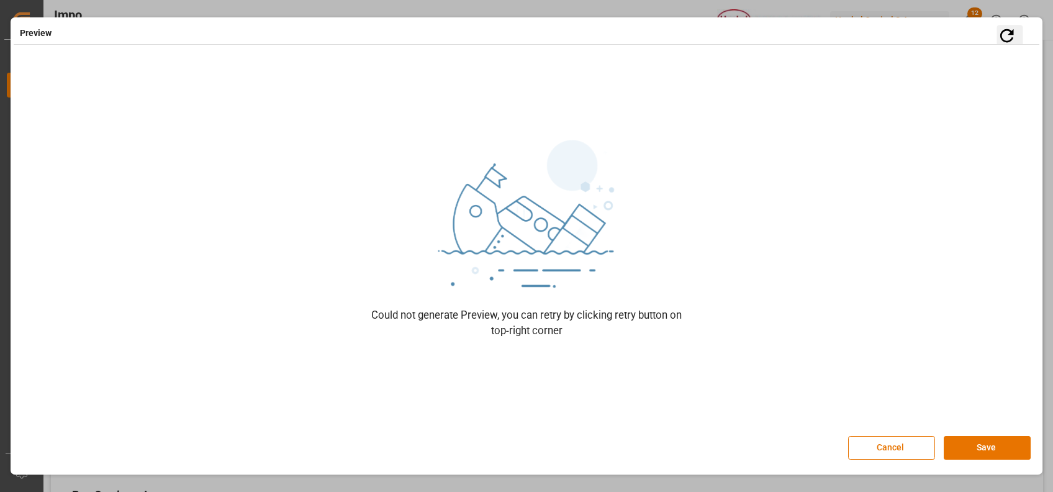
click at [997, 42] on icon "button" at bounding box center [1007, 35] width 20 height 20
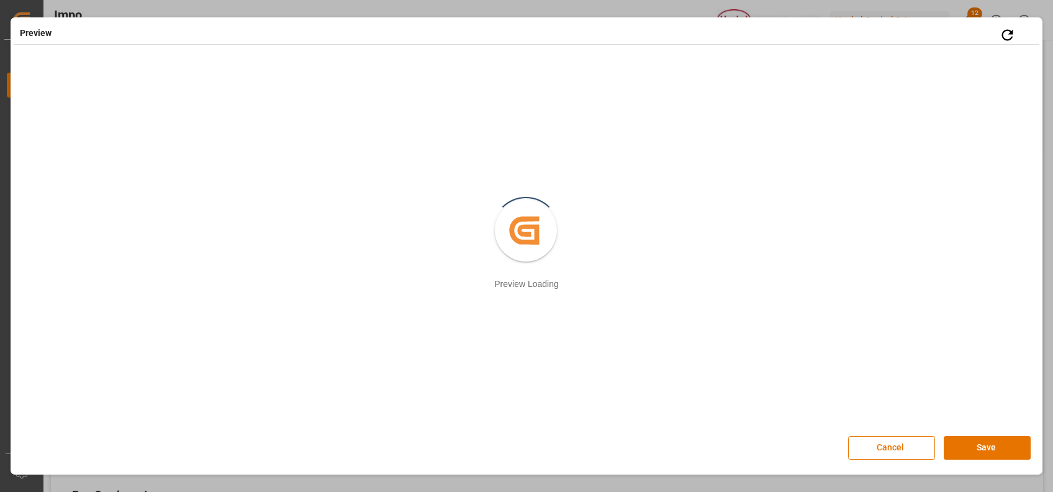
click at [983, 440] on button "Save" at bounding box center [986, 448] width 87 height 24
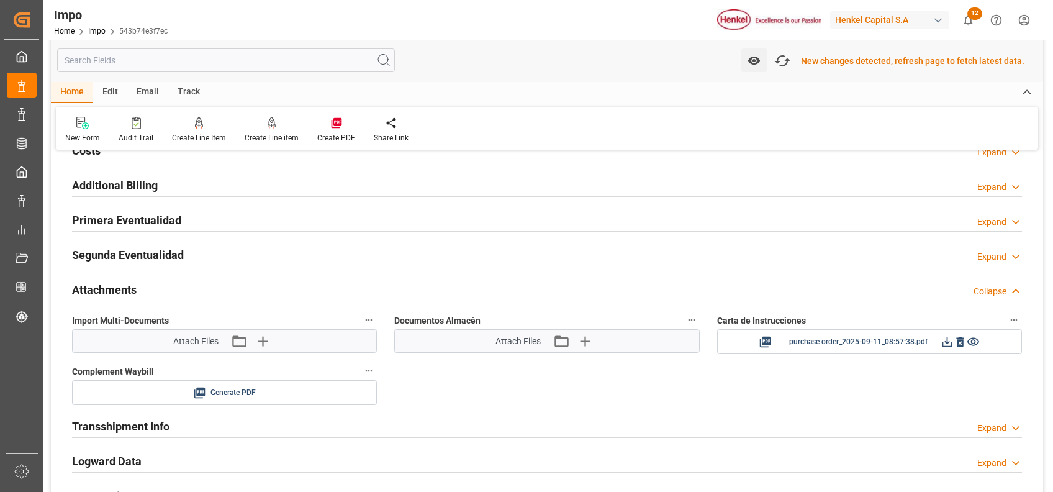
scroll to position [995, 0]
click at [940, 345] on icon at bounding box center [946, 340] width 13 height 13
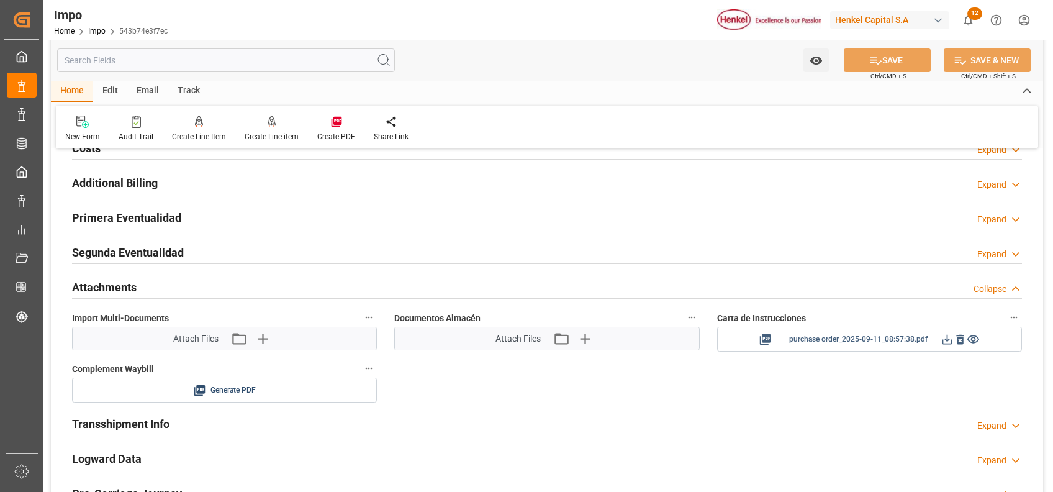
scroll to position [994, 0]
click at [268, 343] on icon "button" at bounding box center [262, 340] width 20 height 20
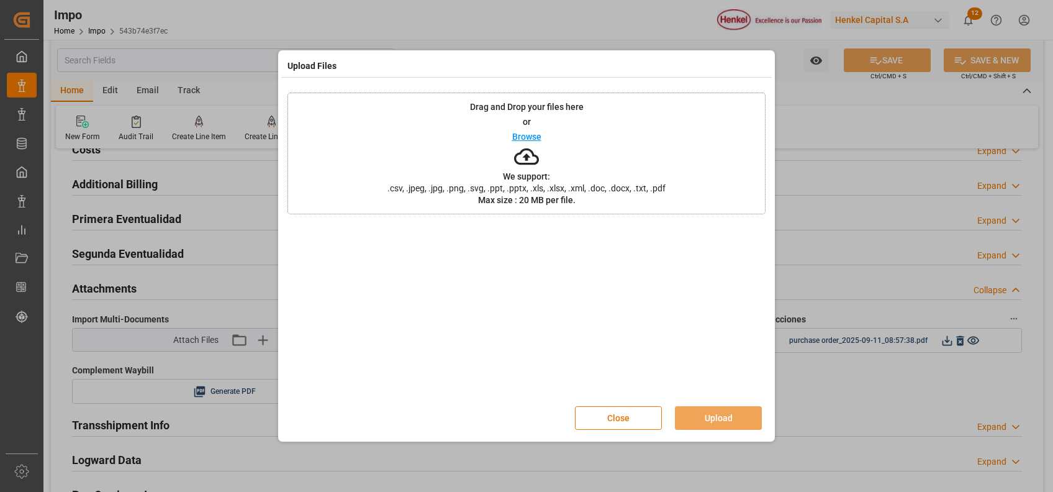
click at [523, 140] on p "Browse" at bounding box center [526, 136] width 29 height 9
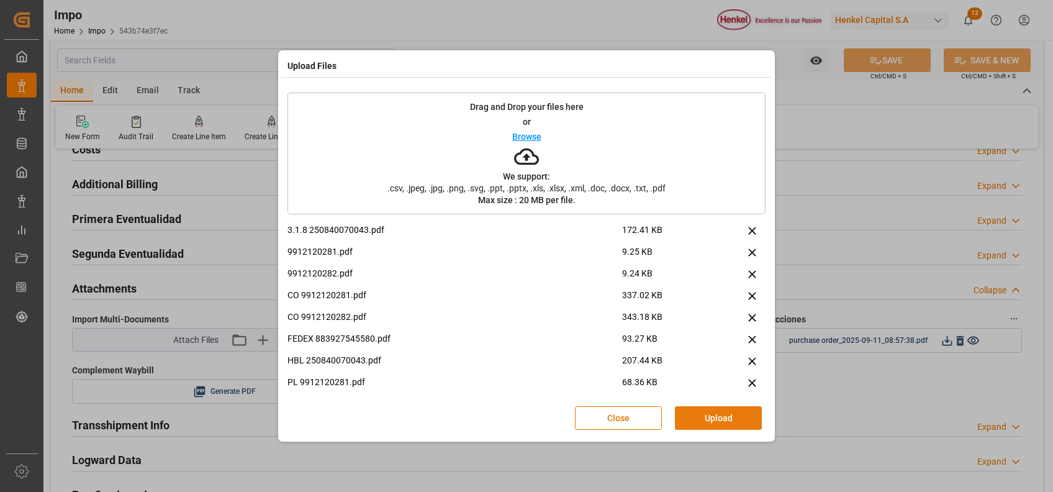
click at [703, 413] on button "Upload" at bounding box center [718, 418] width 87 height 24
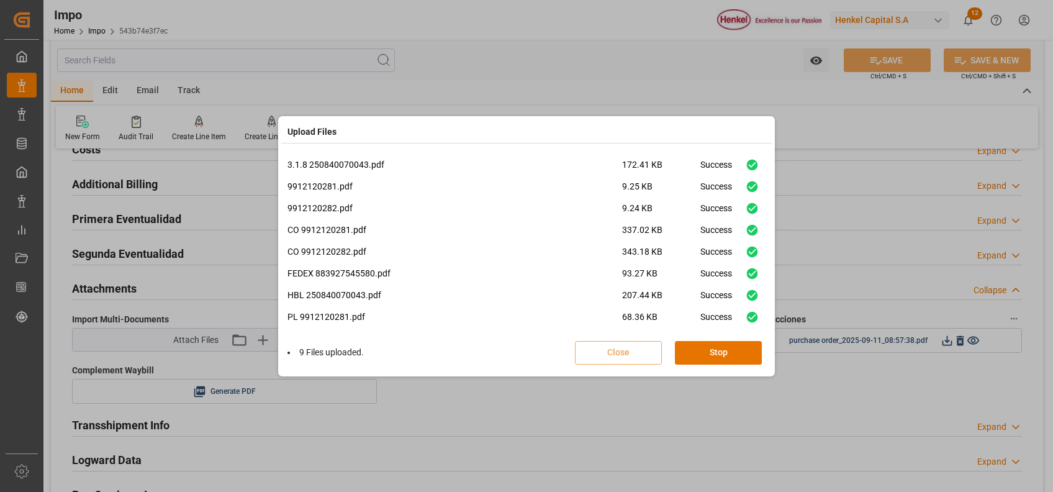
scroll to position [52, 0]
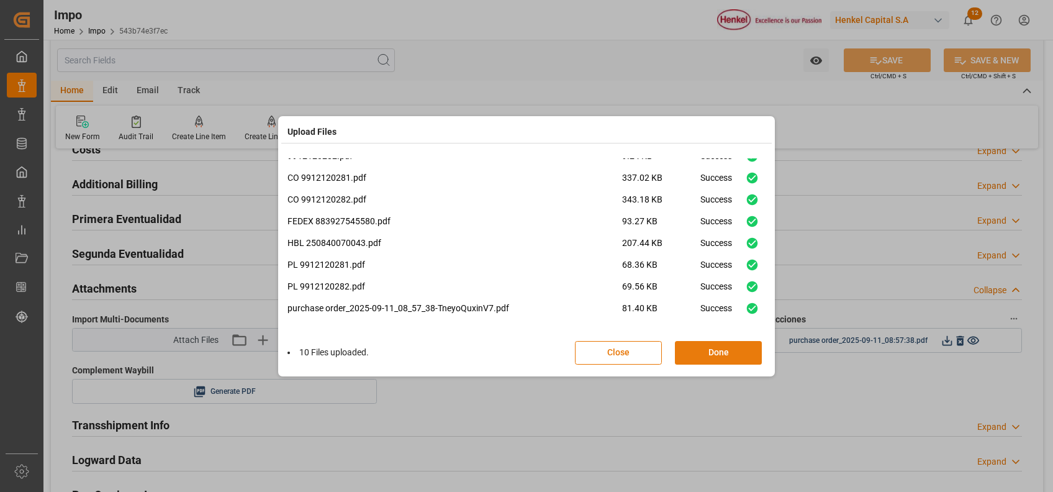
click at [700, 356] on button "Done" at bounding box center [718, 353] width 87 height 24
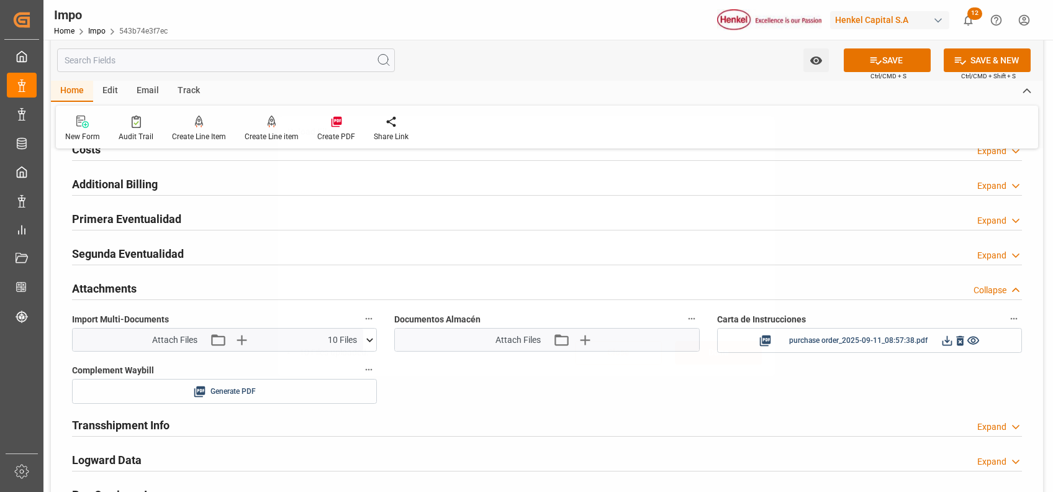
scroll to position [0, 0]
click at [883, 57] on button "SAVE" at bounding box center [886, 60] width 87 height 24
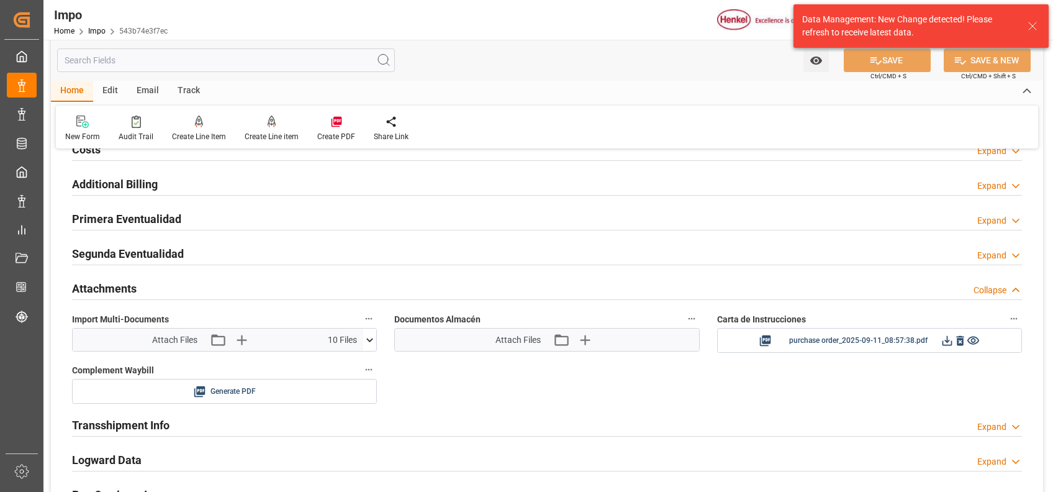
click at [1027, 29] on icon at bounding box center [1032, 26] width 15 height 15
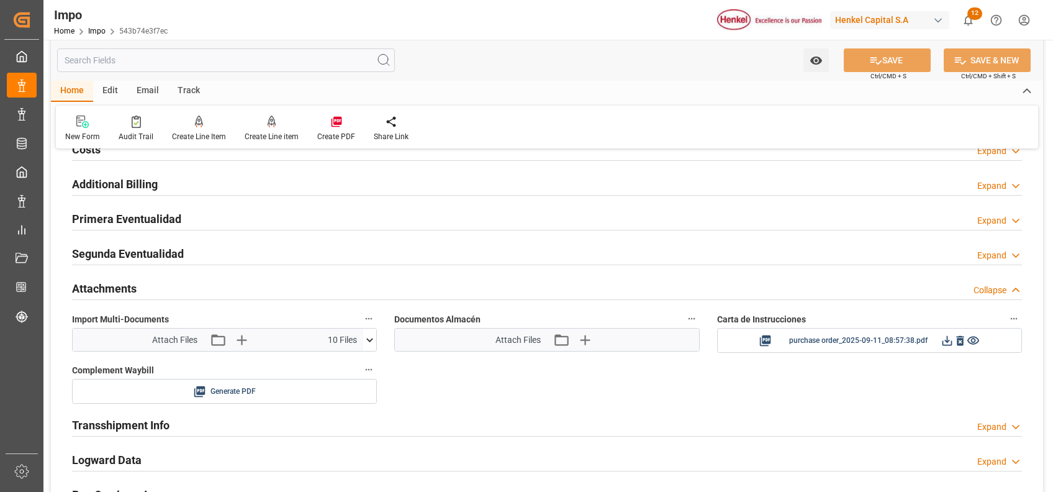
click at [110, 289] on h2 "Attachments" at bounding box center [104, 288] width 65 height 17
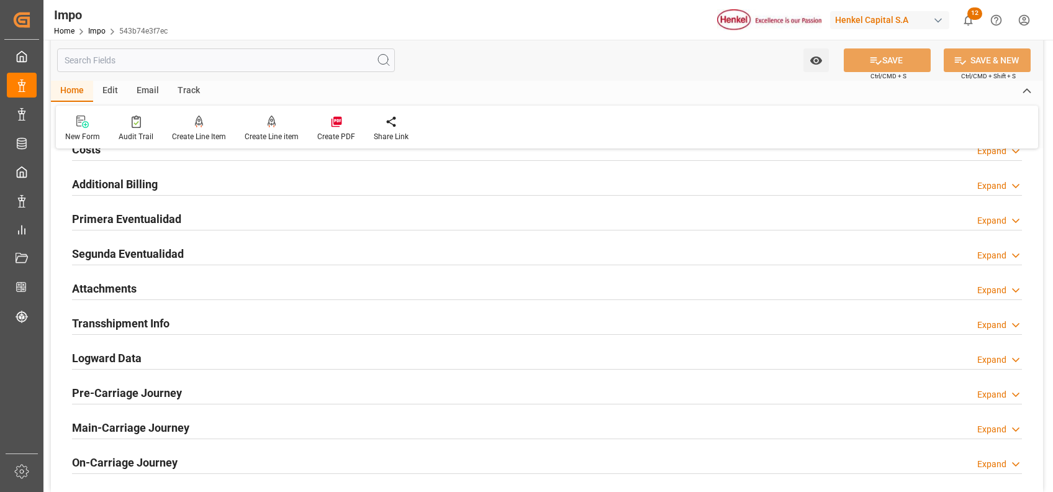
click at [109, 287] on h2 "Attachments" at bounding box center [104, 288] width 65 height 17
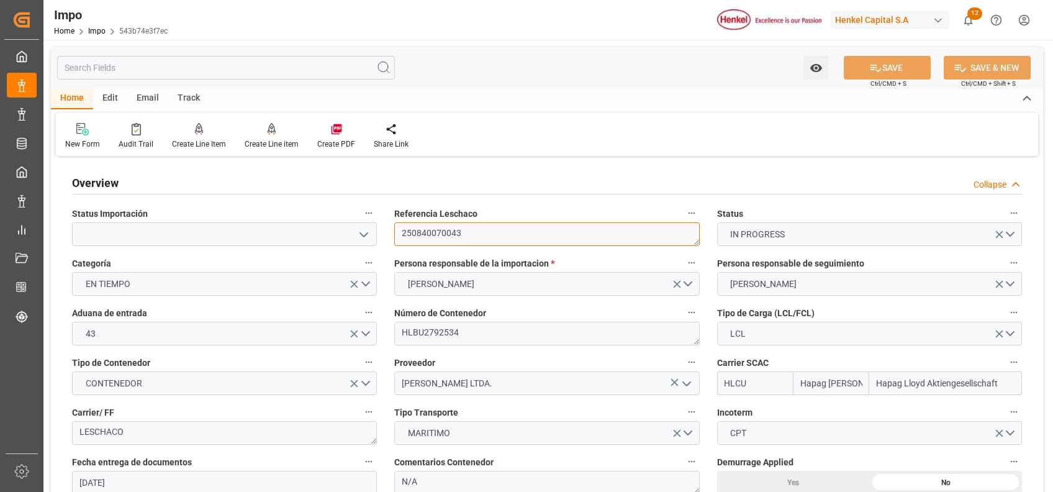
click at [424, 224] on textarea "250840070043" at bounding box center [546, 234] width 305 height 24
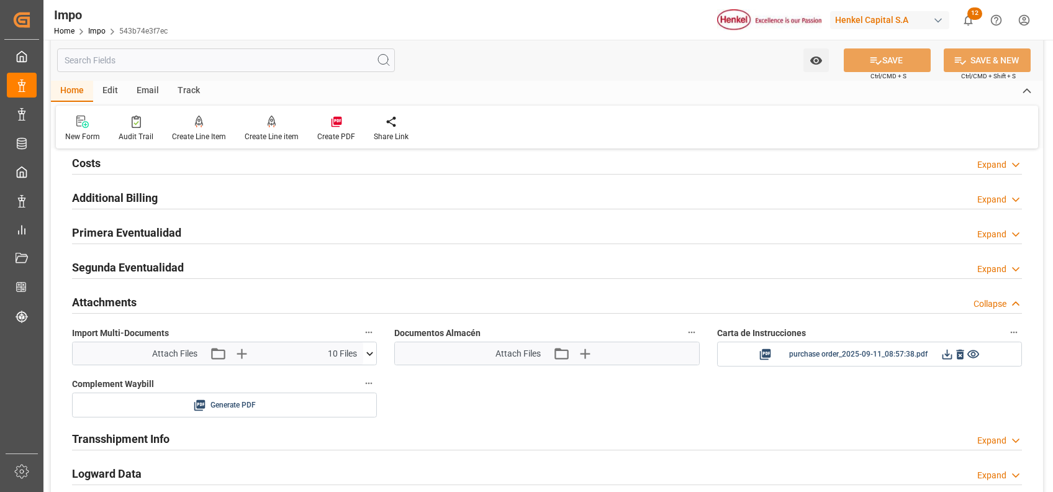
scroll to position [959, 0]
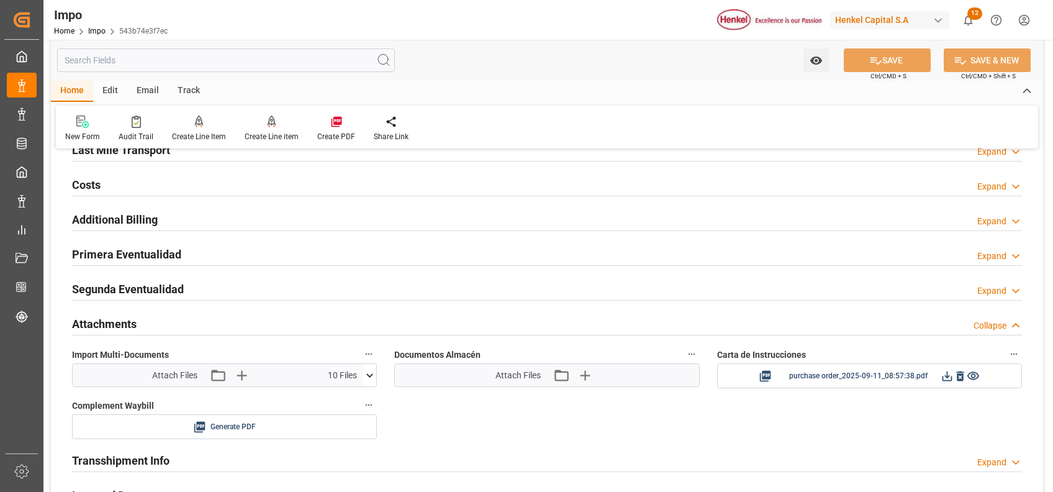
click at [106, 320] on h2 "Attachments" at bounding box center [104, 323] width 65 height 17
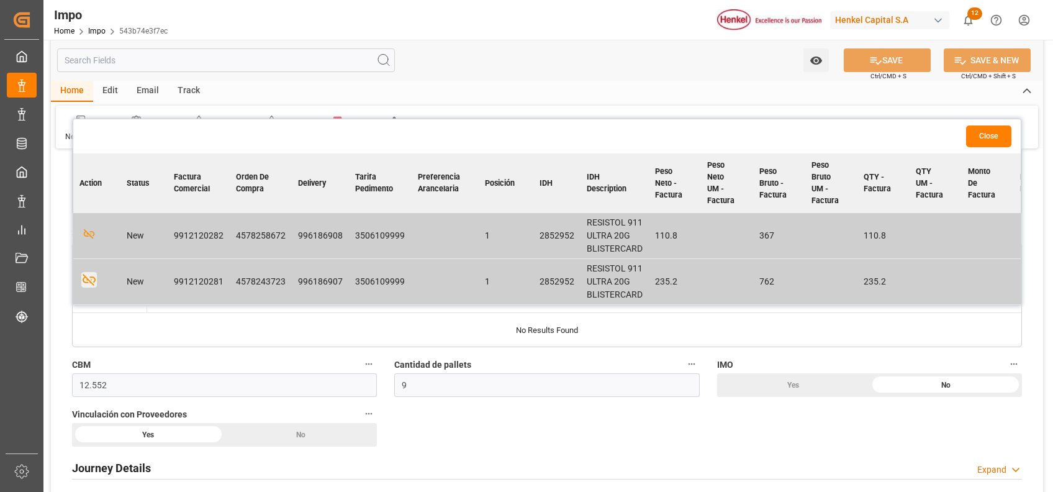
scroll to position [569, 0]
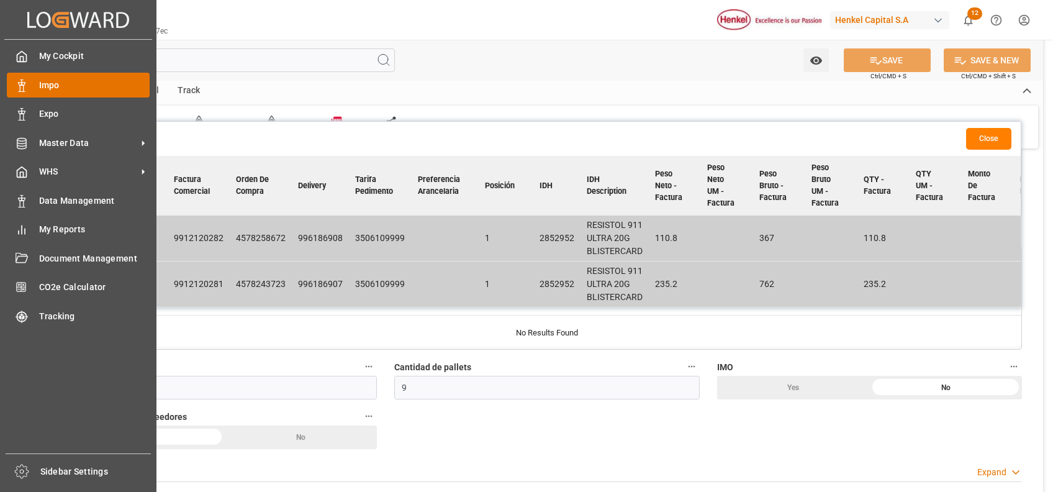
click at [47, 79] on span "Impo" at bounding box center [94, 85] width 111 height 13
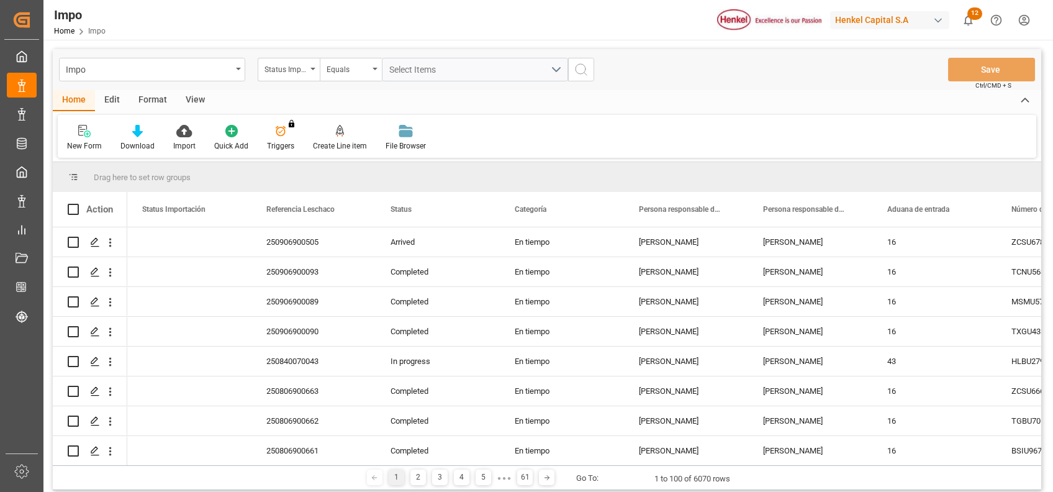
click at [156, 104] on div "Format" at bounding box center [152, 100] width 47 height 21
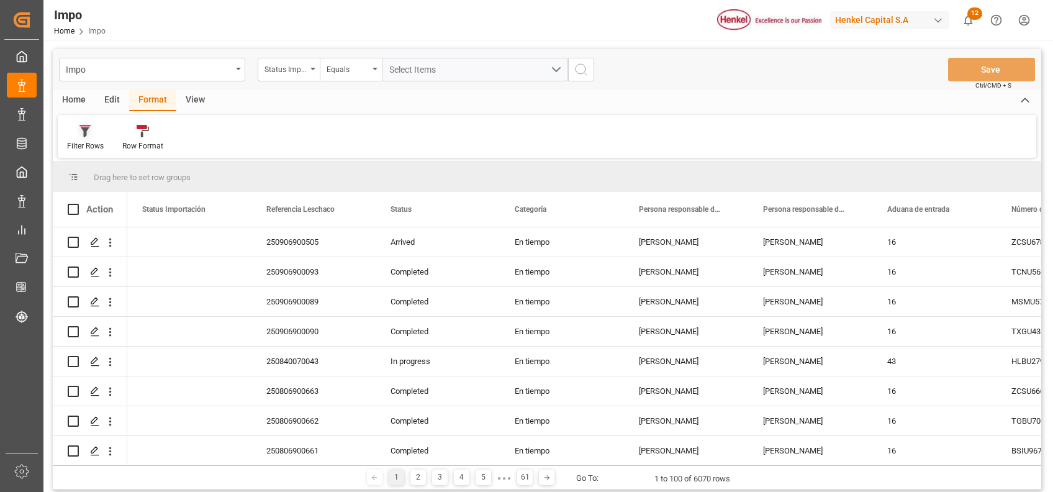
click at [91, 145] on div "Filter Rows" at bounding box center [85, 145] width 37 height 11
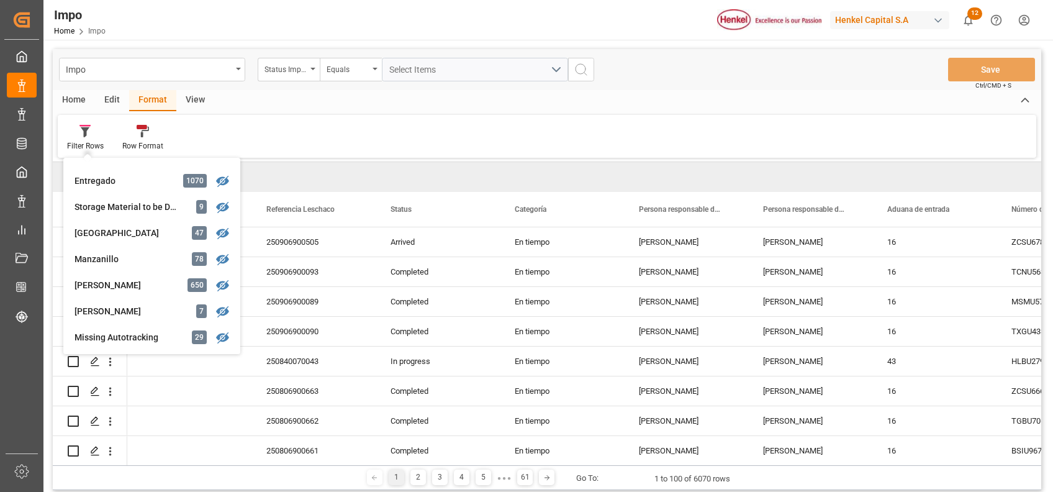
scroll to position [152, 0]
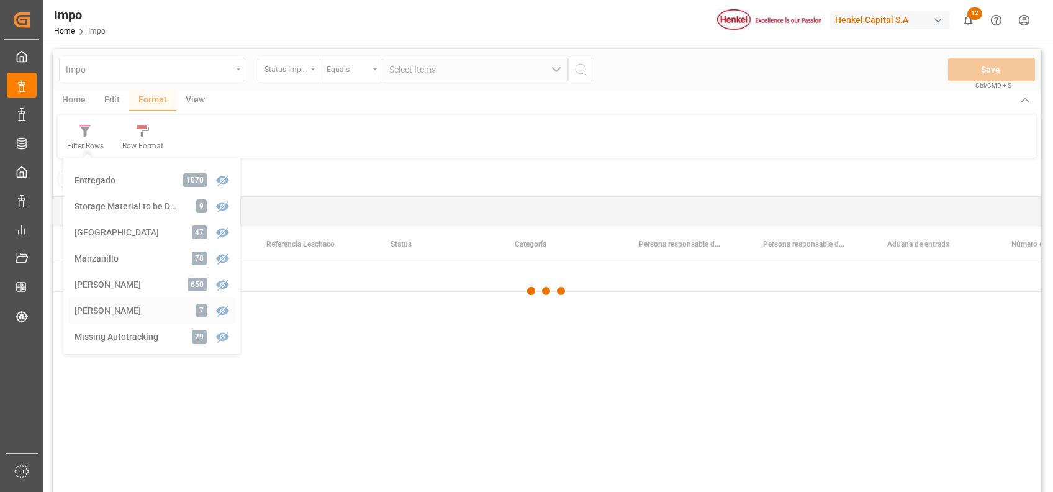
click at [143, 306] on div "Impo Status Importación Equals Select Items Save Ctrl/CMD + S Home Edit Format …" at bounding box center [547, 286] width 988 height 475
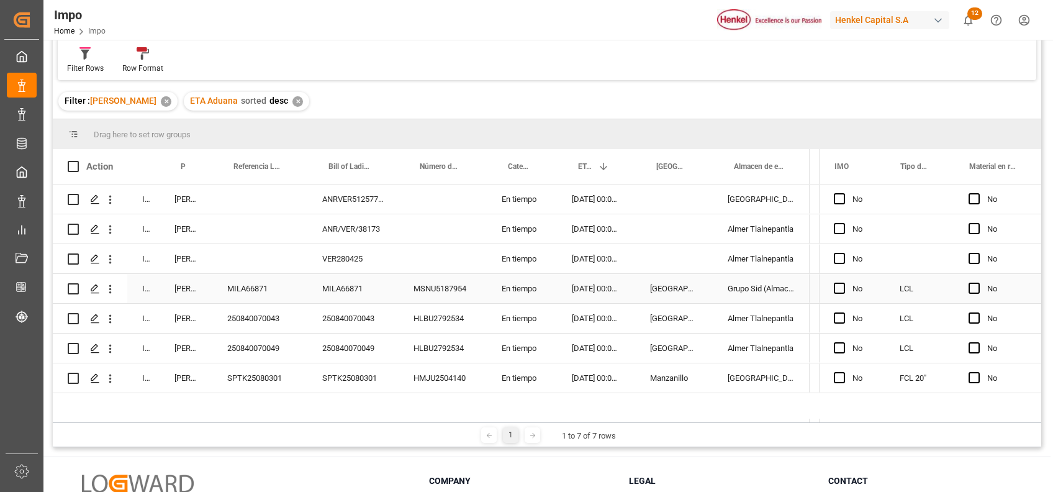
scroll to position [84, 0]
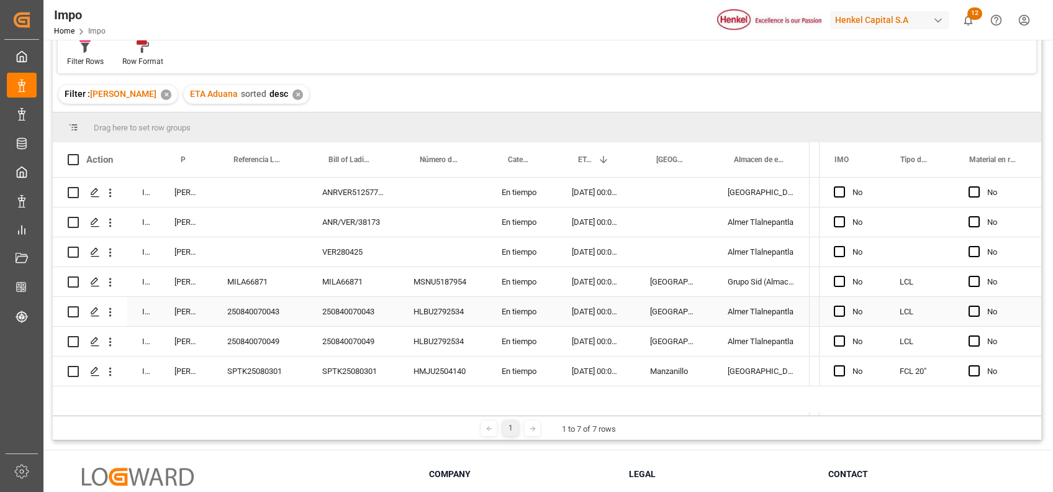
click at [470, 312] on div "HLBU2792534" at bounding box center [442, 311] width 88 height 29
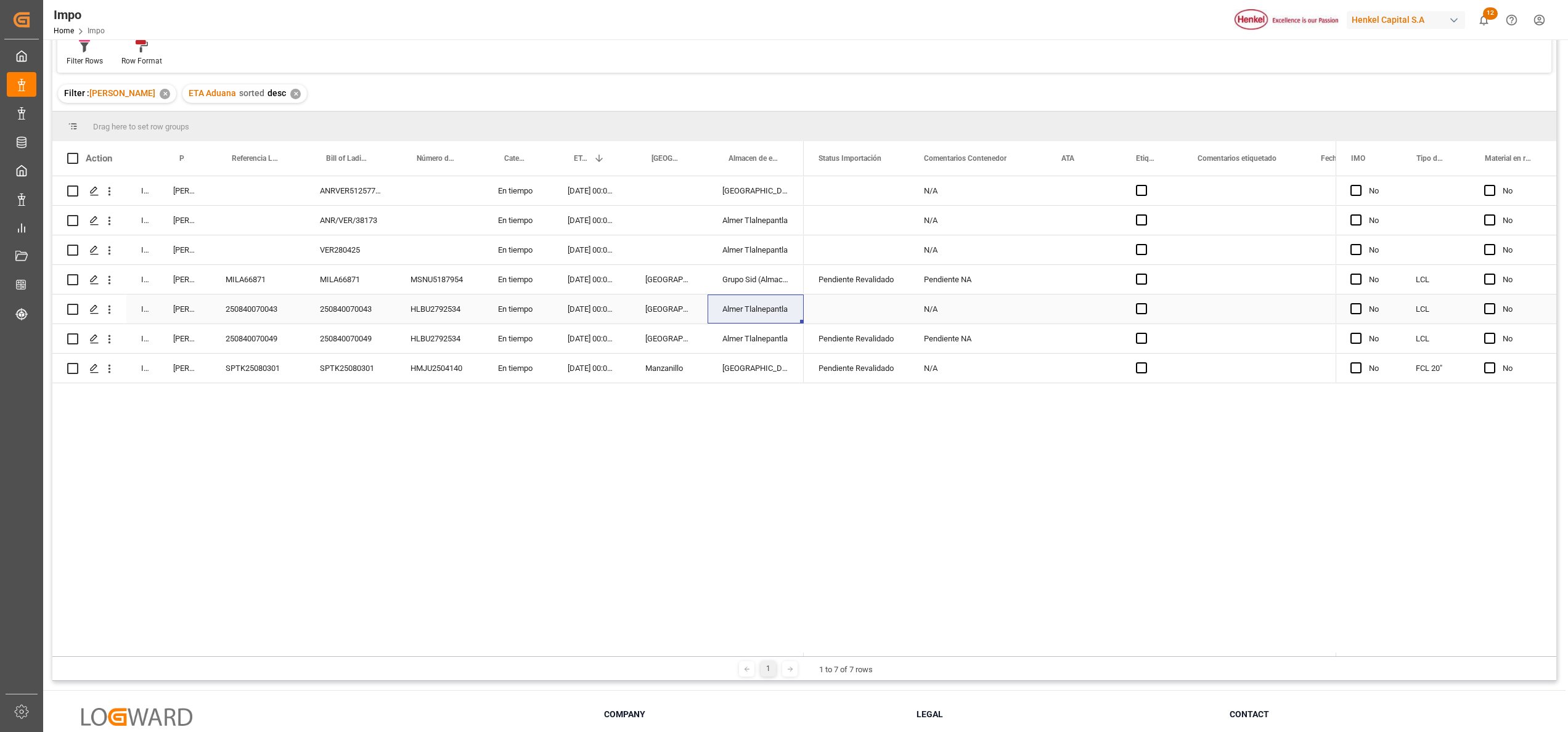
drag, startPoint x: 843, startPoint y: 302, endPoint x: 833, endPoint y: 312, distance: 14.1
click at [837, 305] on div "Press SPACE to select this row." at bounding box center [856, 309] width 105 height 29
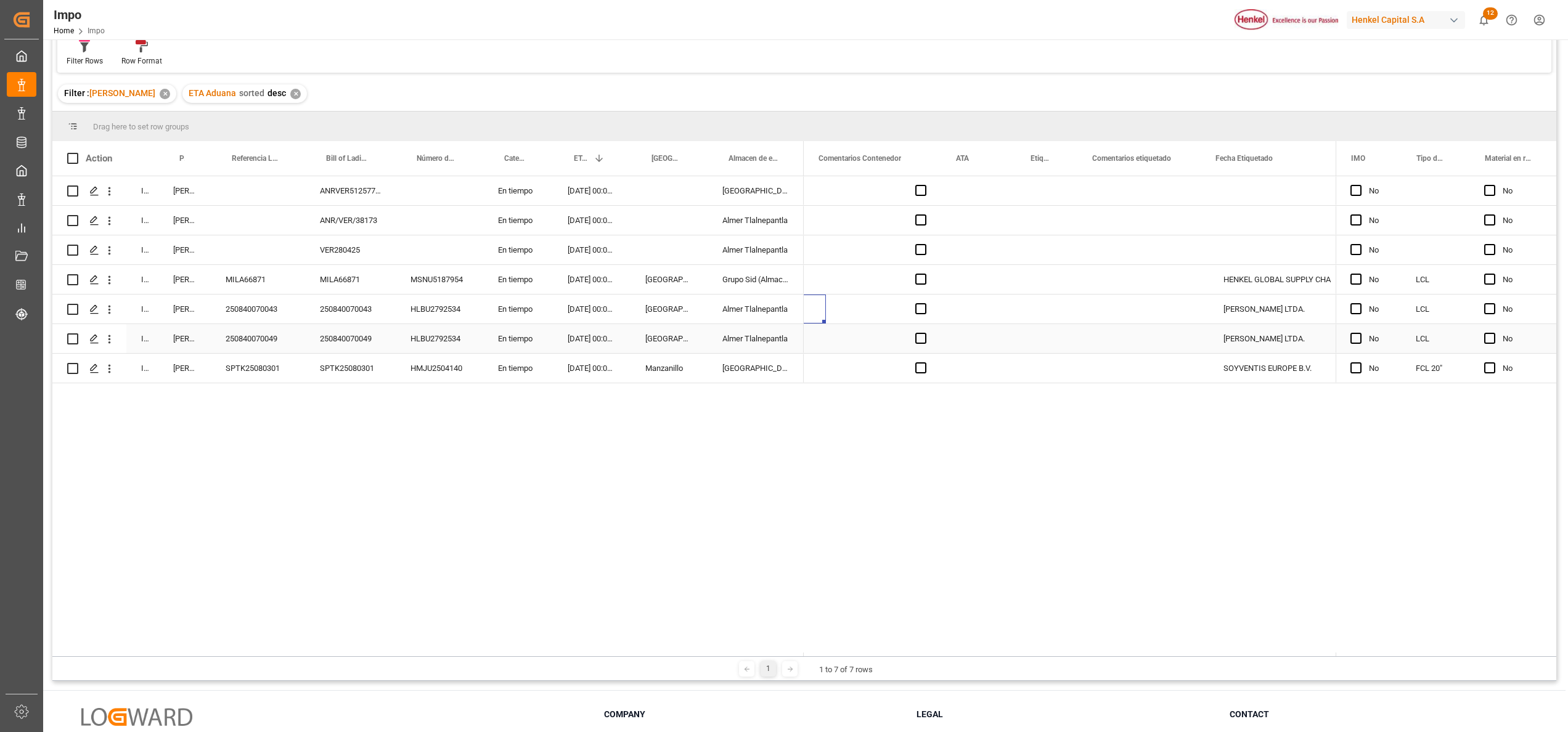
scroll to position [0, 105]
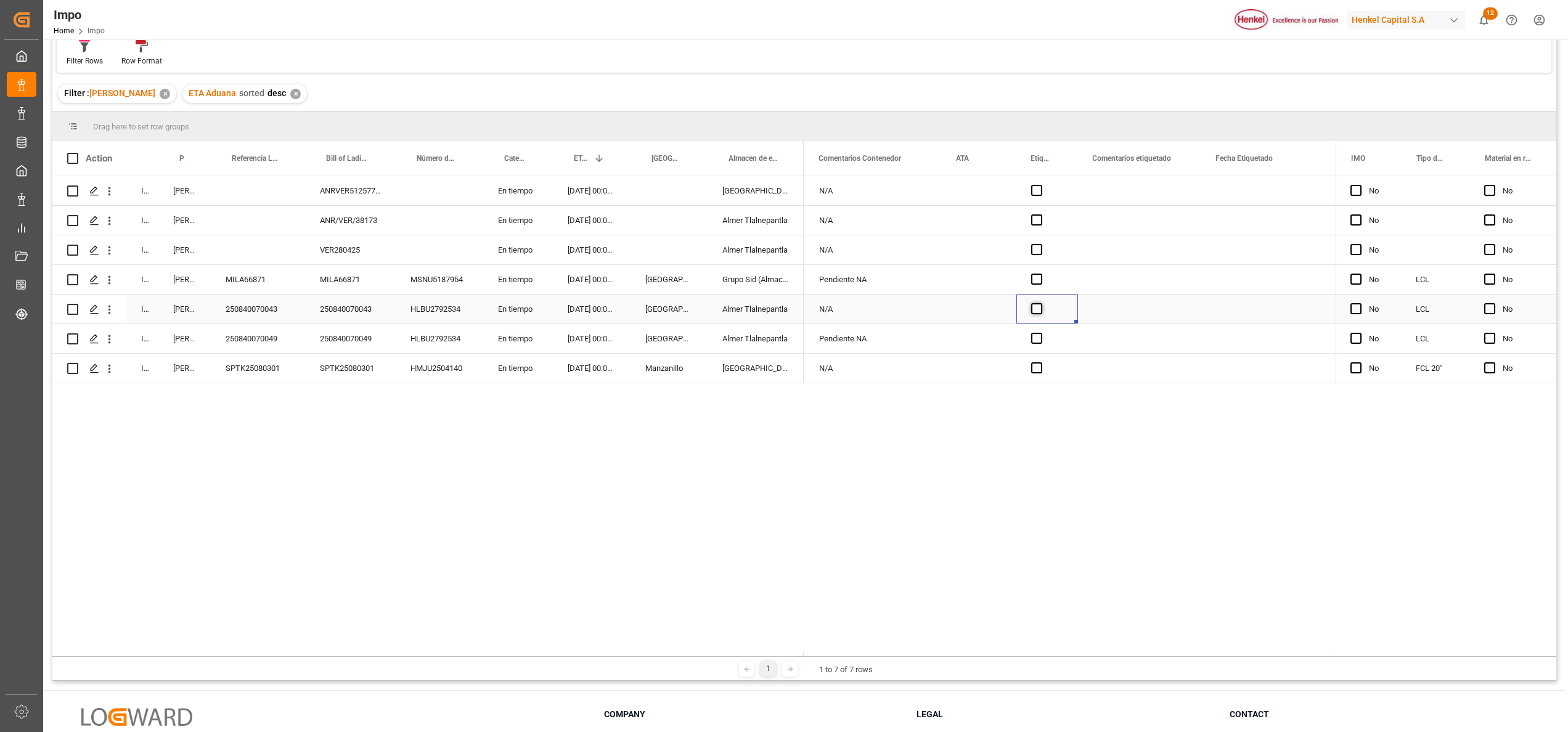
click at [1038, 309] on span "Press SPACE to select this row." at bounding box center [1036, 308] width 11 height 11
click at [1041, 303] on input "Press SPACE to select this row." at bounding box center [1041, 303] width 0 height 0
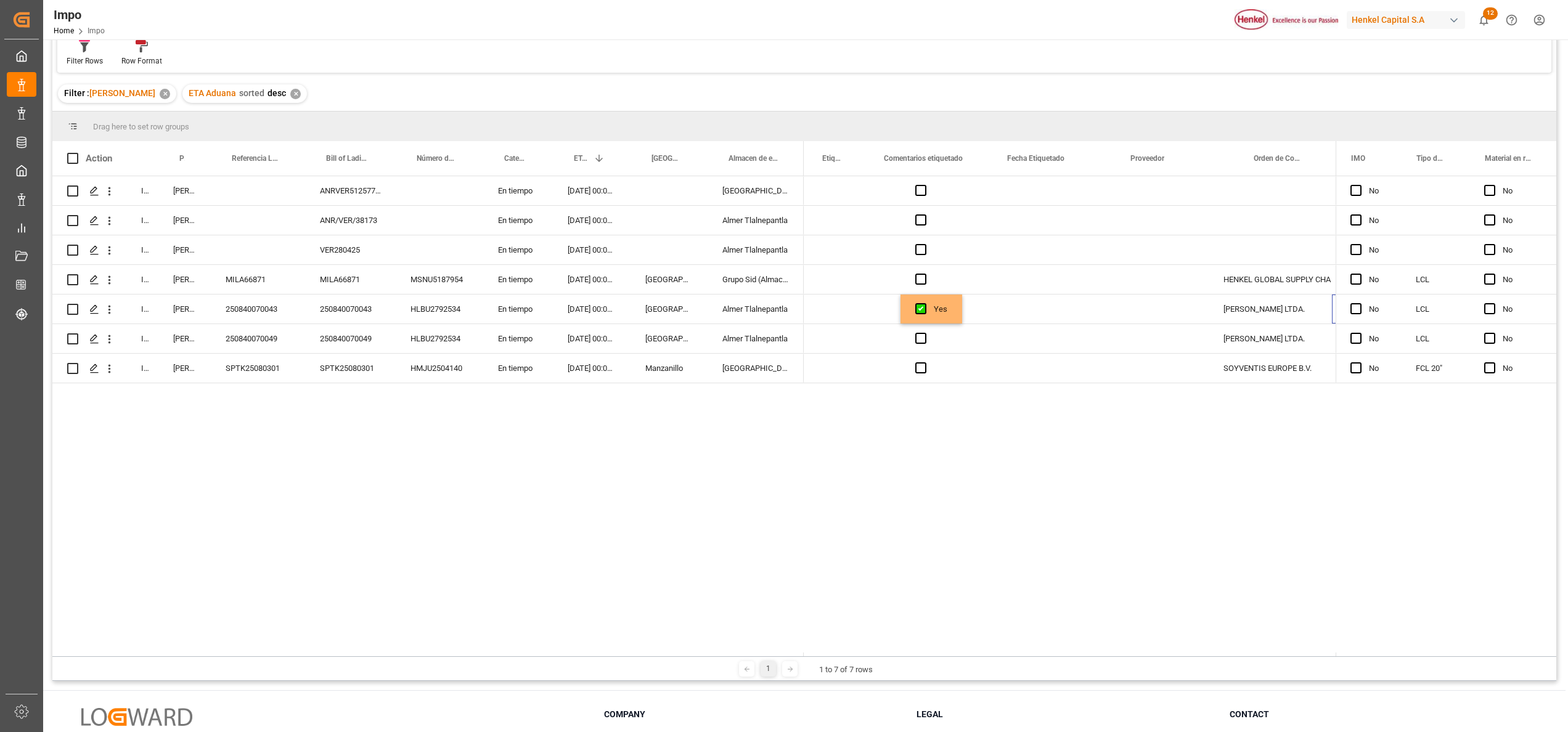
scroll to position [0, 314]
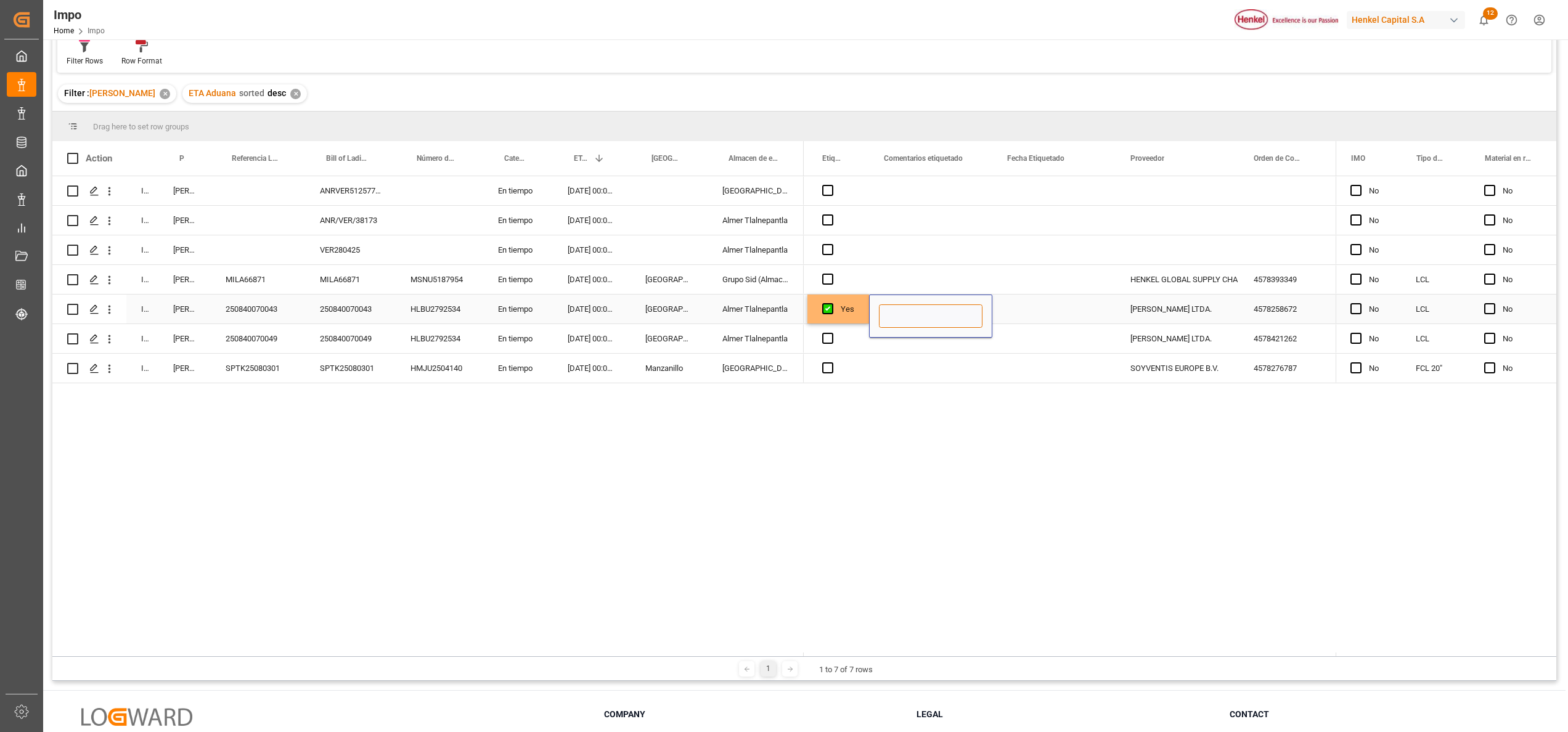
click at [908, 313] on input "Press SPACE to select this row." at bounding box center [930, 317] width 103 height 24
type input "E"
type input "Etiquetado por direccion"
click at [959, 370] on div "Press SPACE to select this row." at bounding box center [930, 367] width 123 height 29
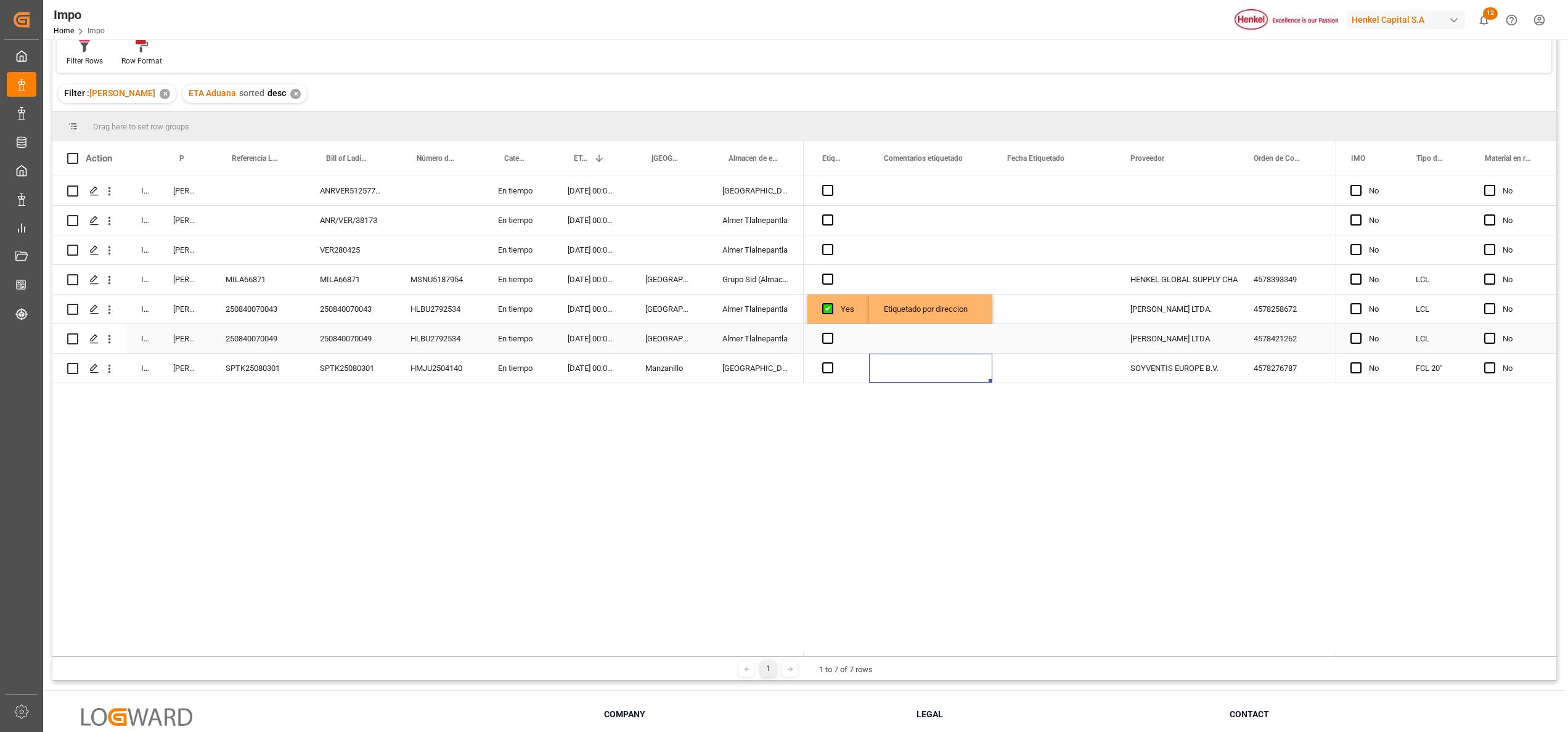
scroll to position [0, 0]
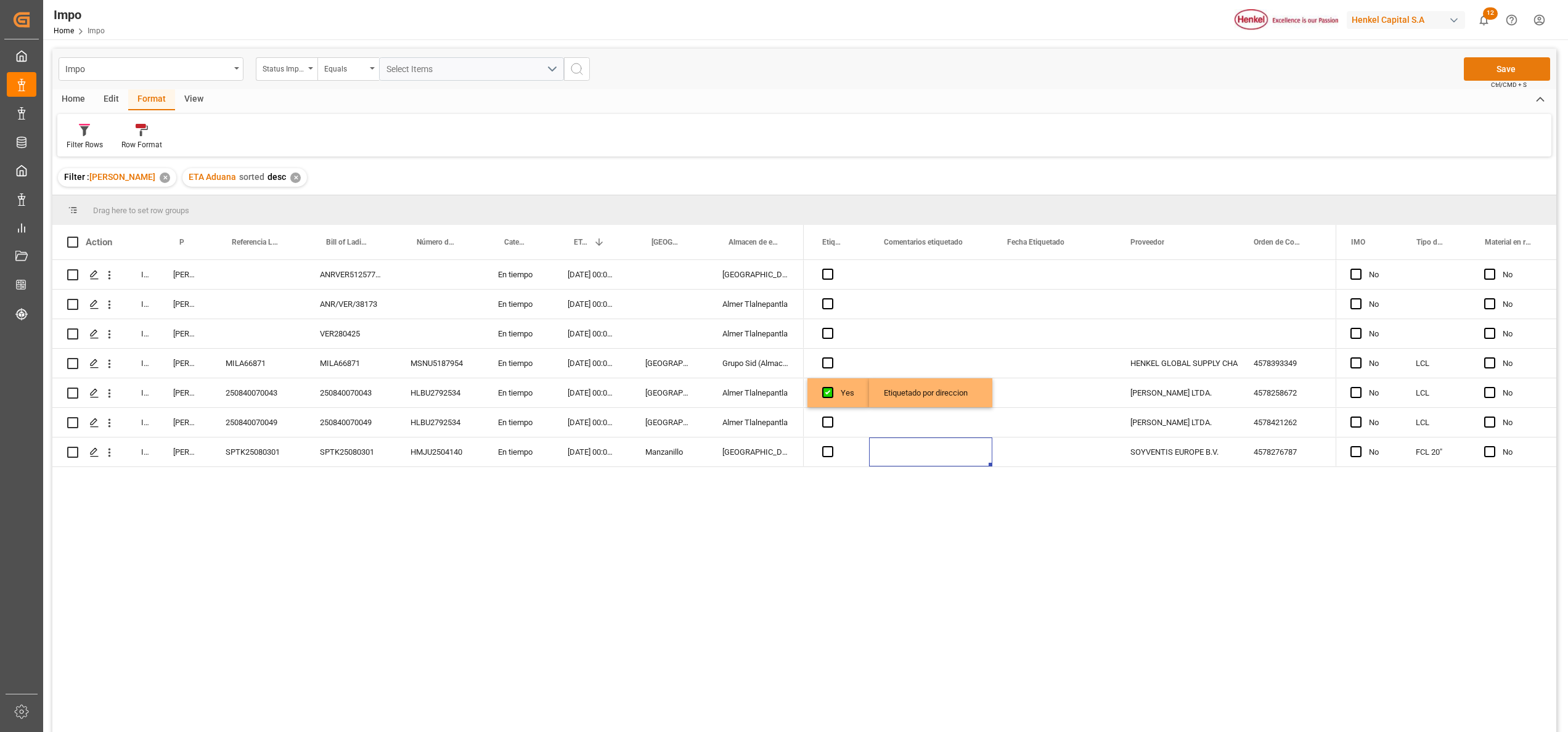
click at [1045, 67] on button "Save" at bounding box center [1506, 70] width 86 height 24
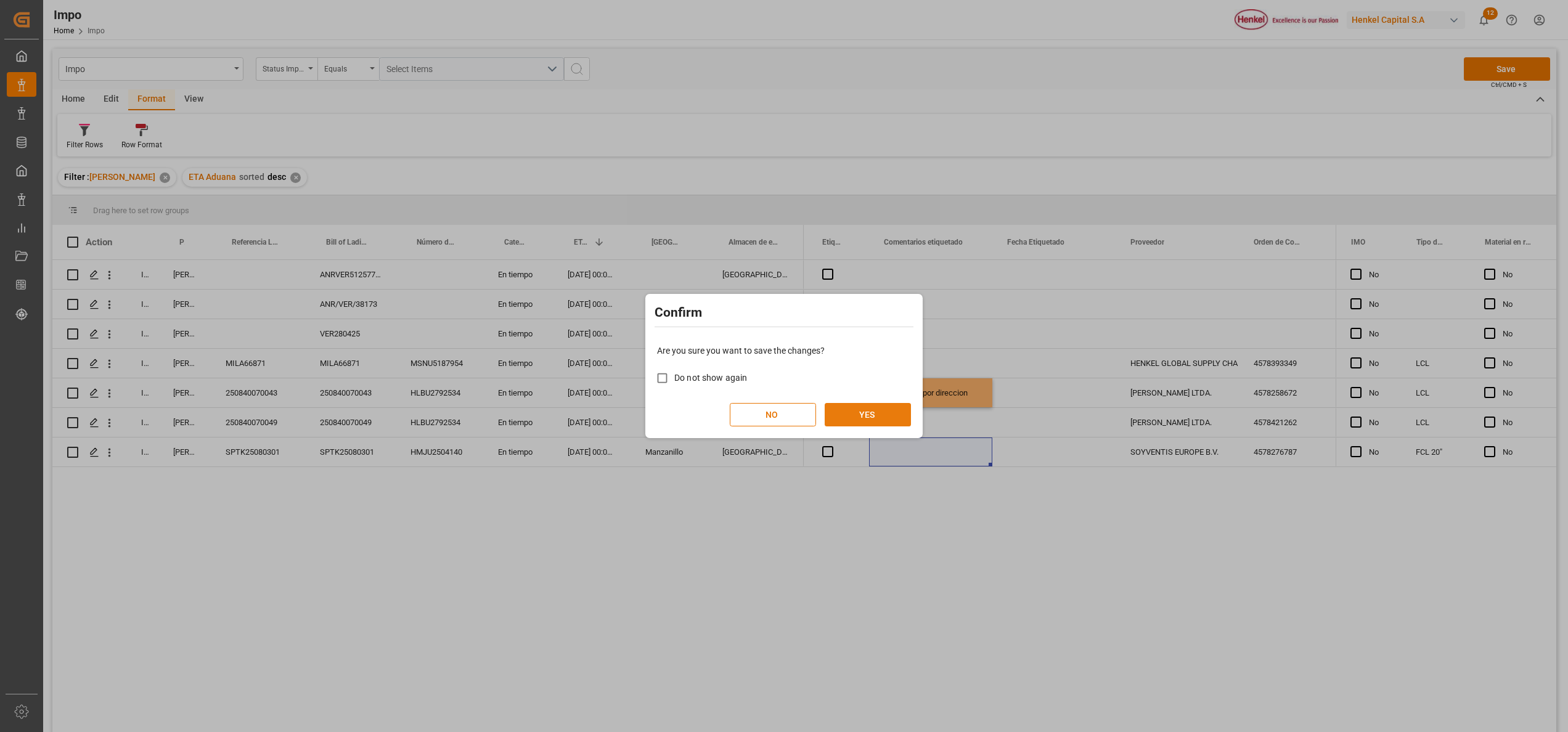
click at [876, 407] on button "YES" at bounding box center [867, 415] width 86 height 24
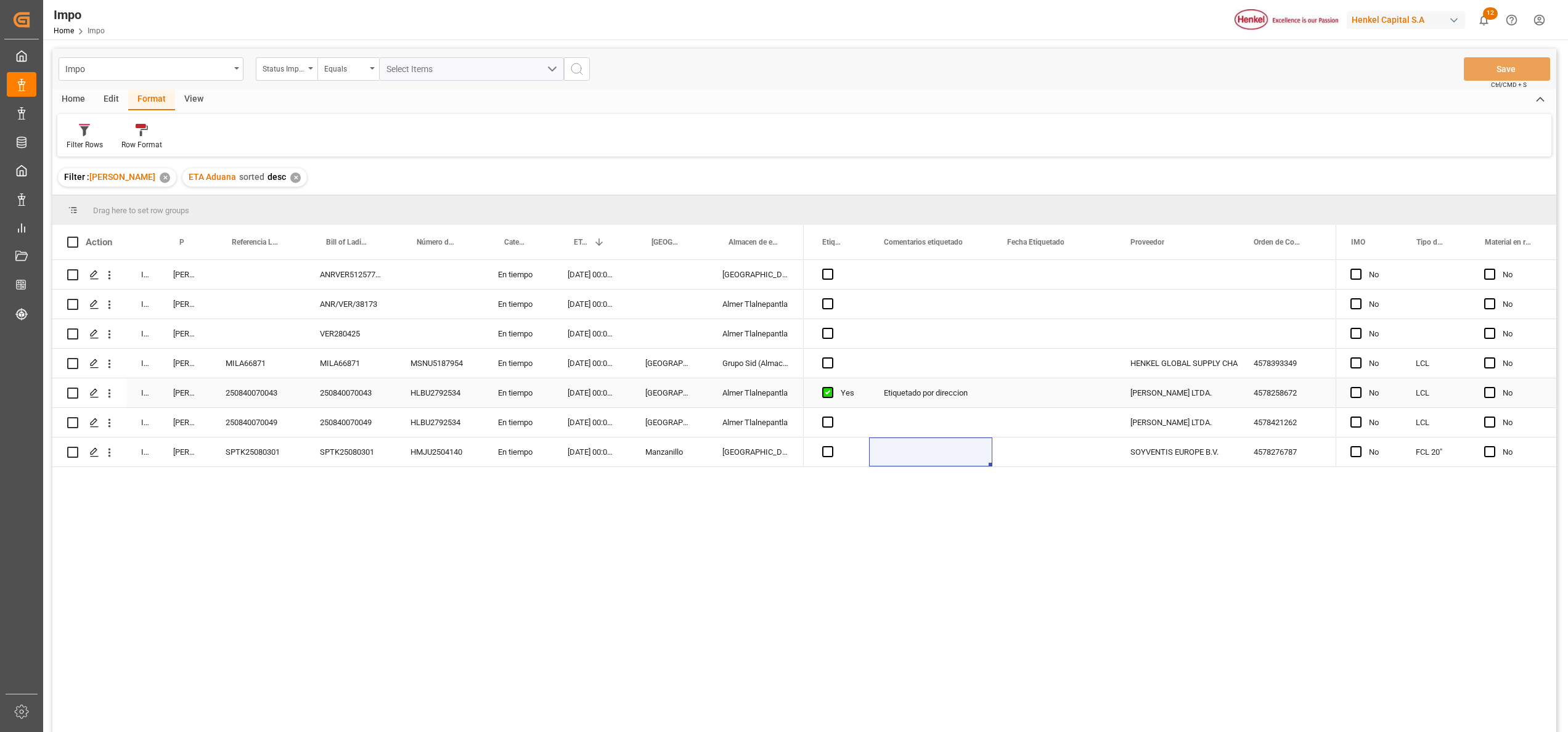
click at [741, 398] on div "Almer Tlalnepantla" at bounding box center [755, 392] width 96 height 29
